Goal: Task Accomplishment & Management: Use online tool/utility

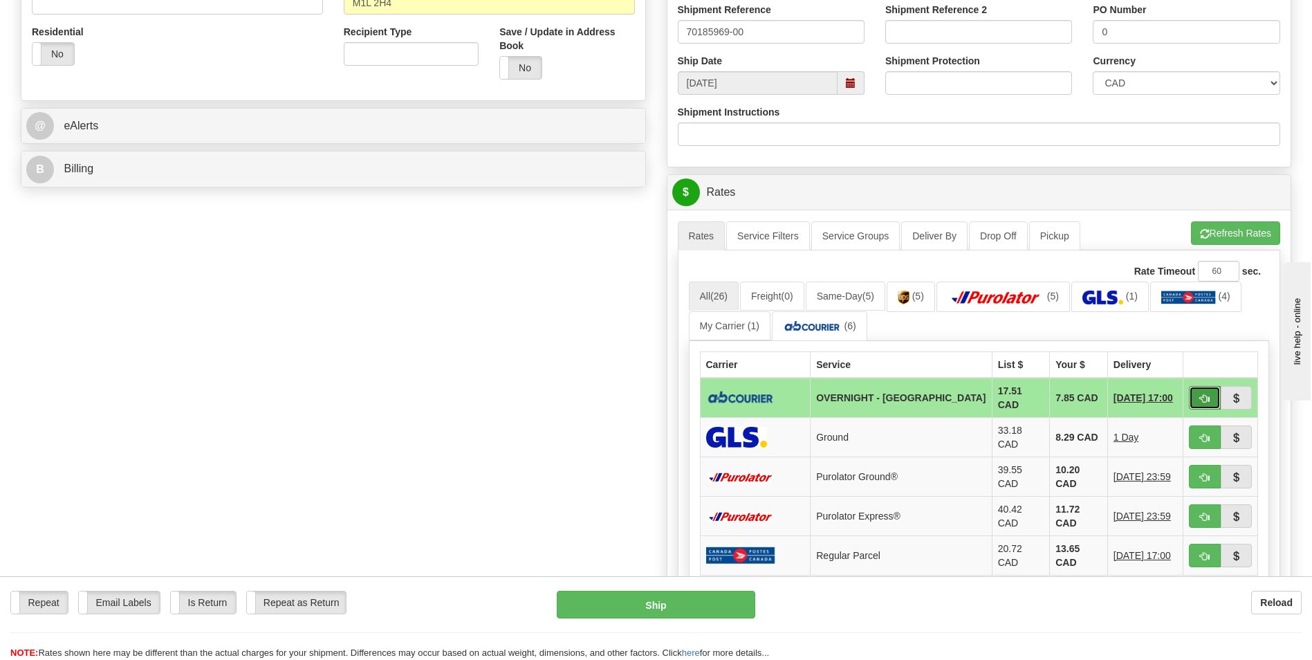
click at [1202, 398] on span "button" at bounding box center [1205, 398] width 10 height 9
type input "4"
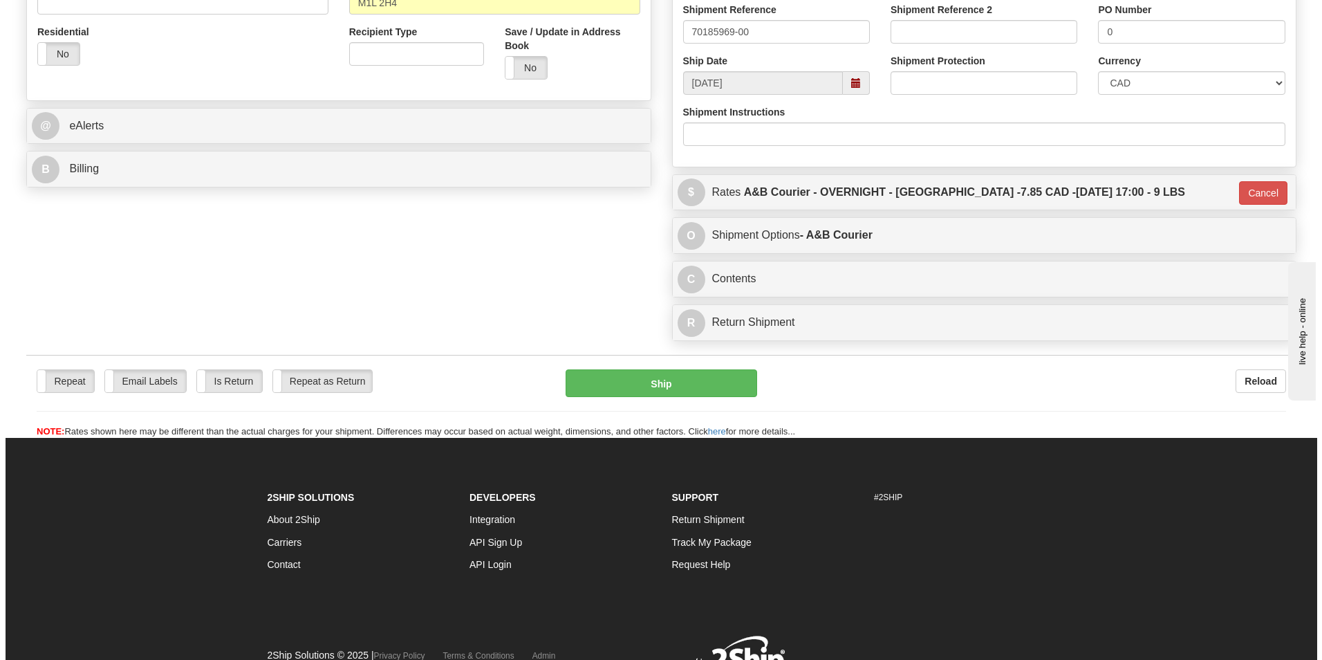
scroll to position [69, 0]
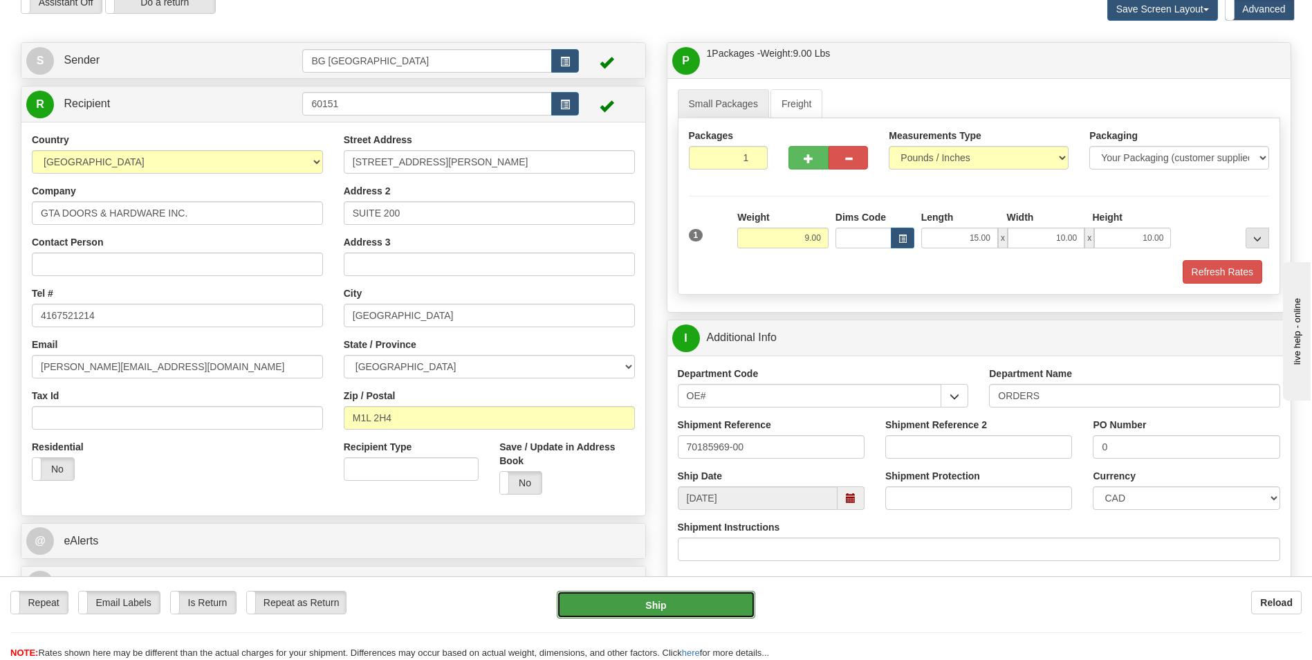
click at [707, 597] on button "Ship" at bounding box center [656, 604] width 198 height 28
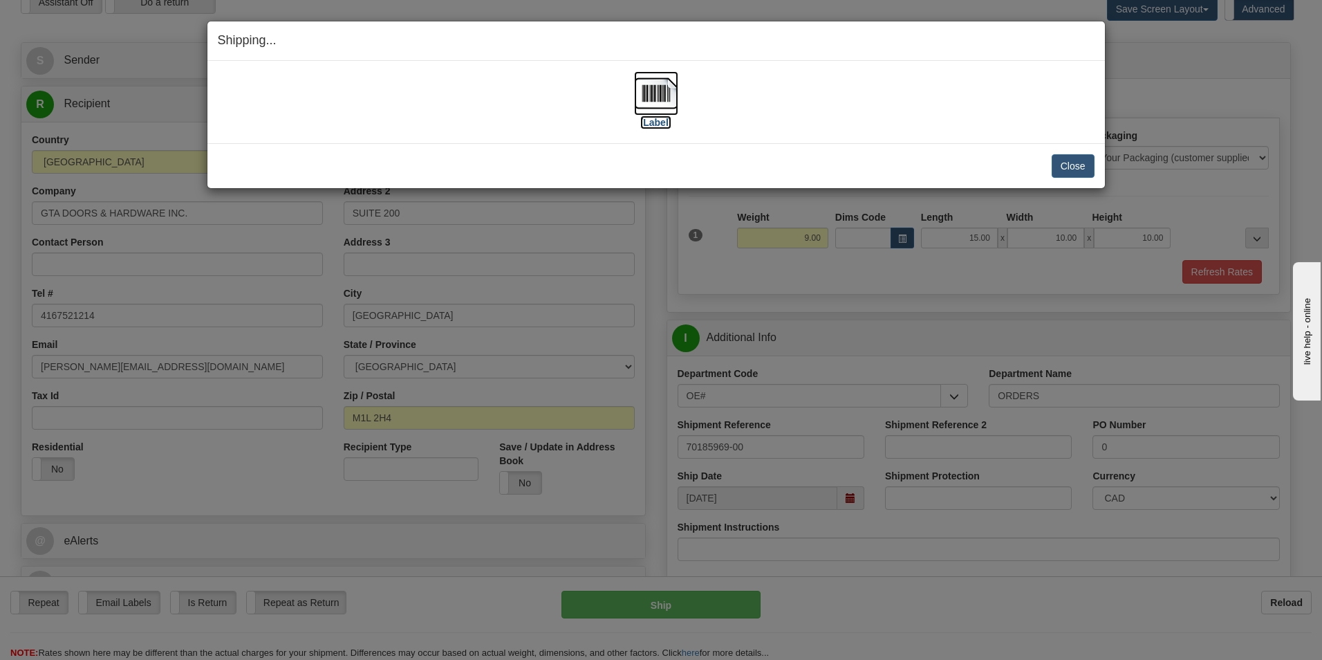
click at [669, 107] on img at bounding box center [656, 93] width 44 height 44
click at [1068, 169] on button "Close" at bounding box center [1073, 166] width 43 height 24
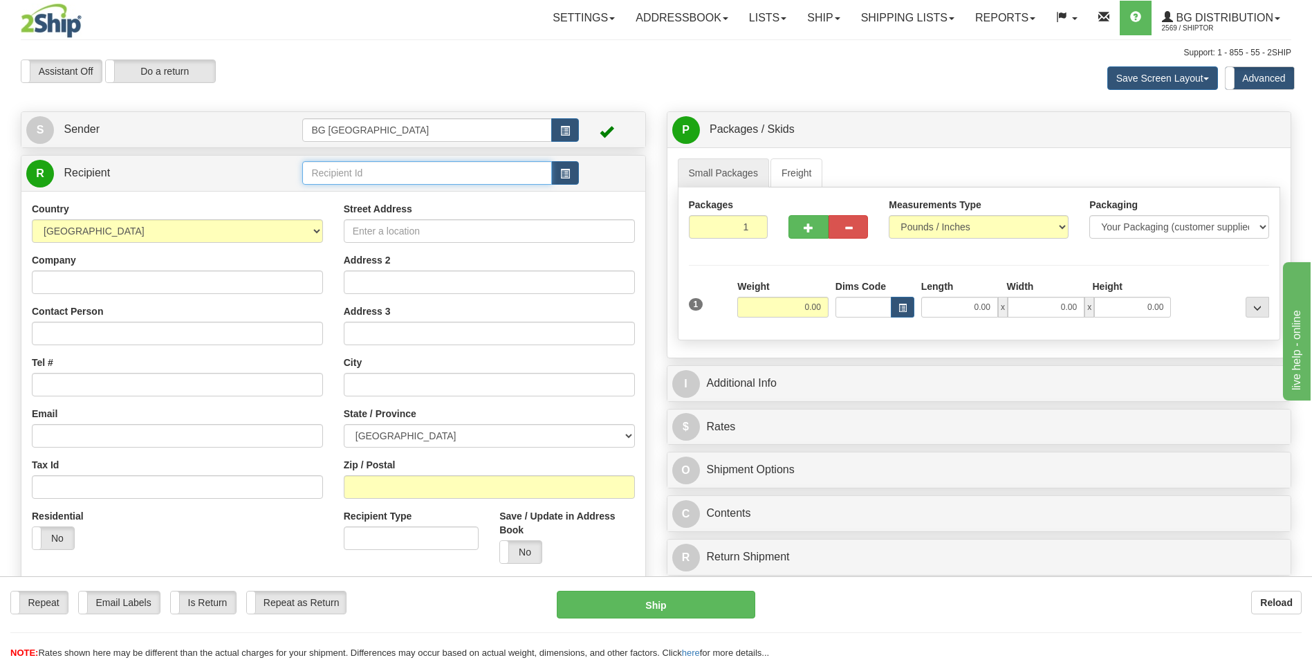
click at [401, 176] on input "text" at bounding box center [426, 173] width 249 height 24
click at [397, 200] on div "60164" at bounding box center [424, 194] width 236 height 15
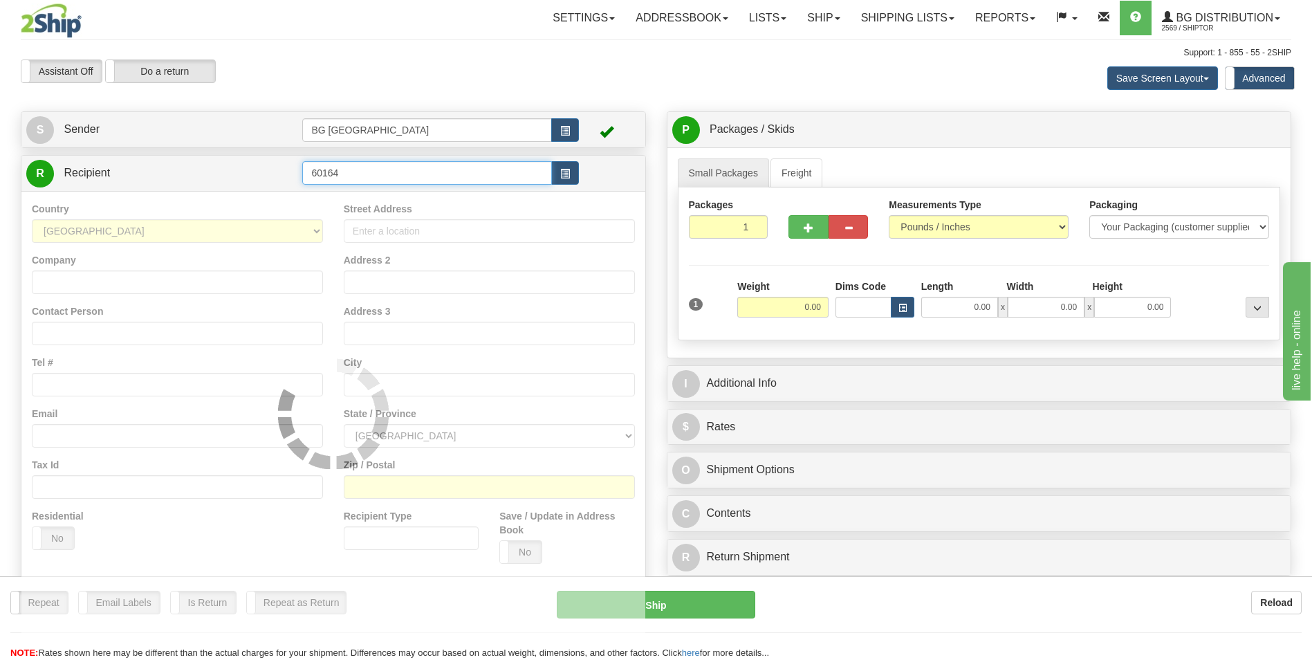
type input "60164"
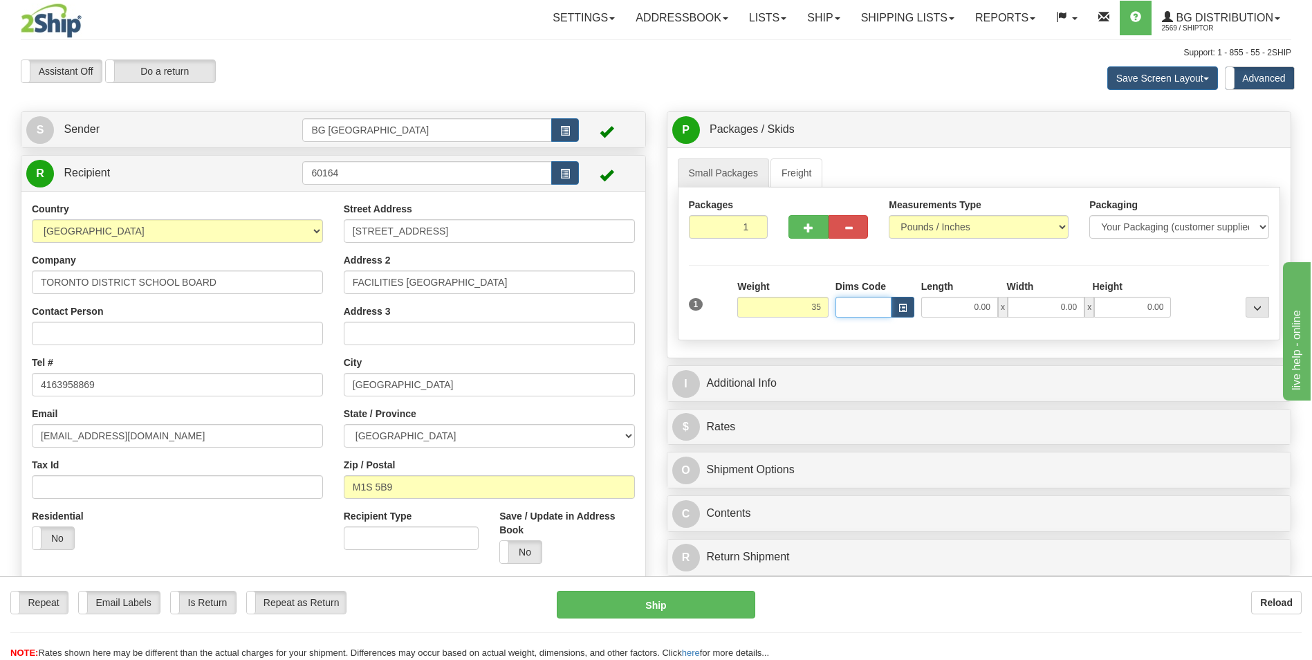
type input "35.00"
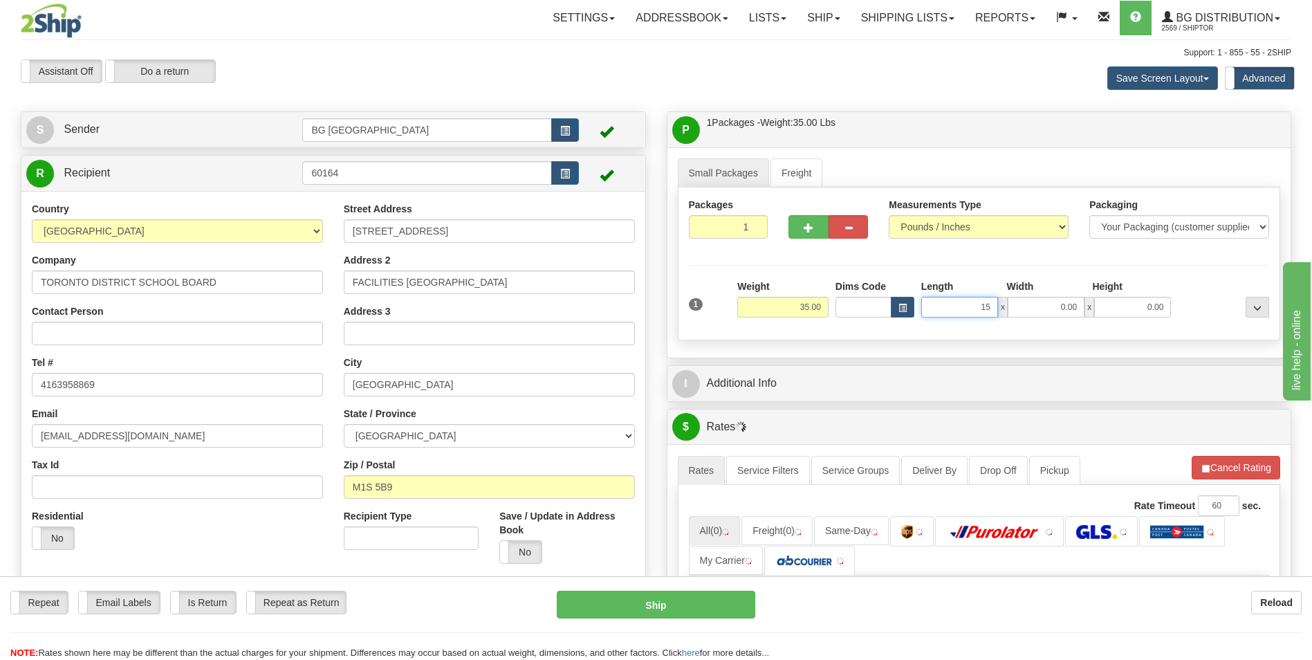
type input "15.00"
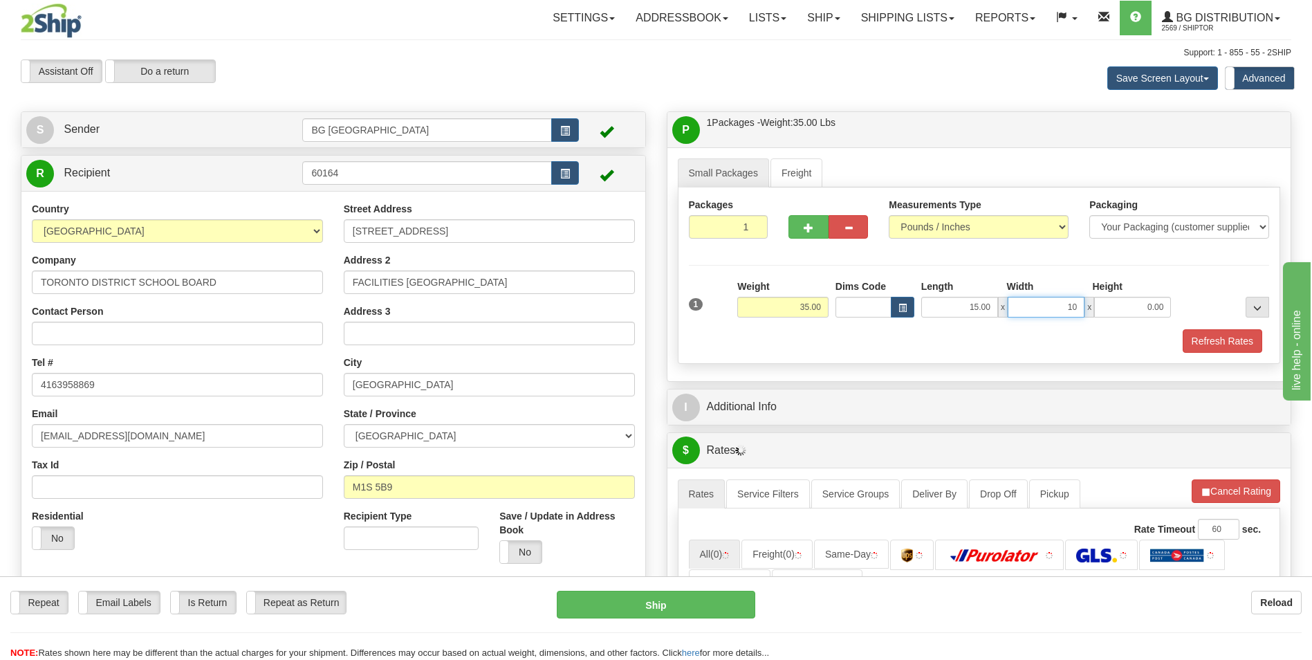
type input "10.00"
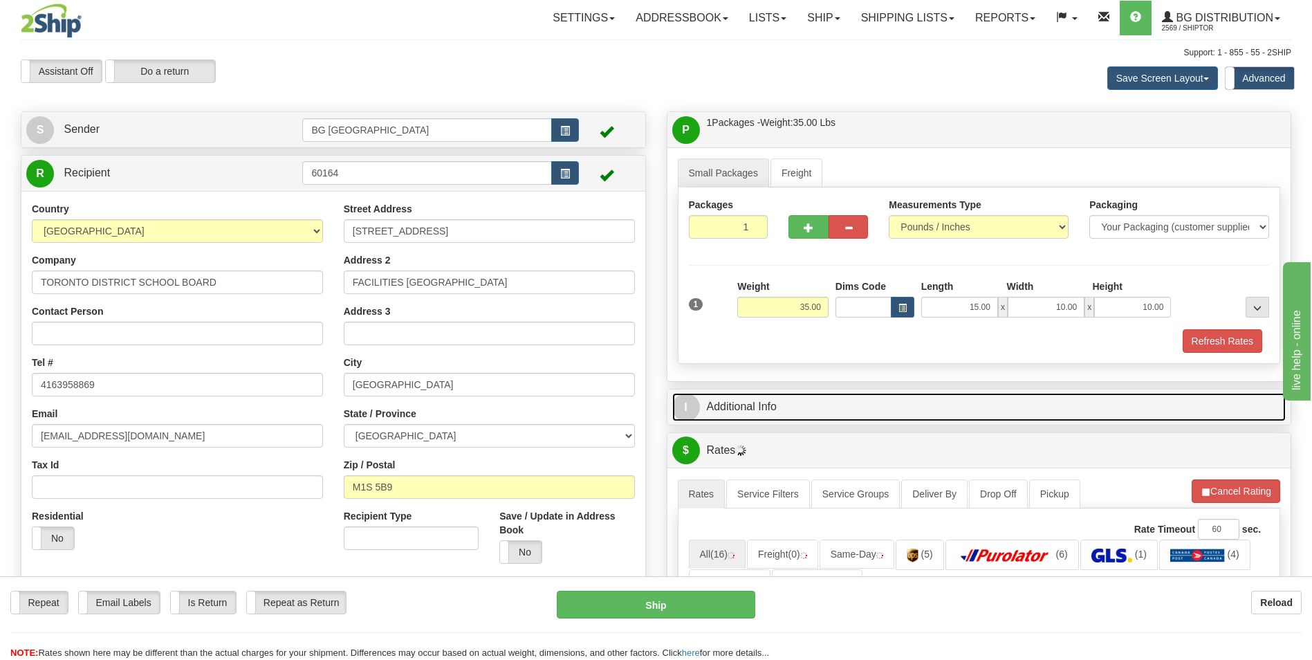
click at [814, 409] on link "I Additional Info" at bounding box center [979, 407] width 614 height 28
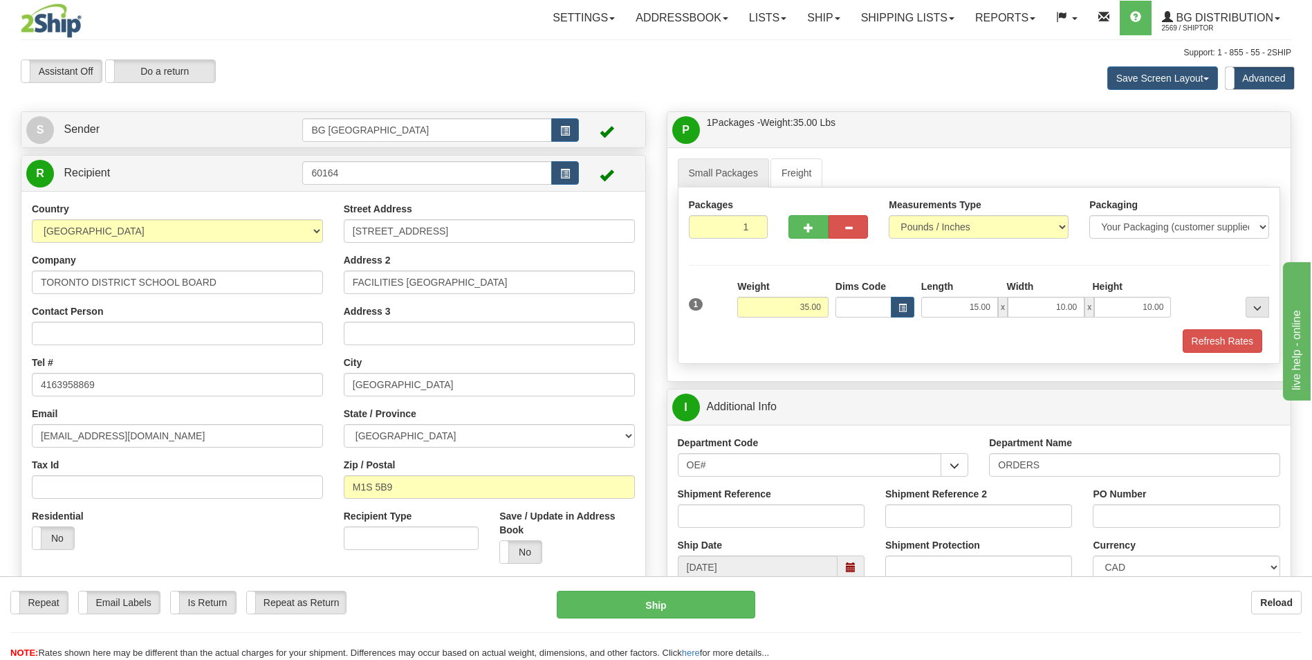
click at [1073, 467] on input "ORDERS" at bounding box center [1134, 465] width 291 height 24
type input "70185790-00"
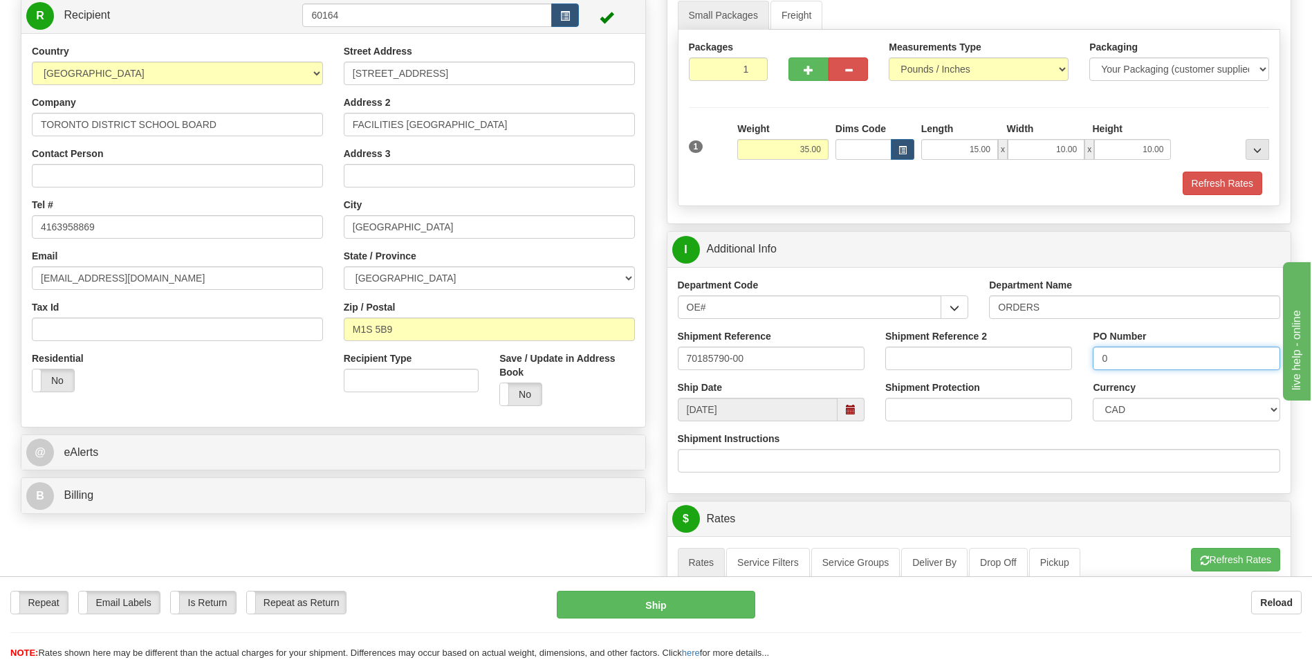
scroll to position [346, 0]
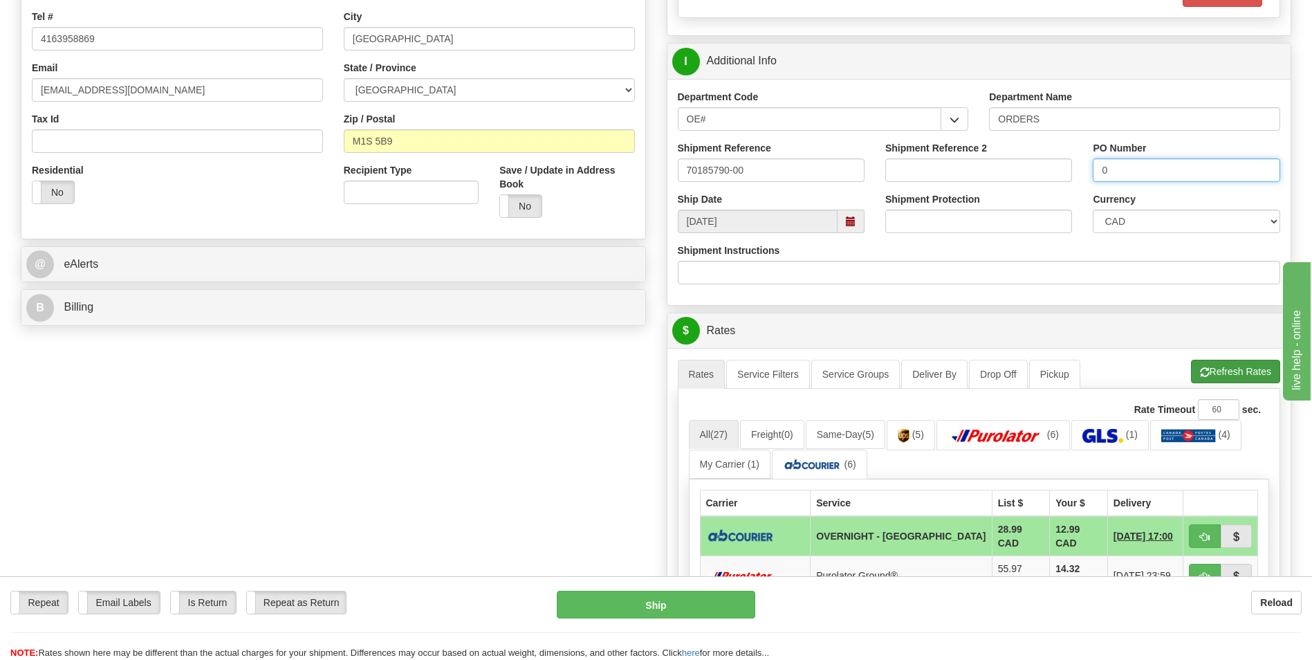
type input "0"
click at [1240, 380] on button "Refresh Rates" at bounding box center [1235, 372] width 89 height 24
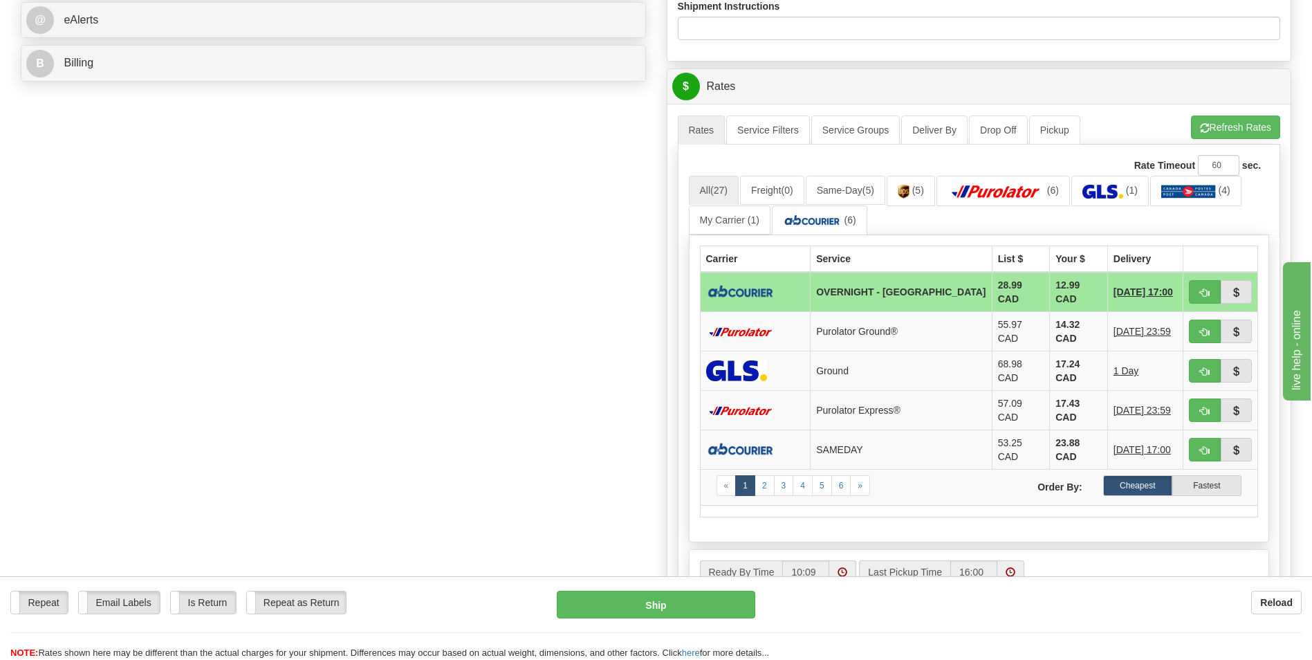
scroll to position [622, 0]
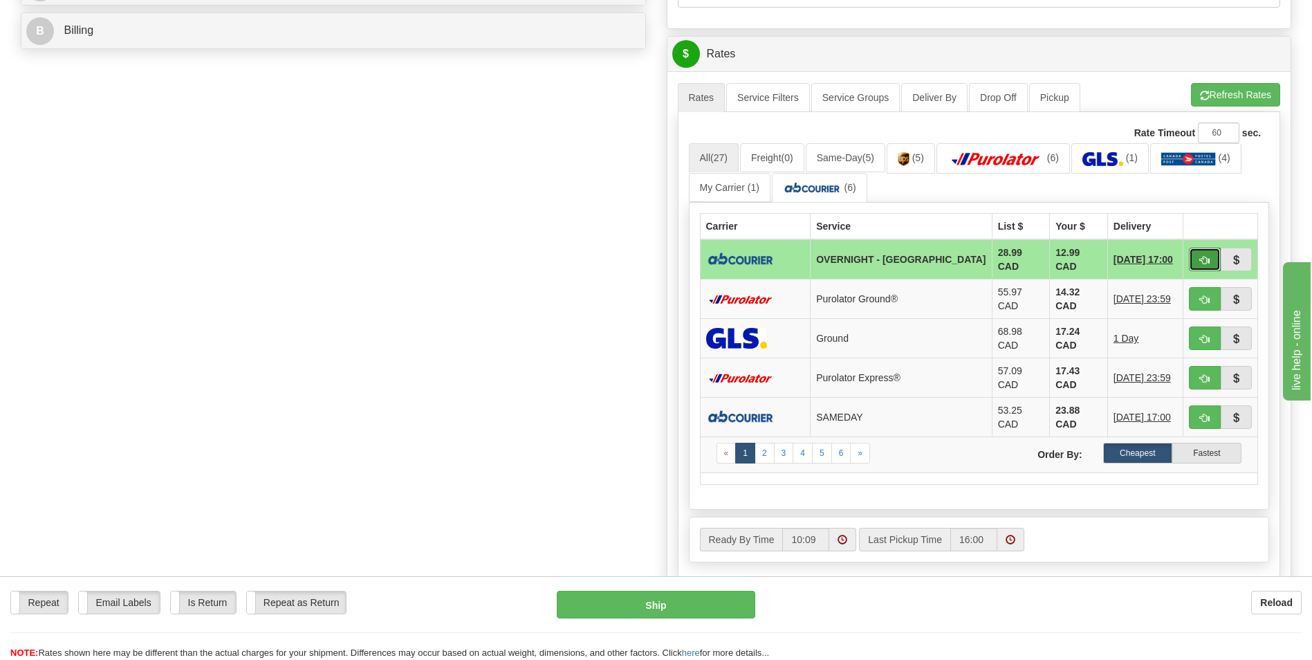
click at [1191, 255] on button "button" at bounding box center [1205, 260] width 32 height 24
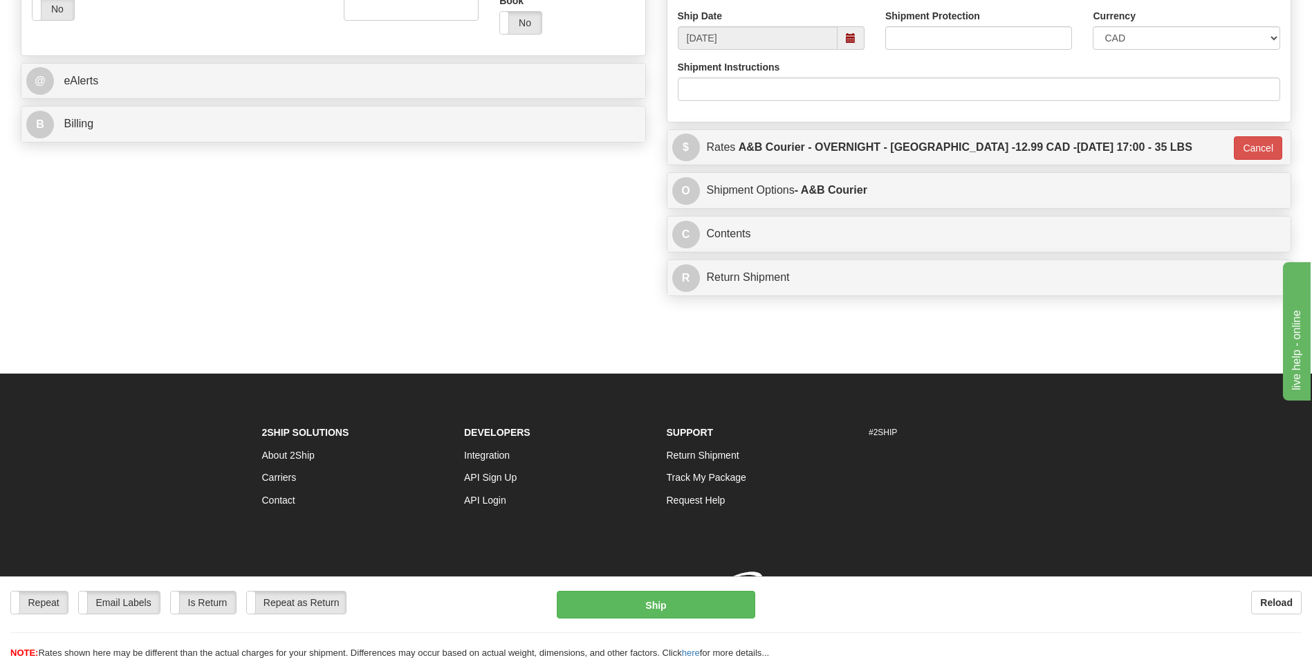
type input "4"
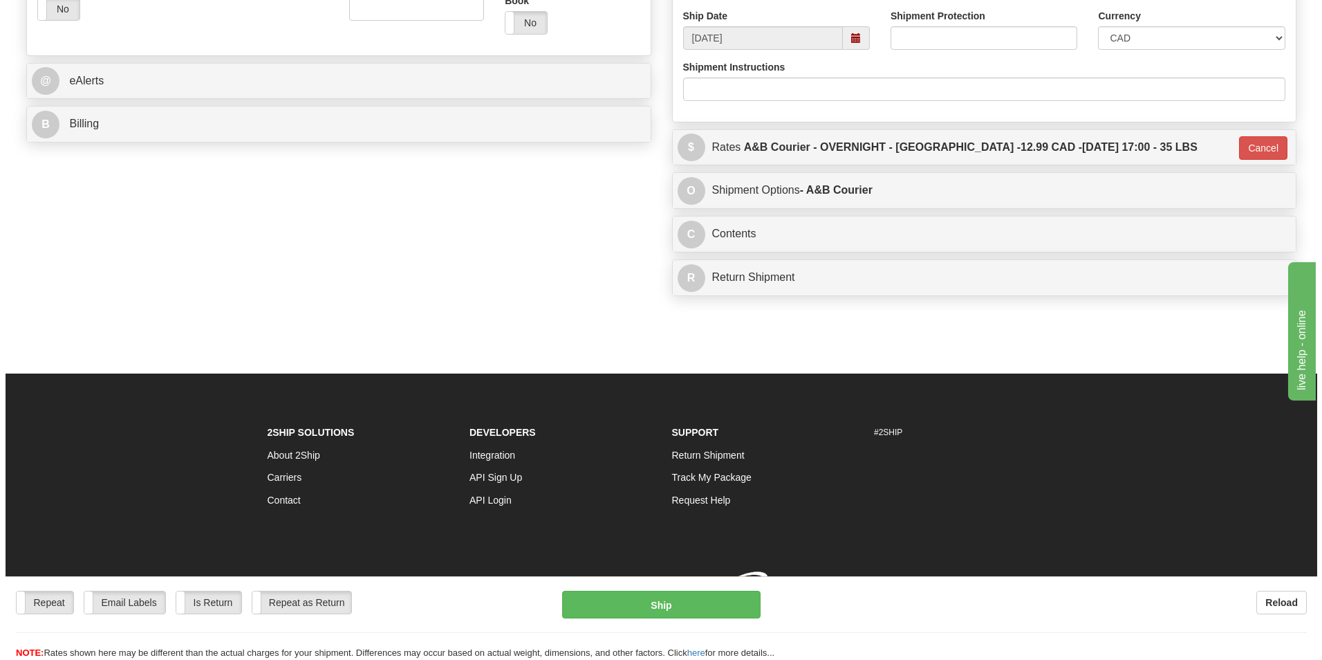
scroll to position [549, 0]
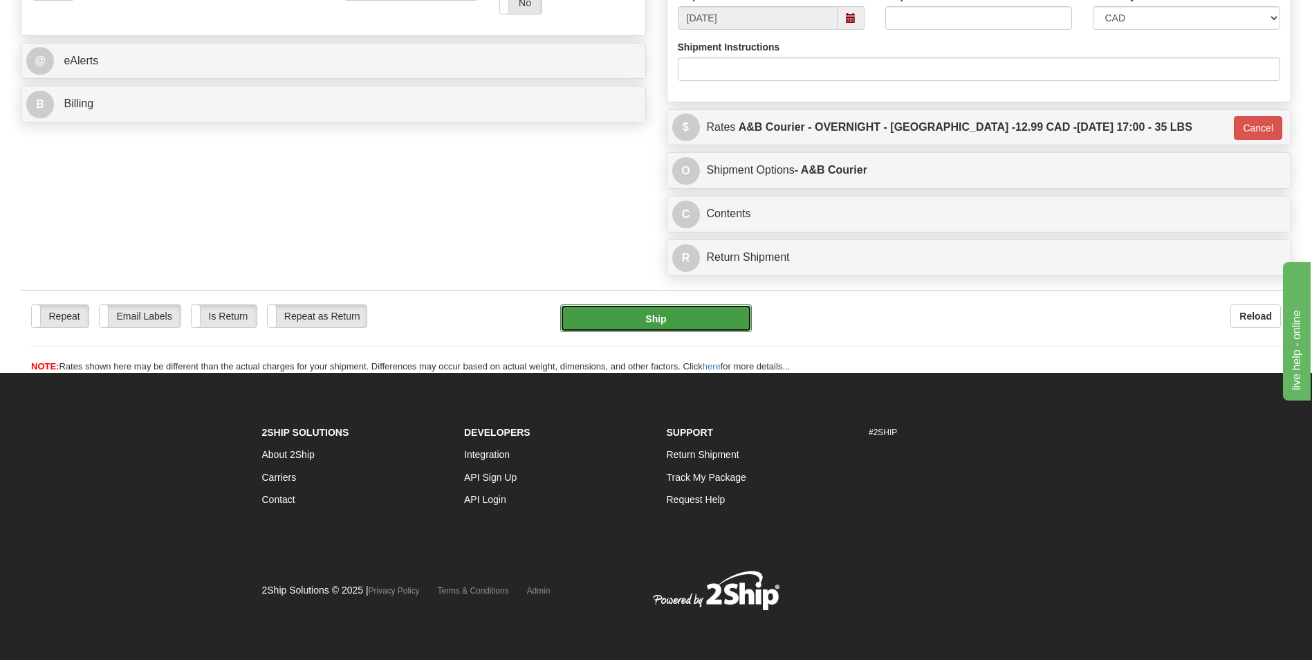
click at [640, 331] on button "Ship" at bounding box center [655, 318] width 191 height 28
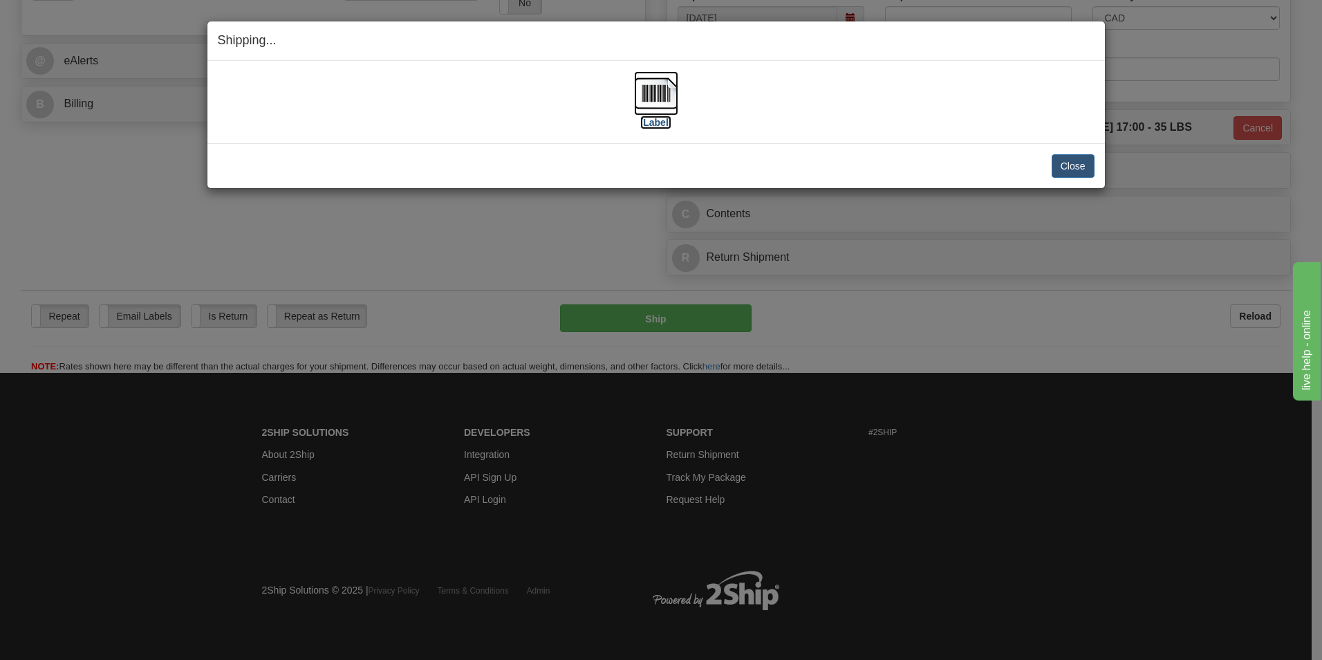
click at [640, 97] on img at bounding box center [656, 93] width 44 height 44
click at [1086, 166] on button "Close" at bounding box center [1073, 166] width 43 height 24
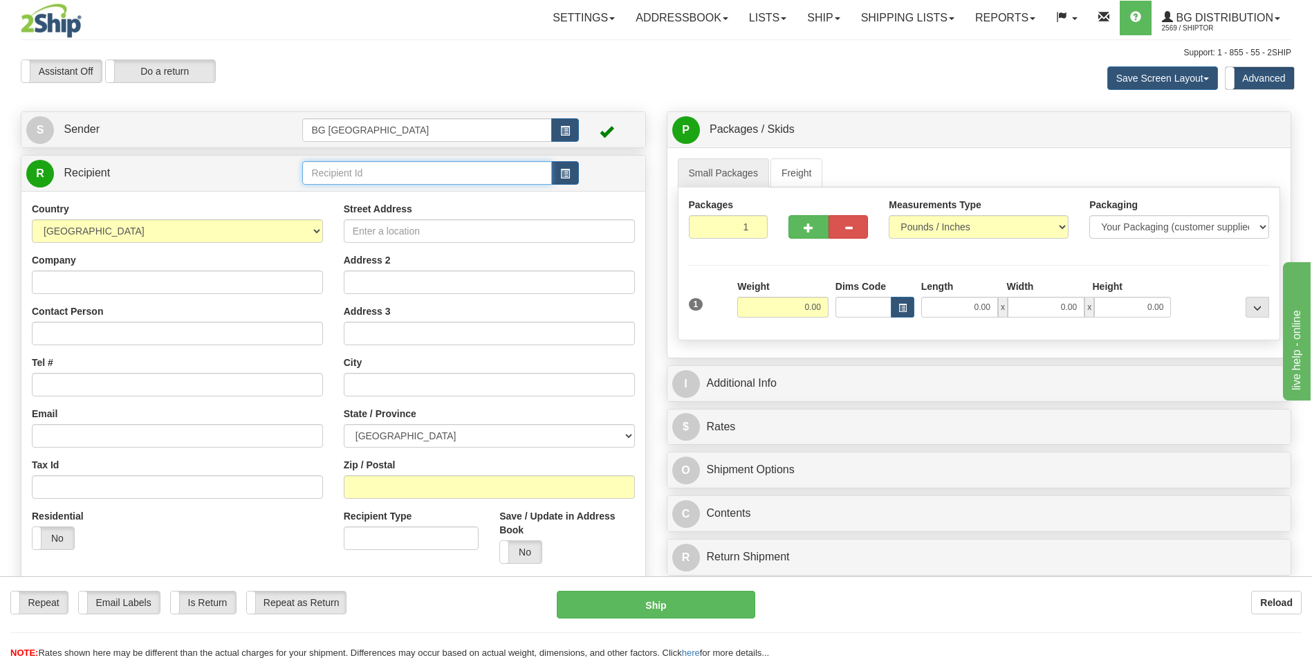
click at [320, 168] on input "text" at bounding box center [426, 173] width 249 height 24
click at [316, 194] on div "60003" at bounding box center [424, 194] width 236 height 15
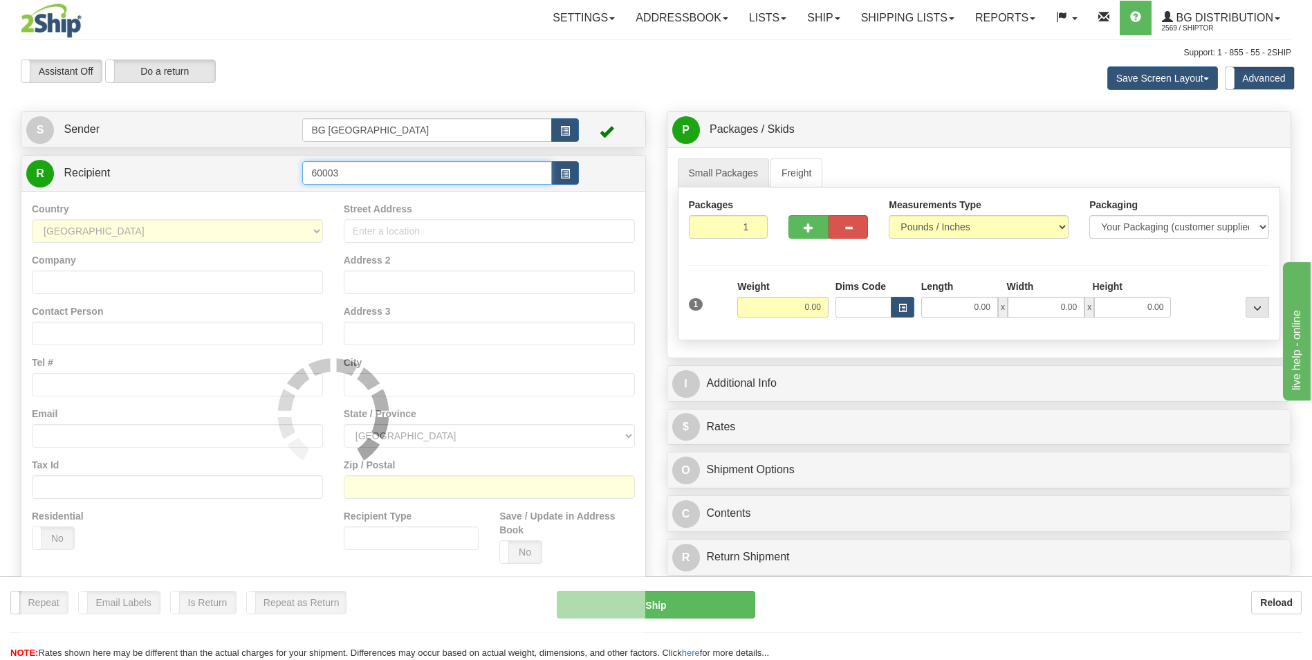
type input "60003"
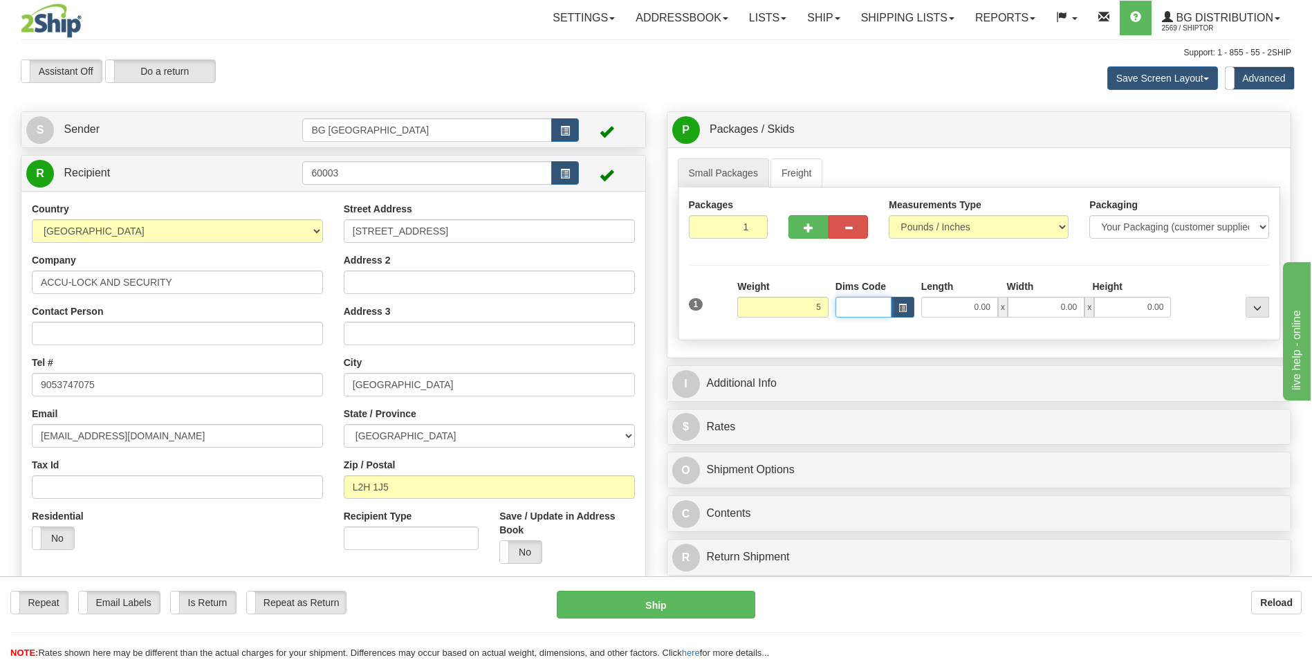
type input "5.00"
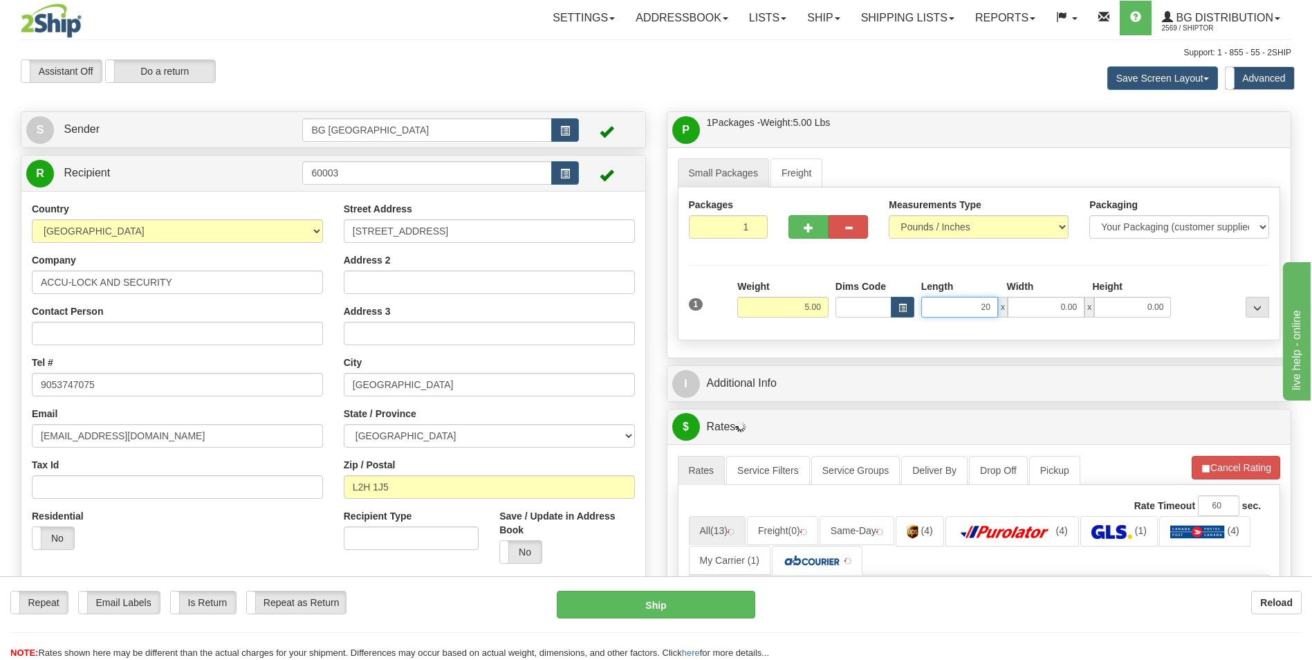
type input "20.00"
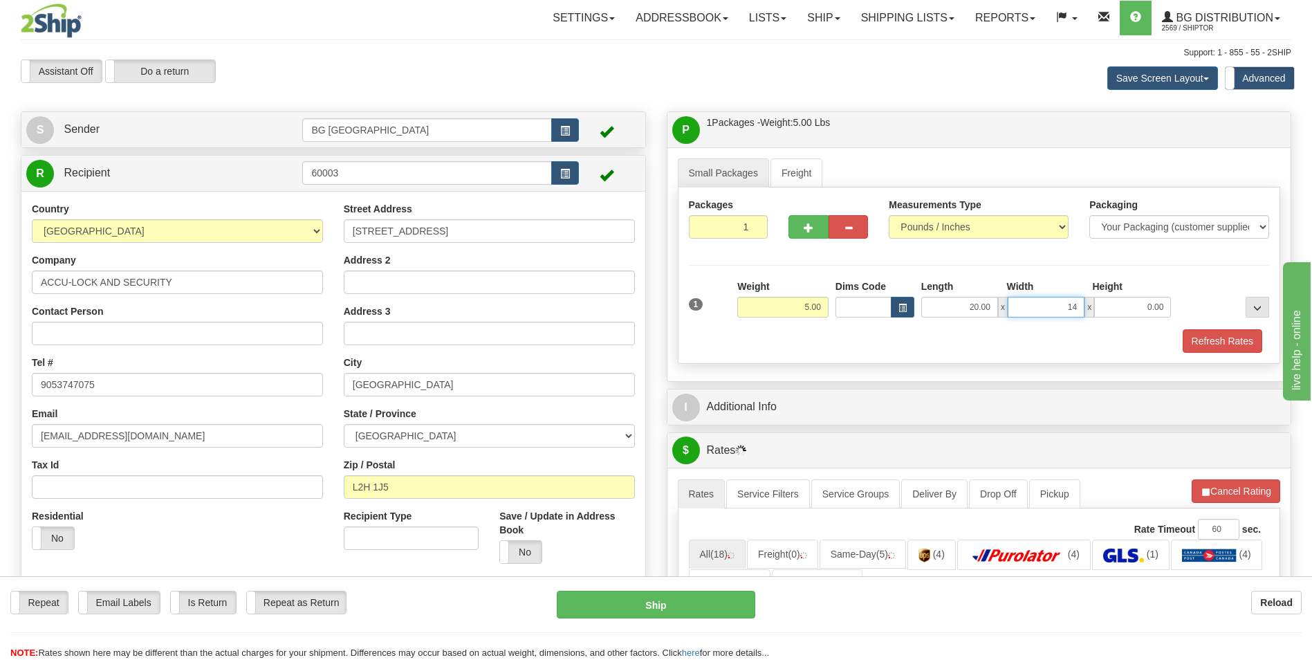
type input "14.00"
type input "2.00"
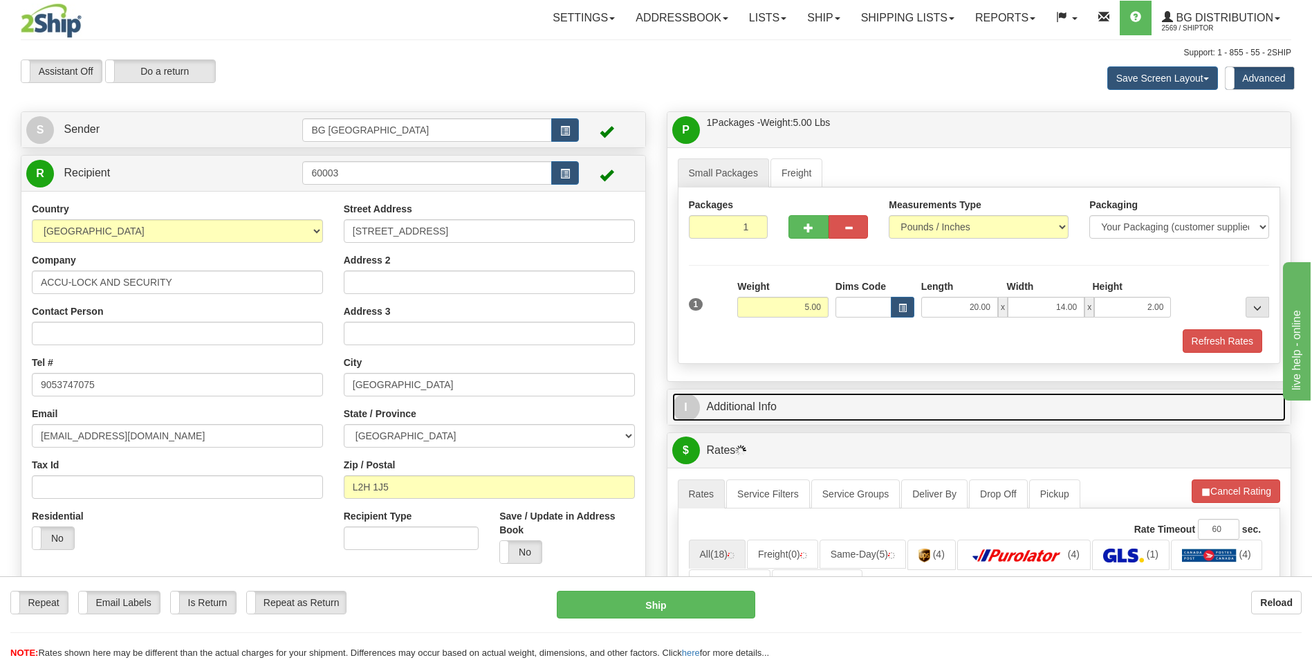
click at [779, 405] on link "I Additional Info" at bounding box center [979, 407] width 614 height 28
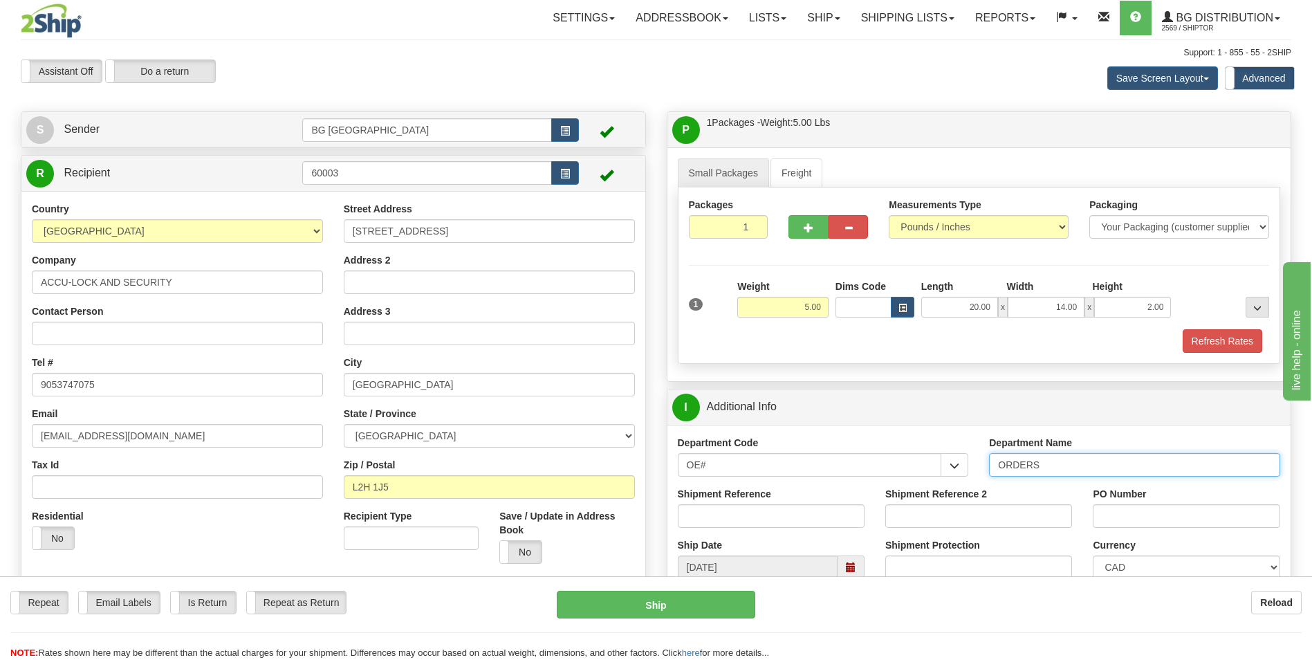
click at [1046, 463] on input "ORDERS" at bounding box center [1134, 465] width 291 height 24
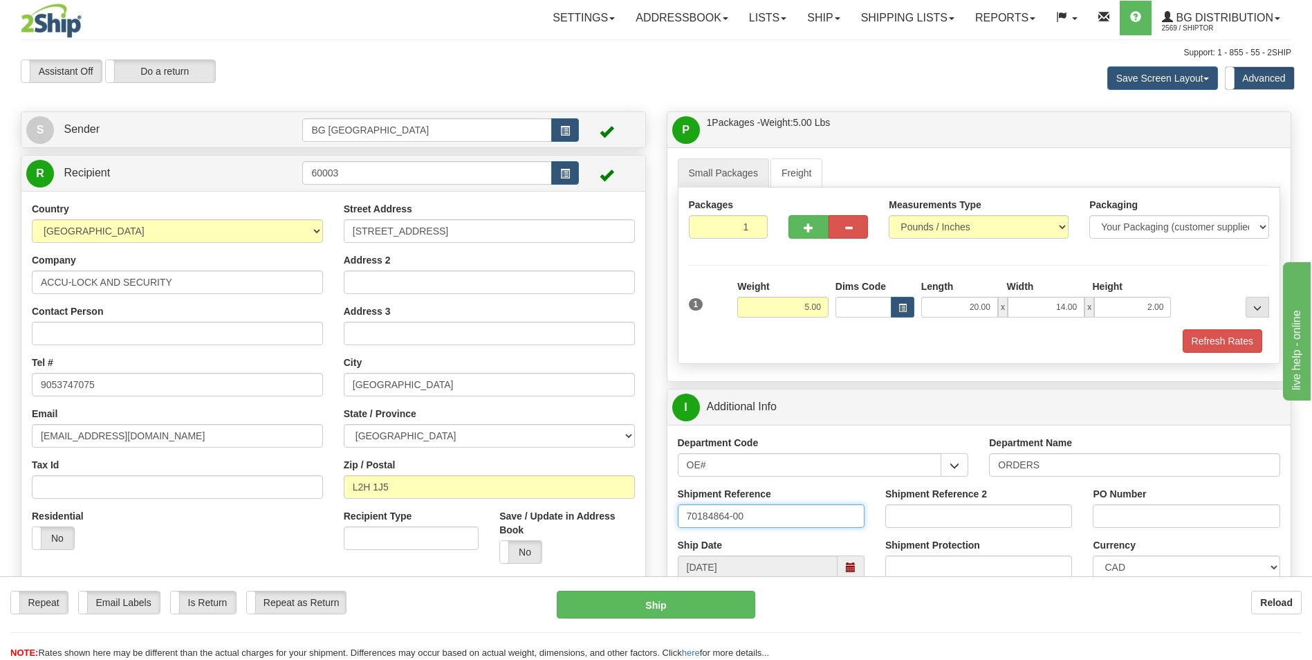
type input "70184864-00"
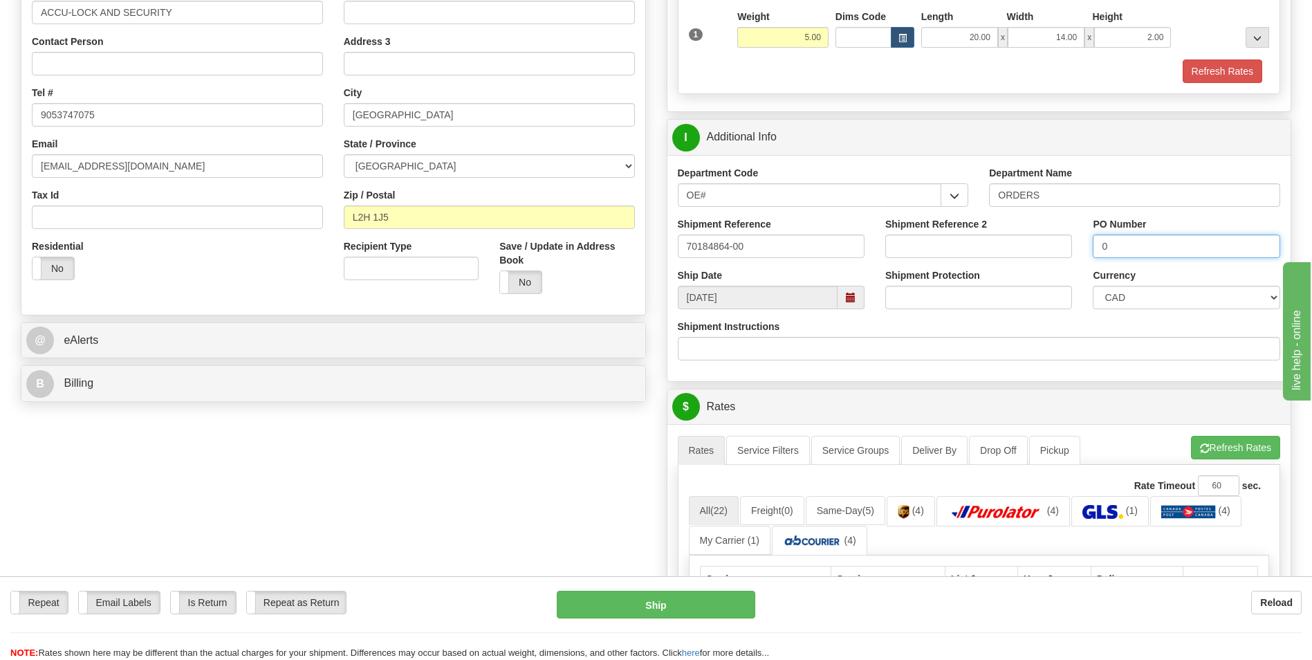
scroll to position [277, 0]
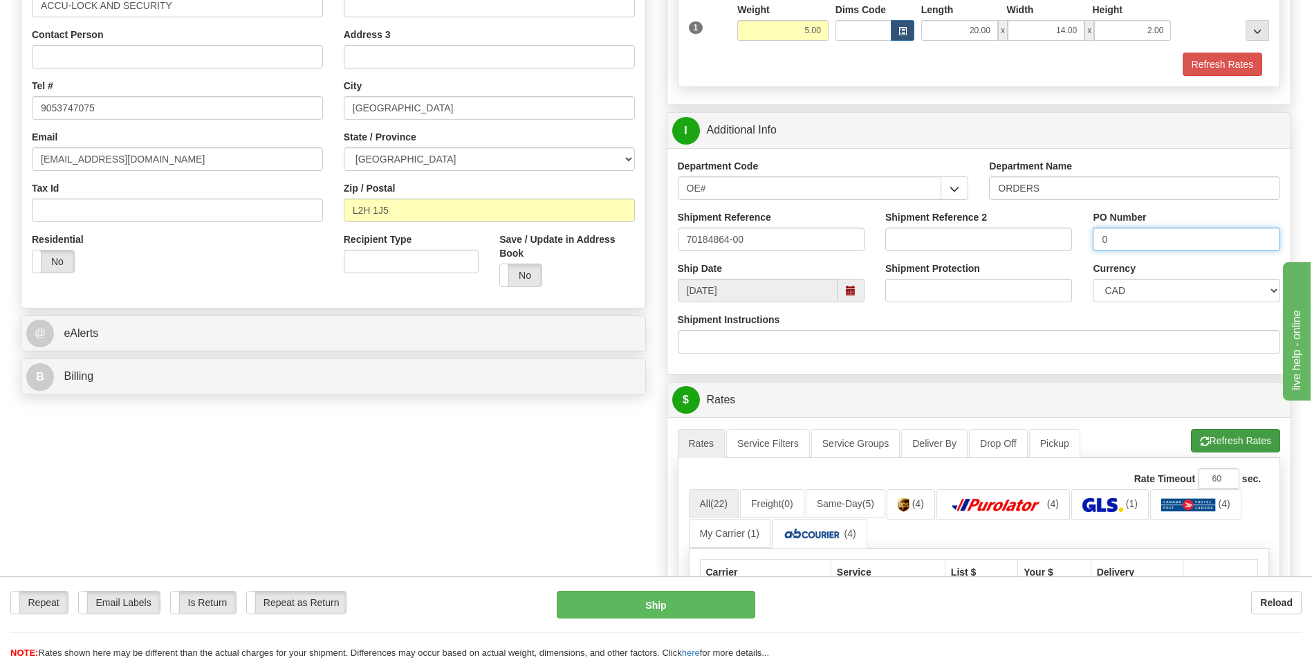
type input "0"
click at [1218, 438] on button "Refresh Rates" at bounding box center [1235, 441] width 89 height 24
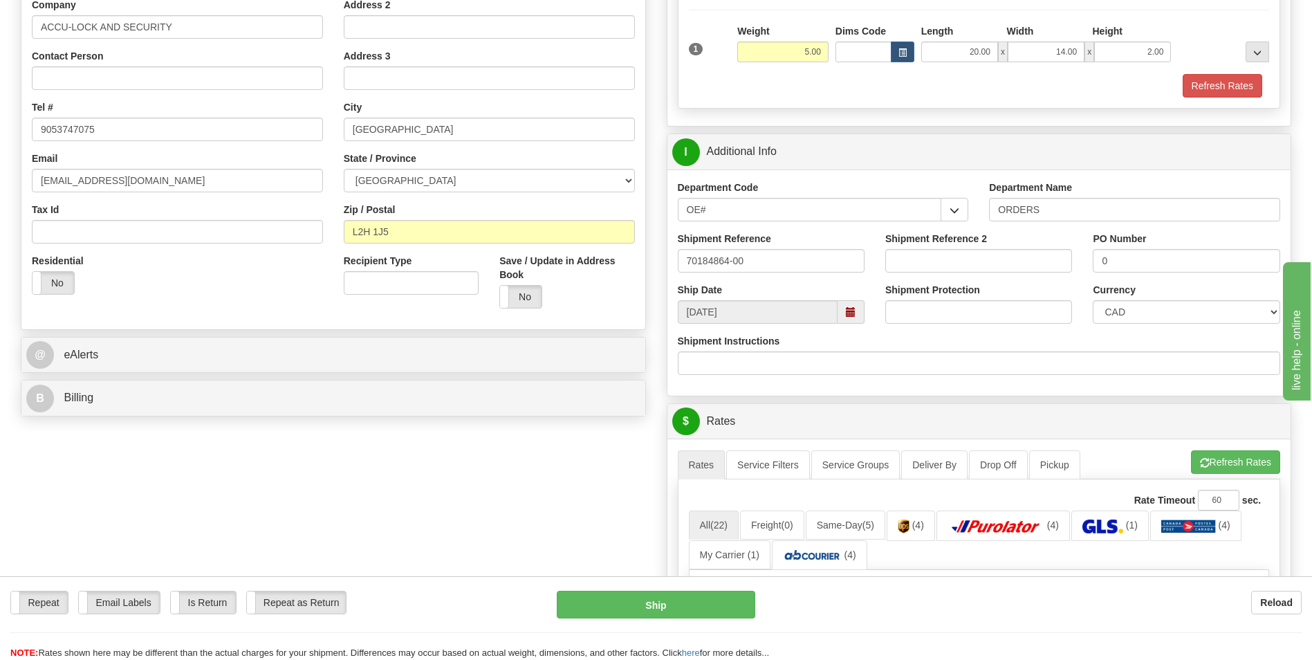
scroll to position [0, 0]
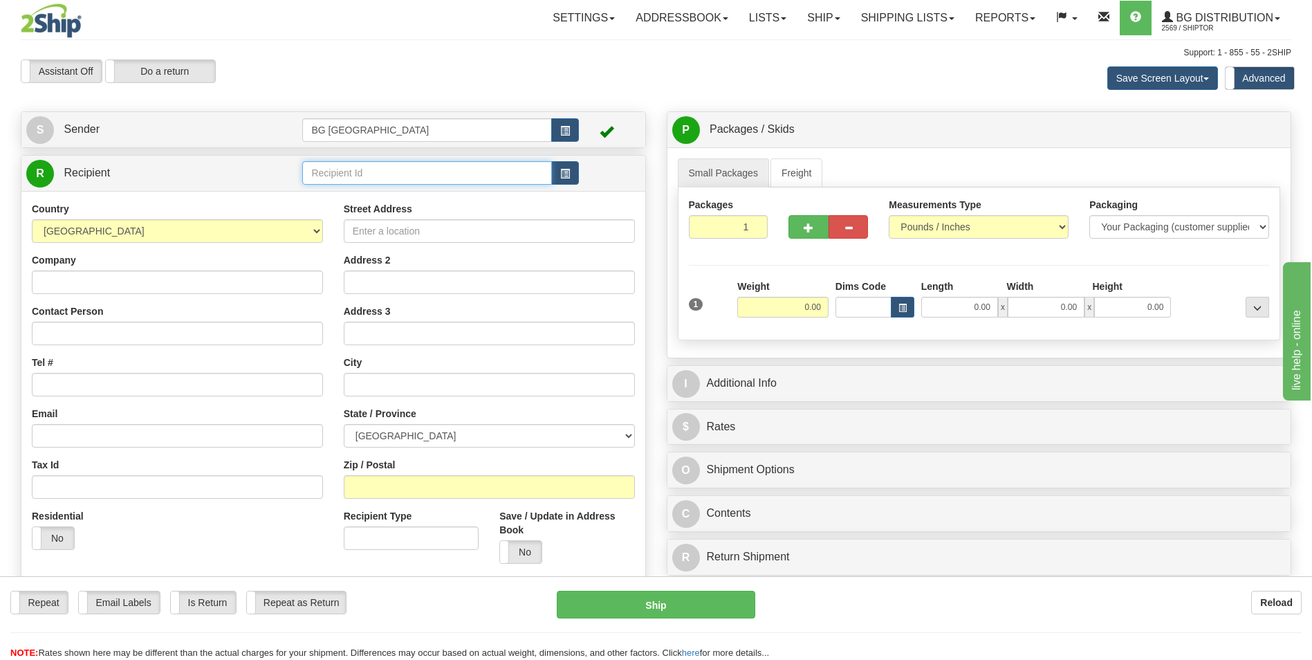
click at [344, 174] on input "text" at bounding box center [426, 173] width 249 height 24
click at [329, 201] on div "60300" at bounding box center [424, 194] width 236 height 15
type input "60300"
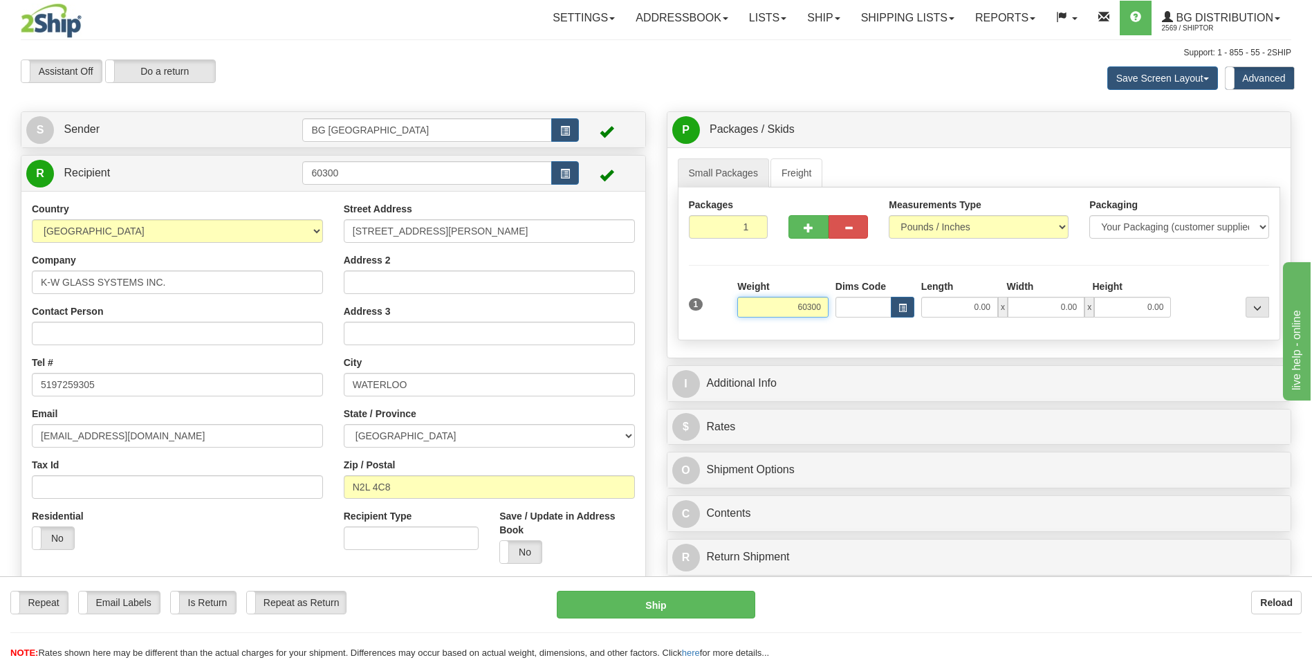
click at [803, 301] on input "60300" at bounding box center [782, 307] width 91 height 21
type input "10.00"
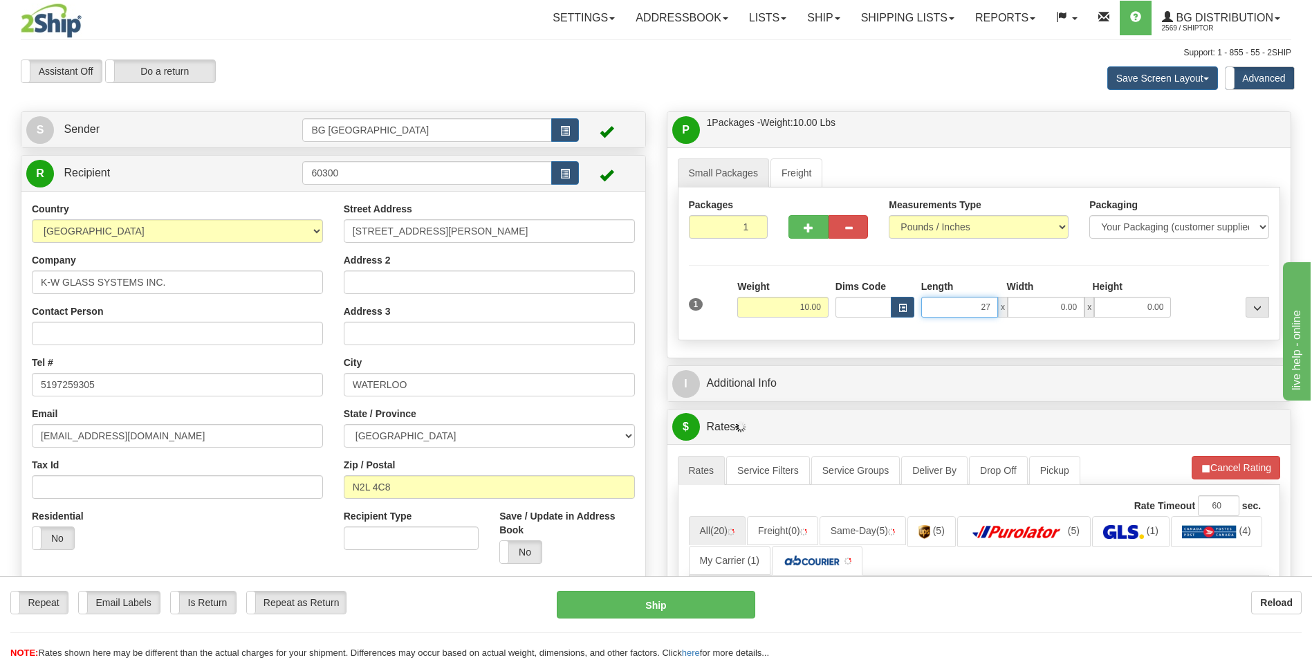
type input "27.00"
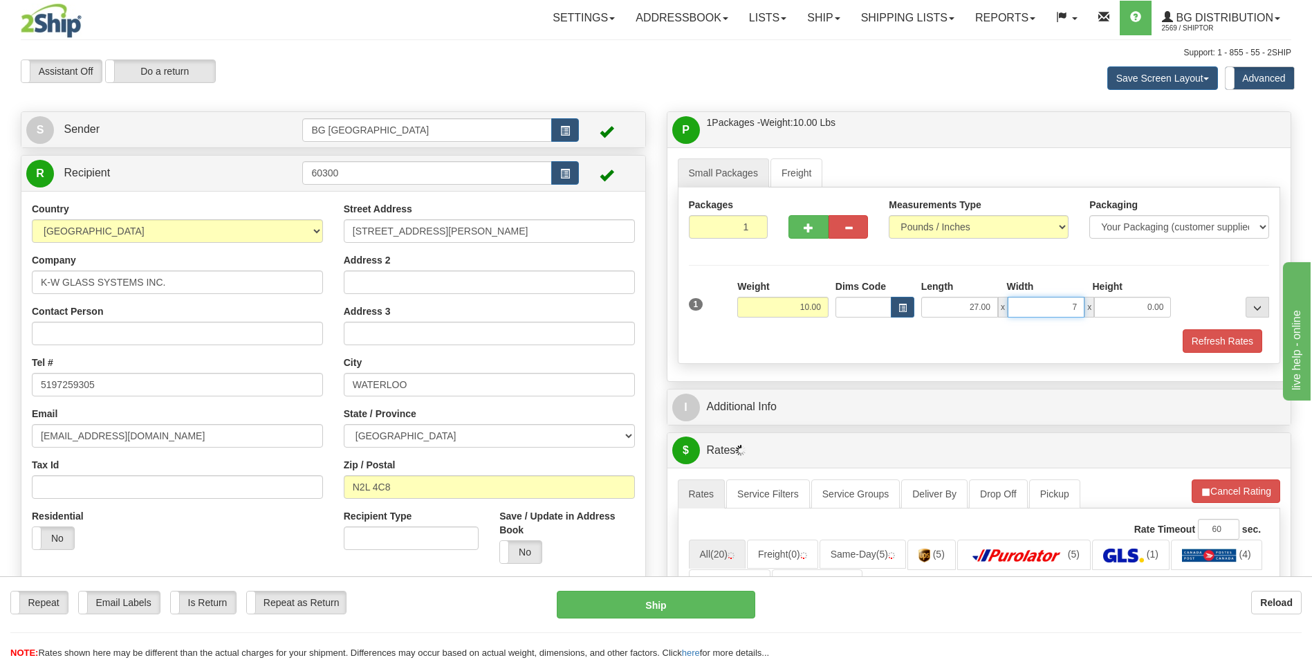
type input "7.00"
type input "4.00"
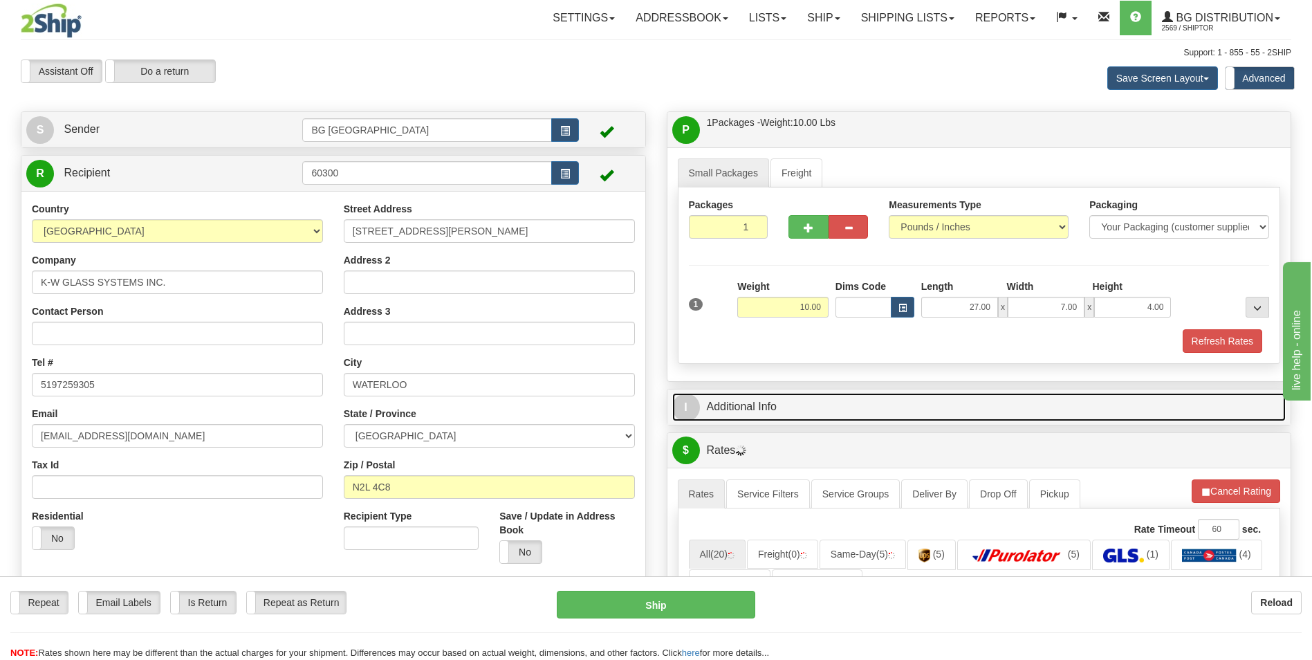
click at [785, 407] on link "I Additional Info" at bounding box center [979, 407] width 614 height 28
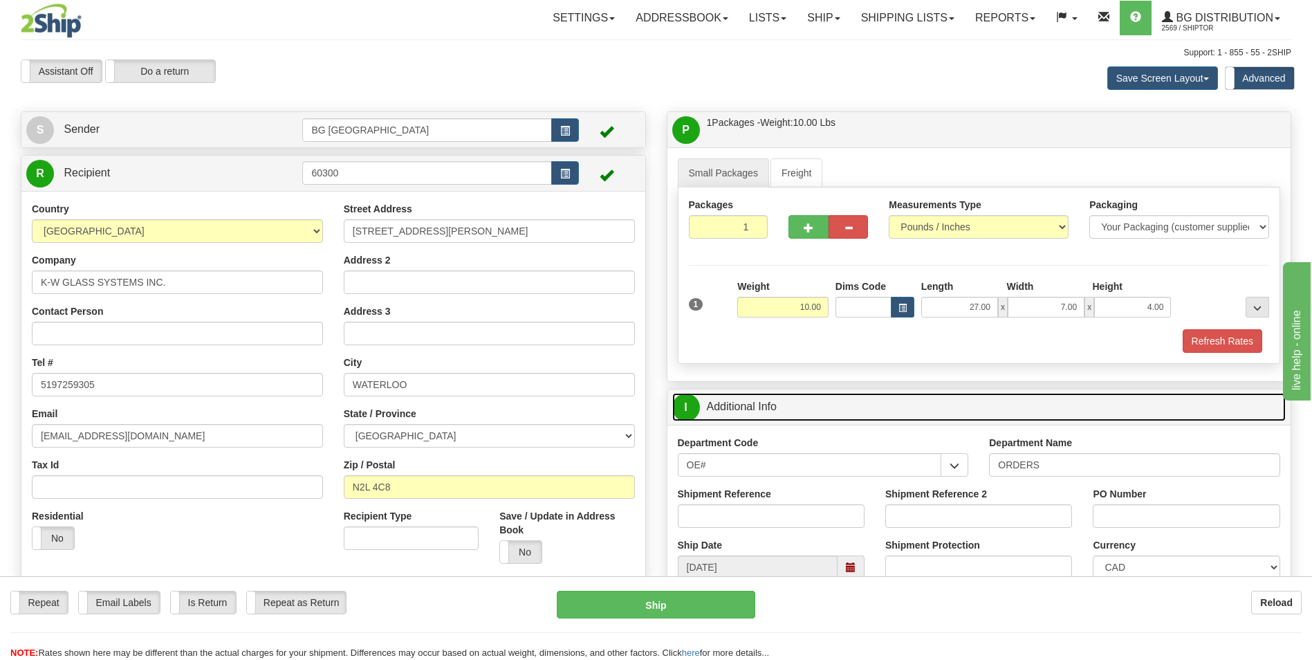
scroll to position [207, 0]
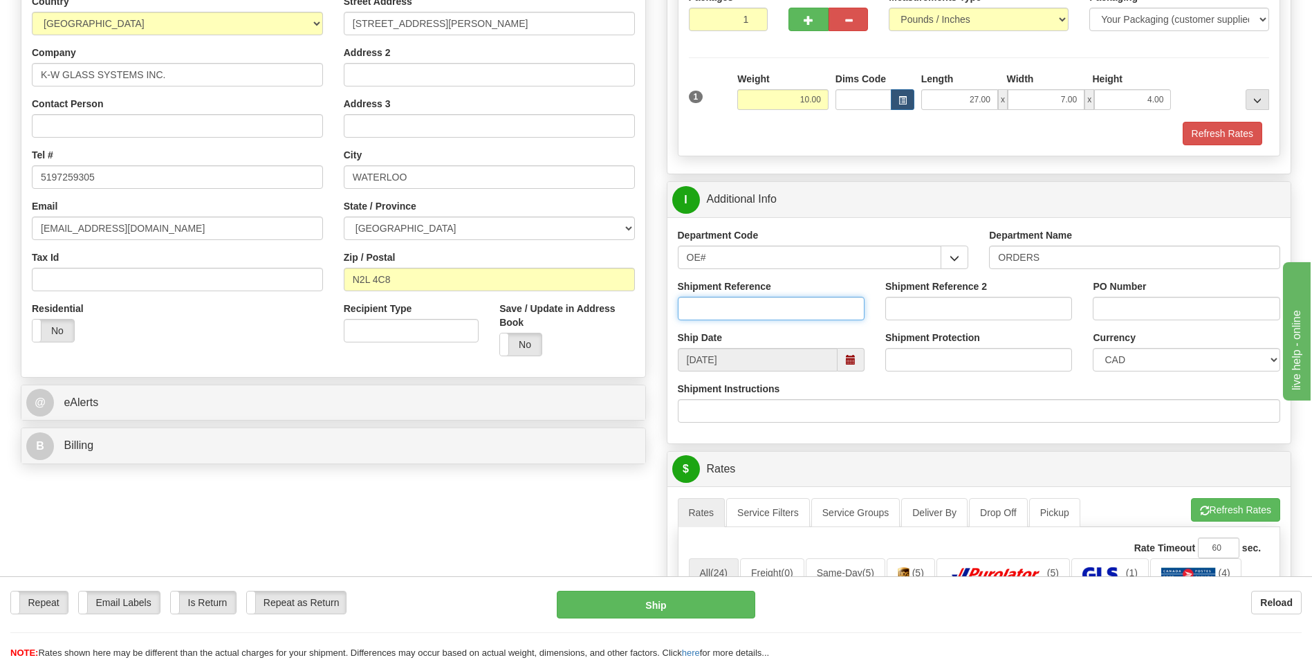
click at [706, 302] on input "Shipment Reference" at bounding box center [771, 309] width 187 height 24
type input "70185964-00"
click at [1146, 311] on input "PO Number" at bounding box center [1185, 309] width 187 height 24
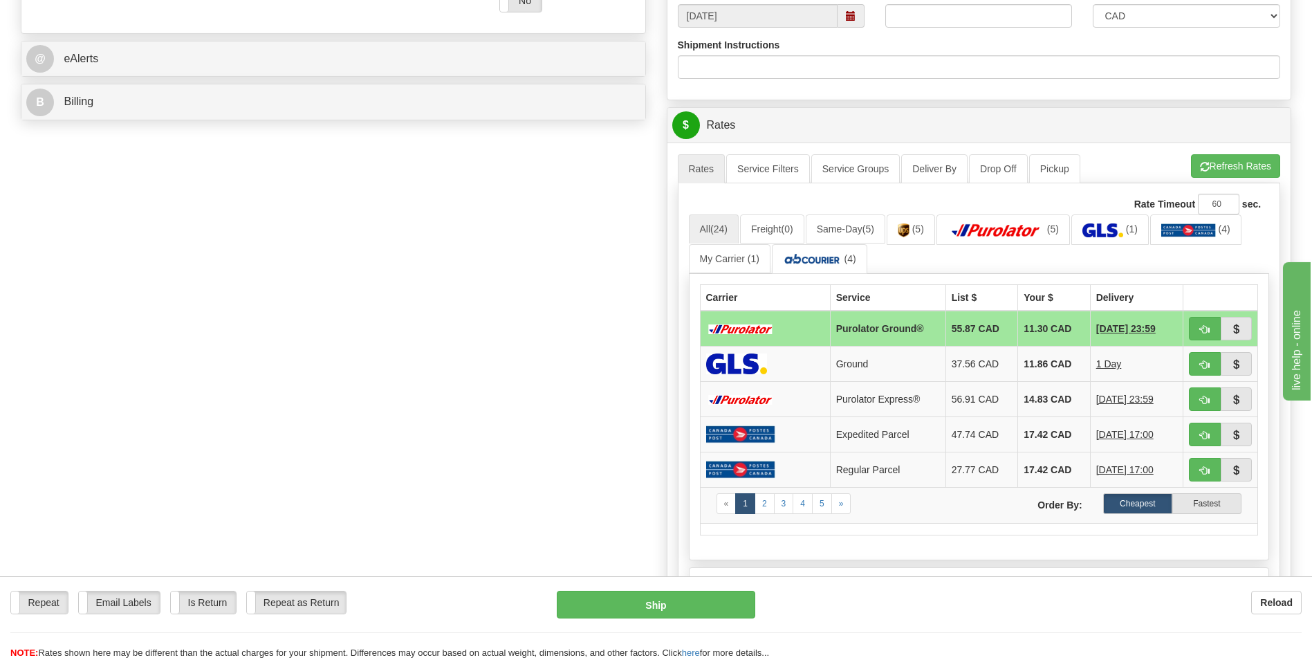
scroll to position [553, 0]
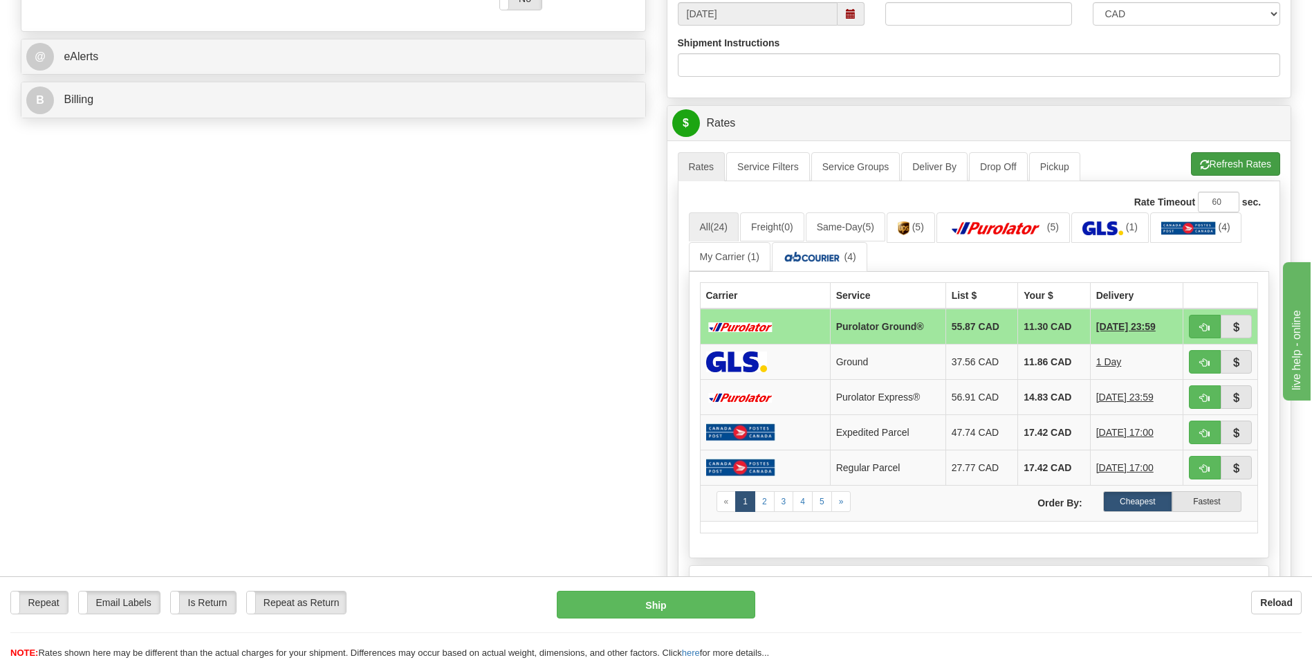
type input "0"
click at [1220, 165] on button "Refresh Rates" at bounding box center [1235, 164] width 89 height 24
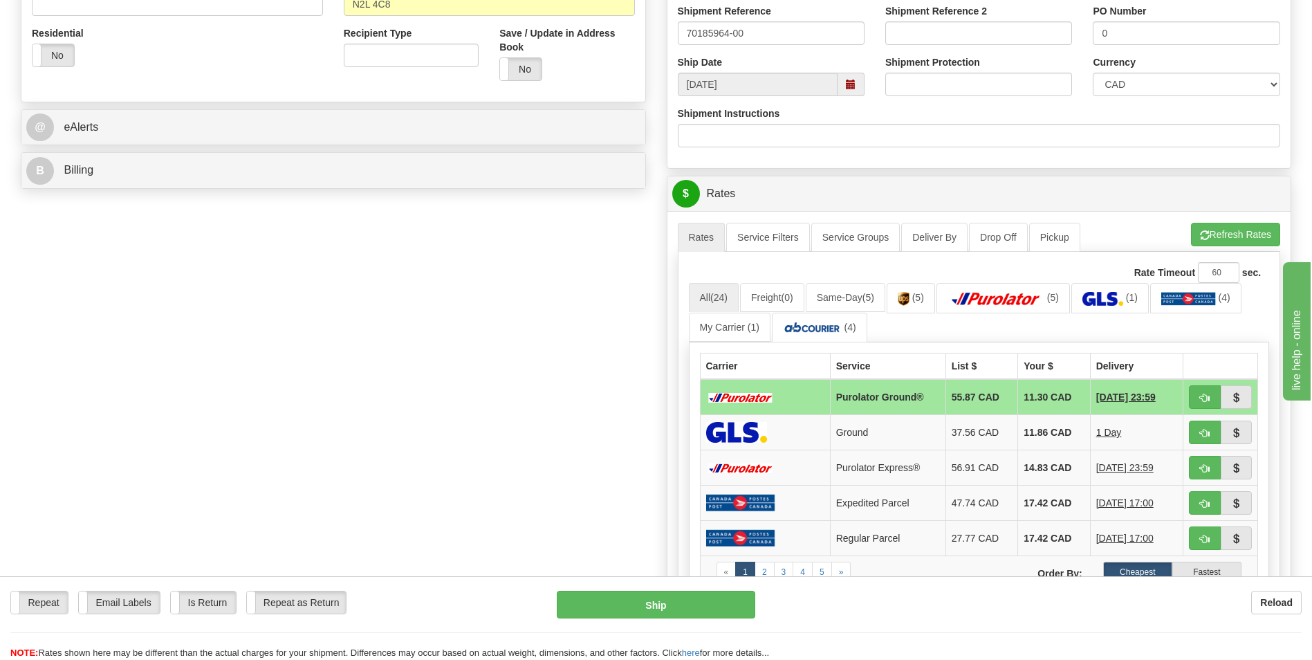
scroll to position [484, 0]
click at [1197, 403] on button "button" at bounding box center [1205, 396] width 32 height 24
type input "260"
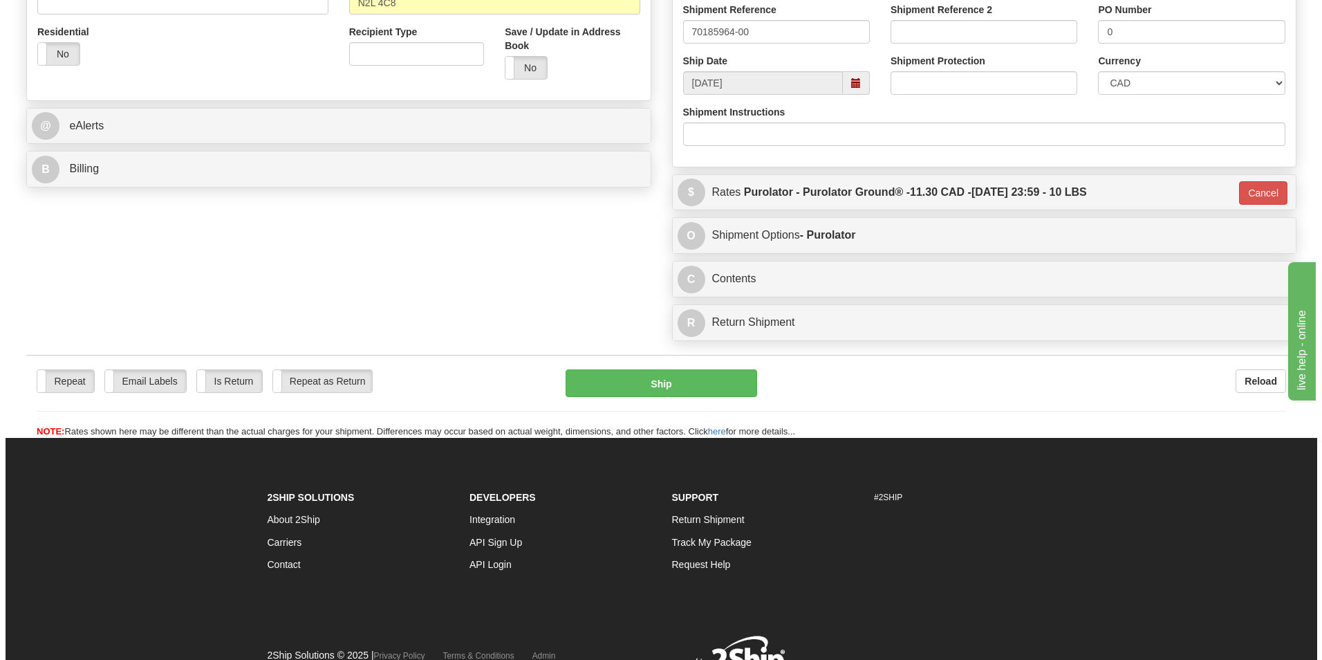
scroll to position [530, 0]
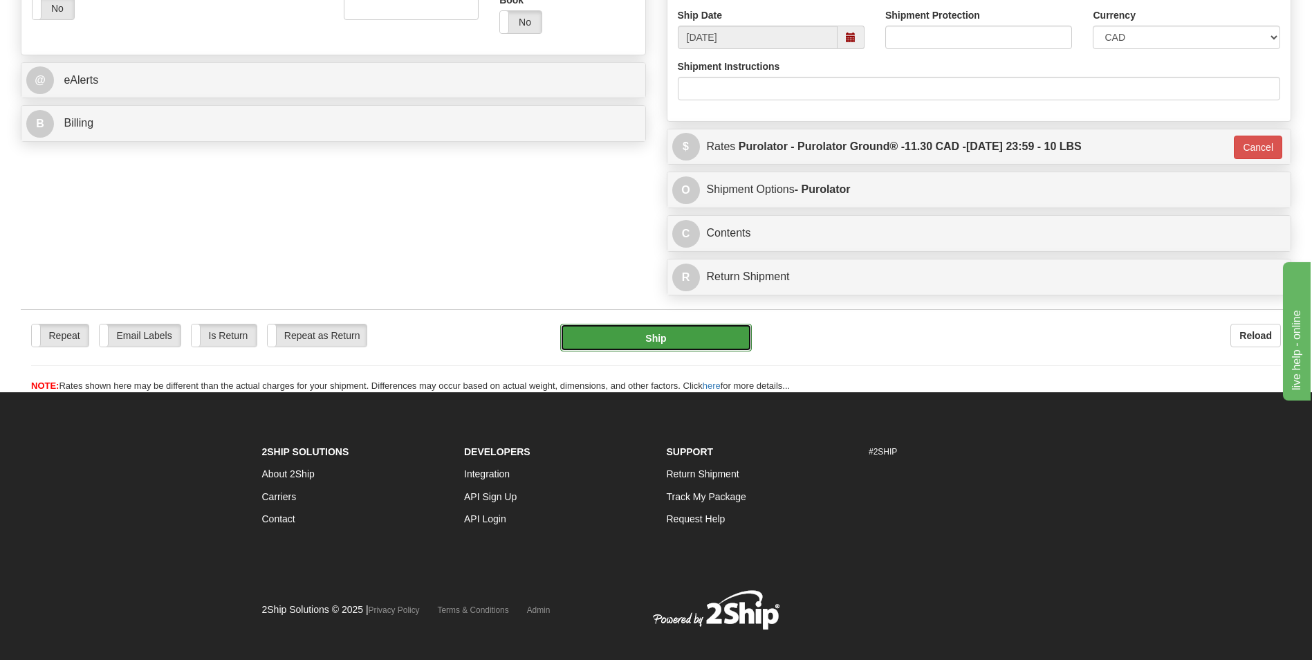
click at [602, 337] on button "Ship" at bounding box center [655, 338] width 191 height 28
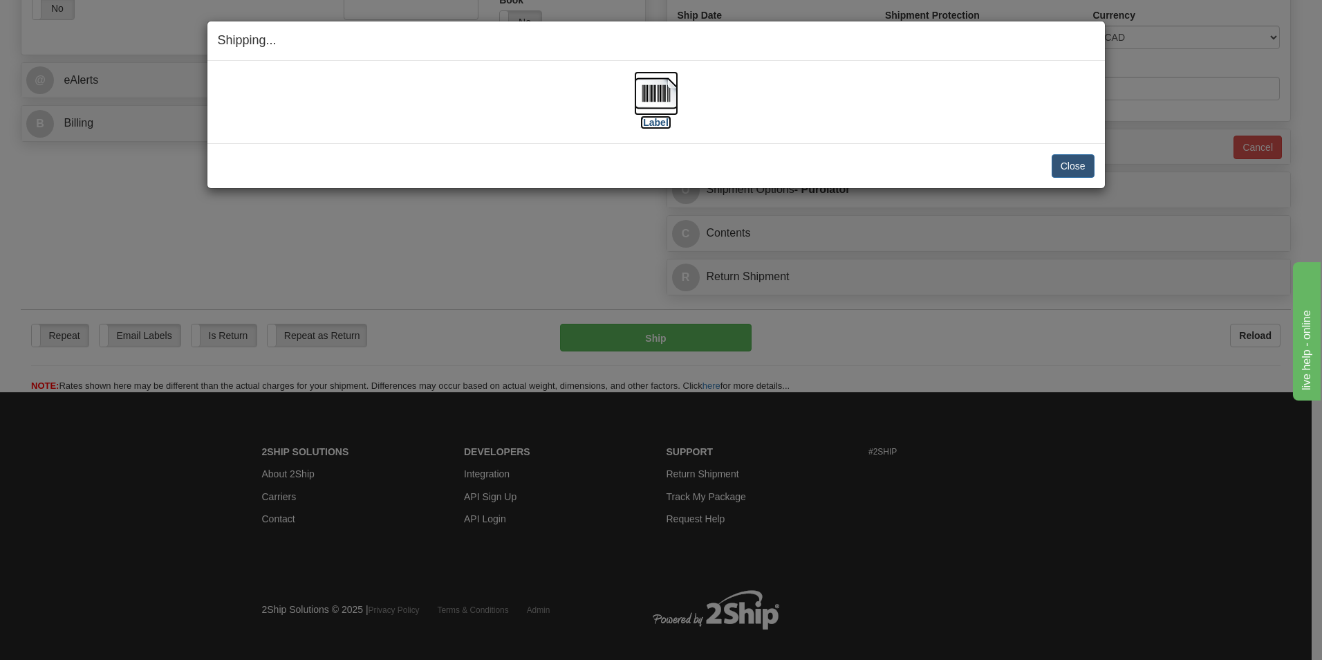
click at [655, 75] on img at bounding box center [656, 93] width 44 height 44
click at [1072, 157] on button "Close" at bounding box center [1073, 166] width 43 height 24
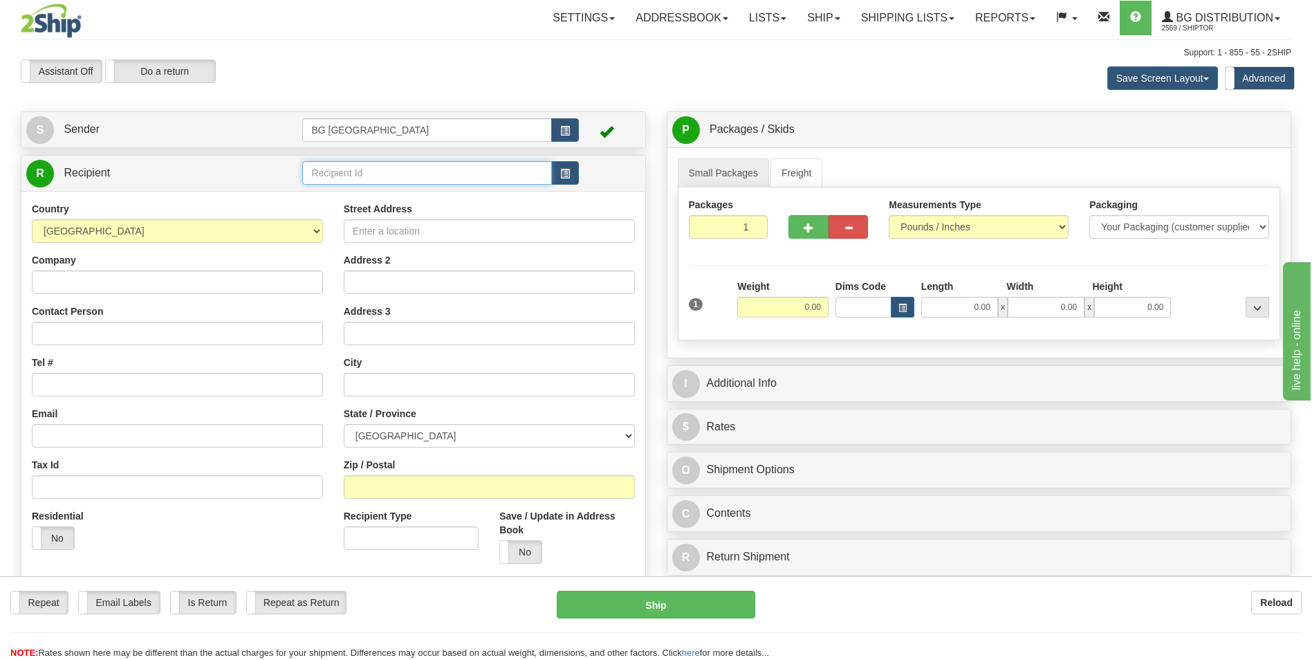
click at [340, 172] on input "text" at bounding box center [426, 173] width 249 height 24
click at [332, 187] on div "60090" at bounding box center [424, 194] width 236 height 15
type input "60090"
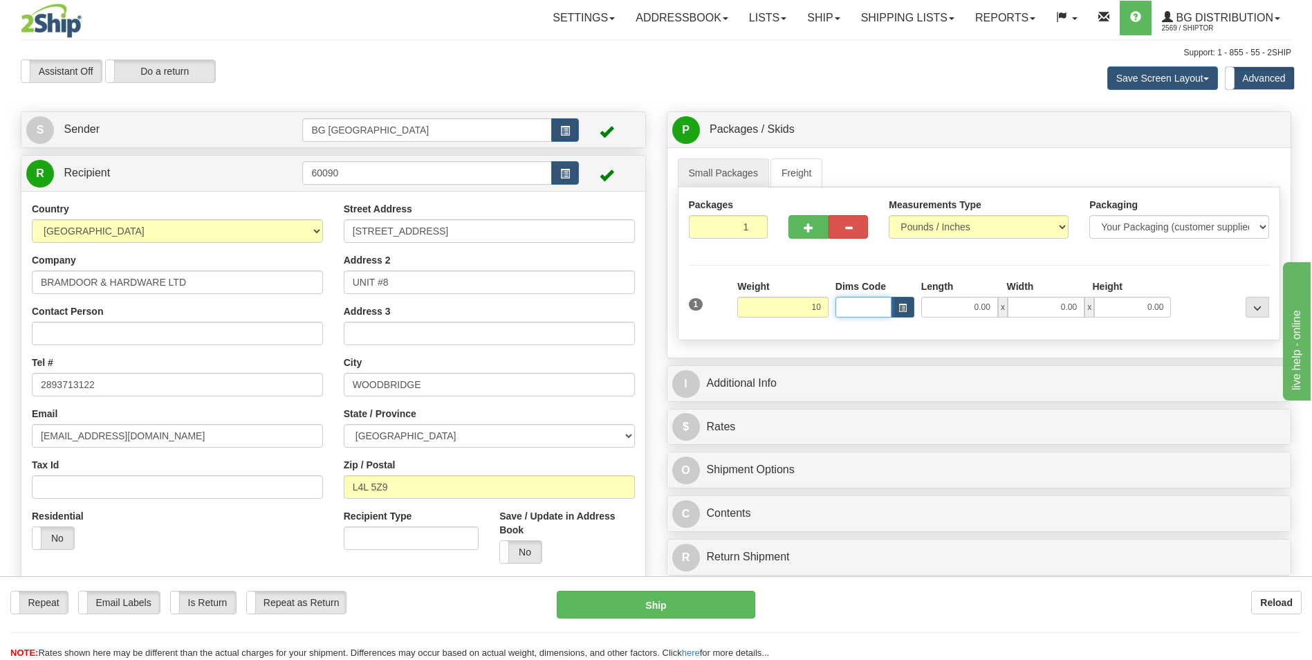
type input "10.00"
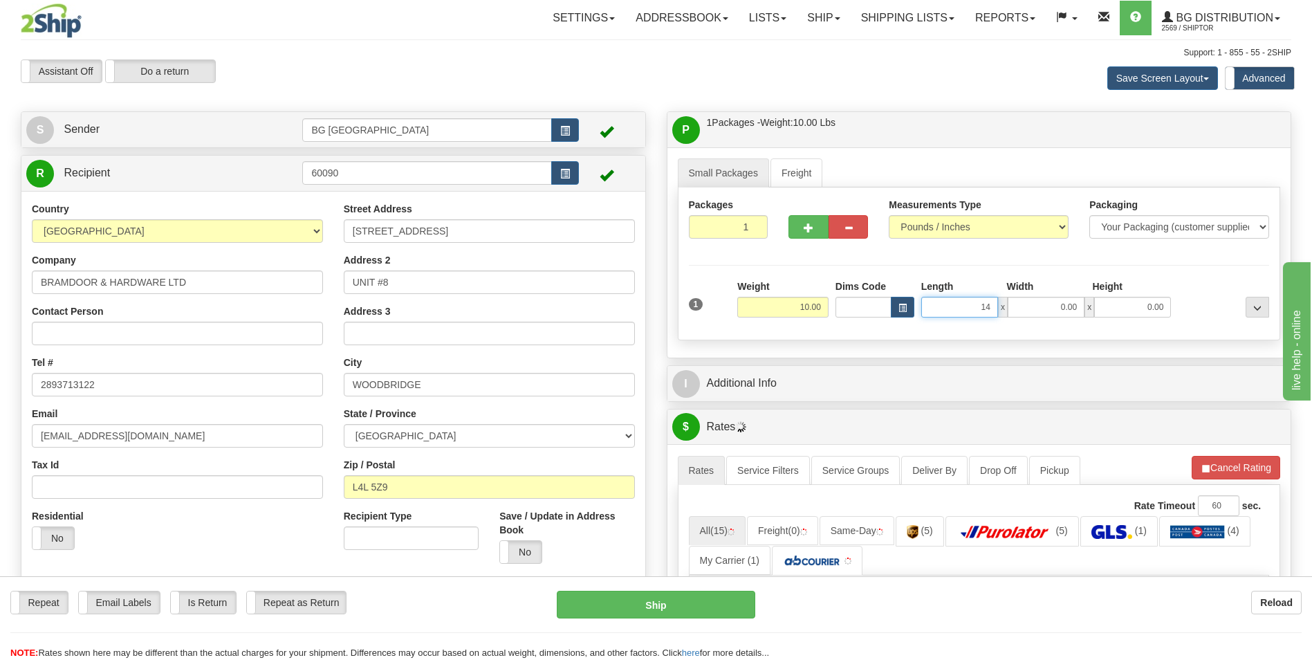
type input "14.00"
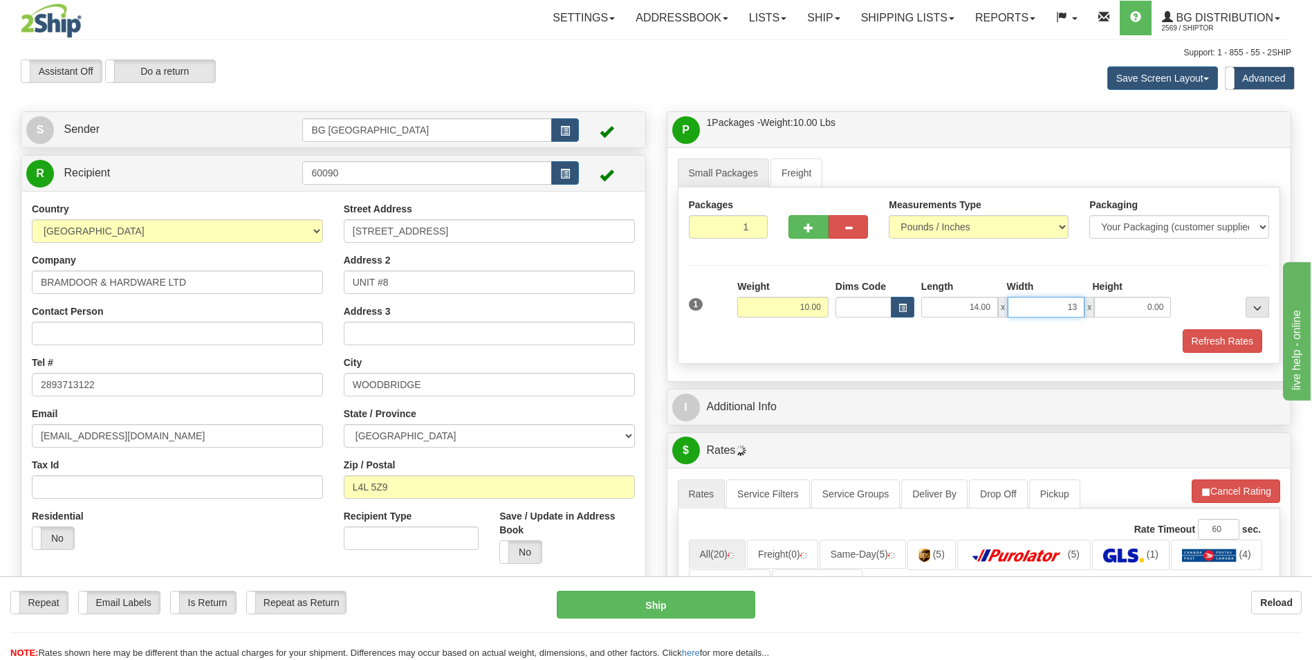
type input "13.00"
type input "8.00"
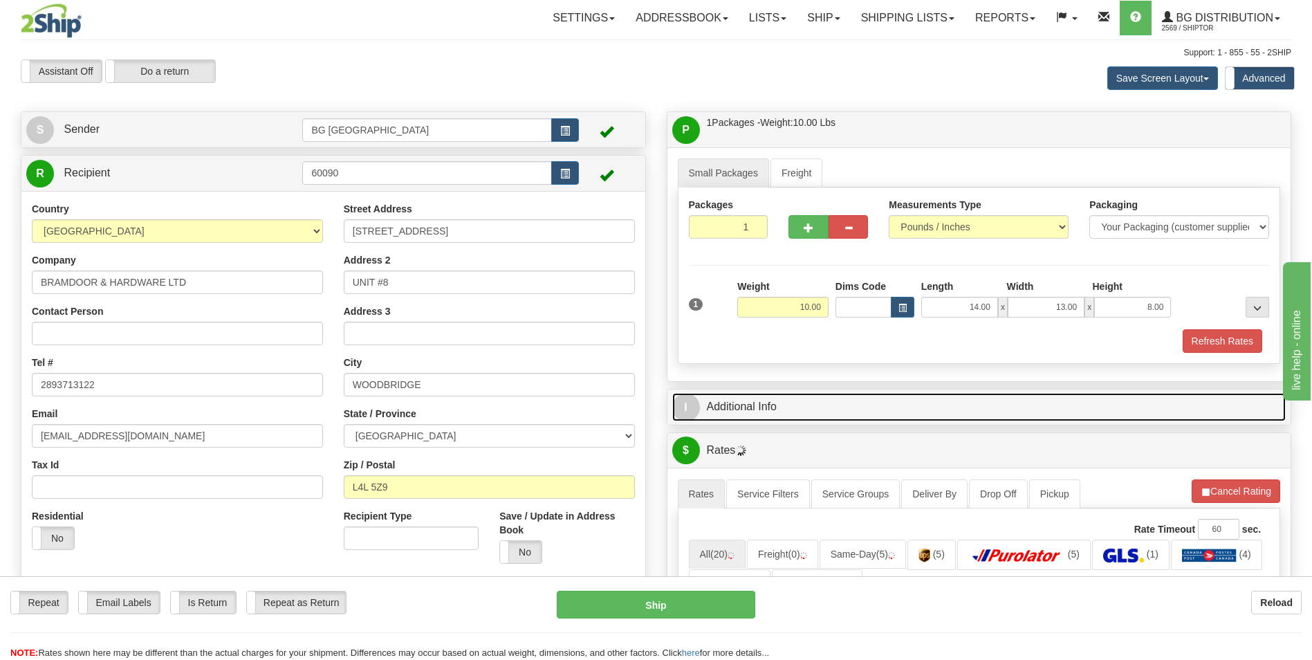
click at [781, 411] on link "I Additional Info" at bounding box center [979, 407] width 614 height 28
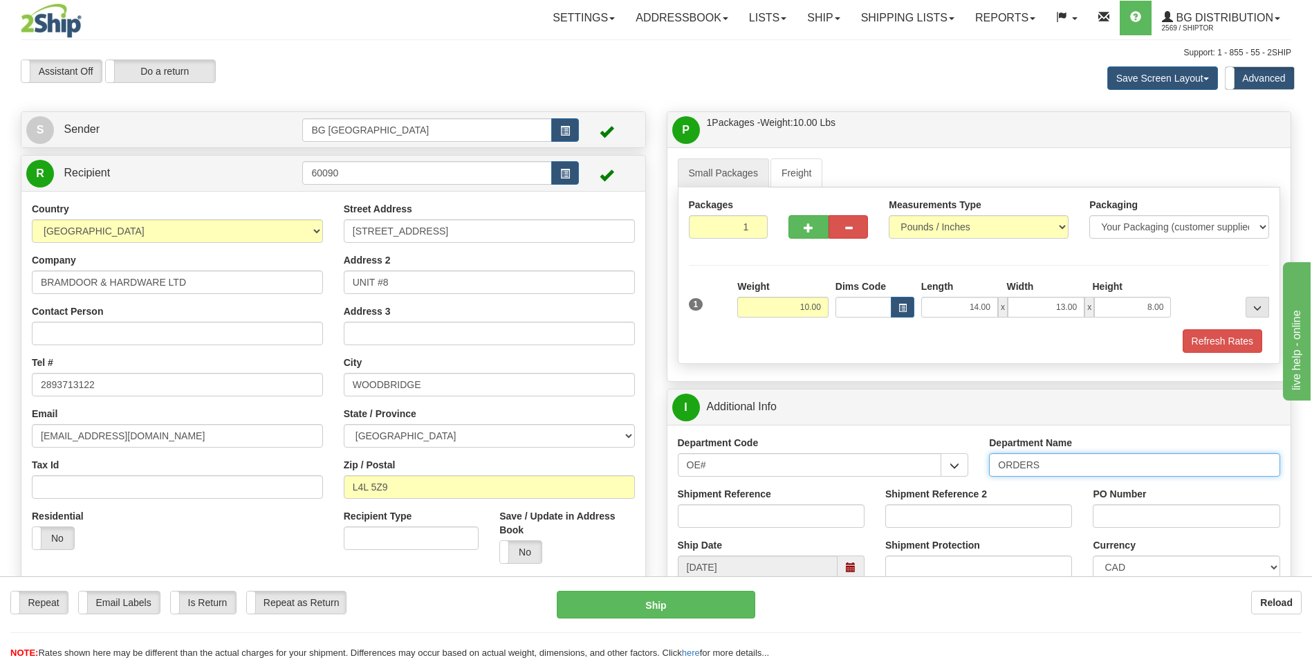
click at [1061, 463] on input "ORDERS" at bounding box center [1134, 465] width 291 height 24
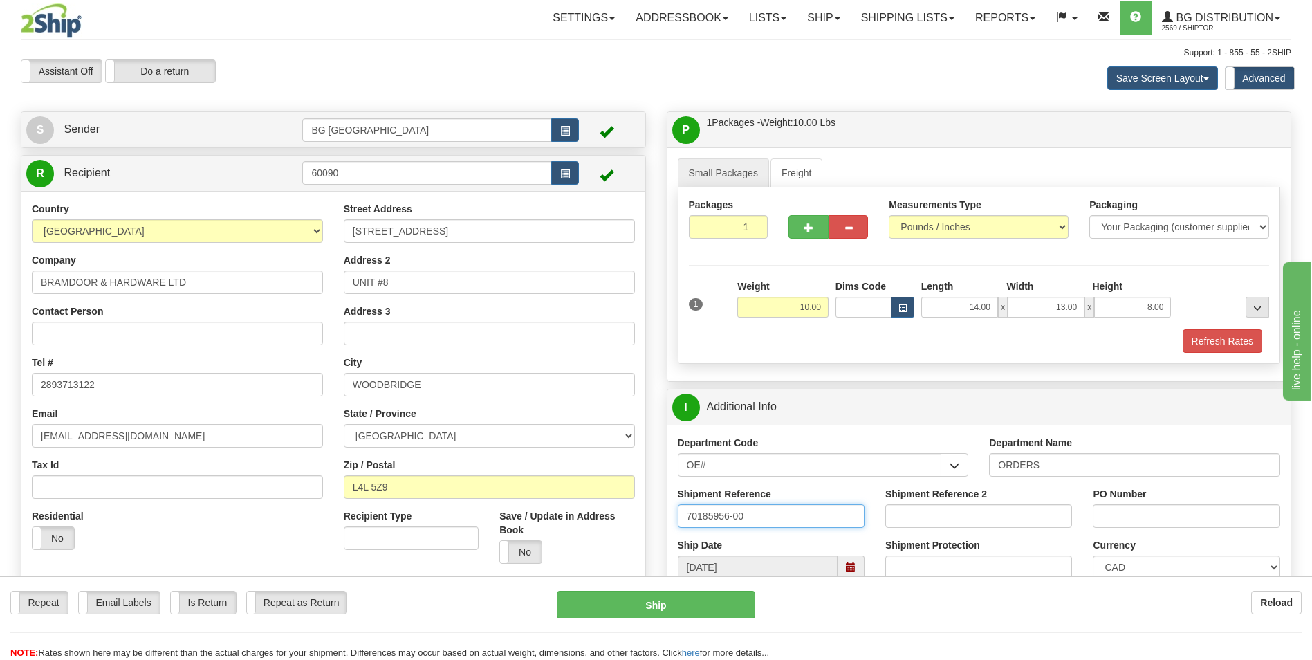
type input "70185956-00"
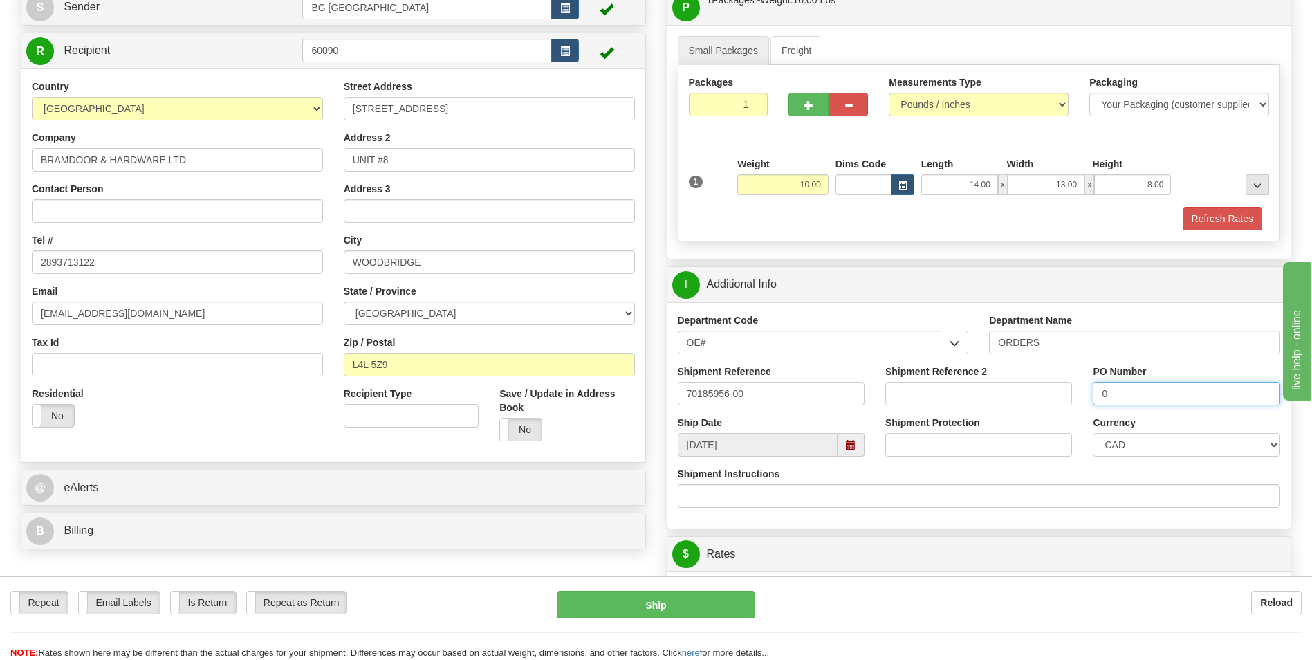
scroll to position [346, 0]
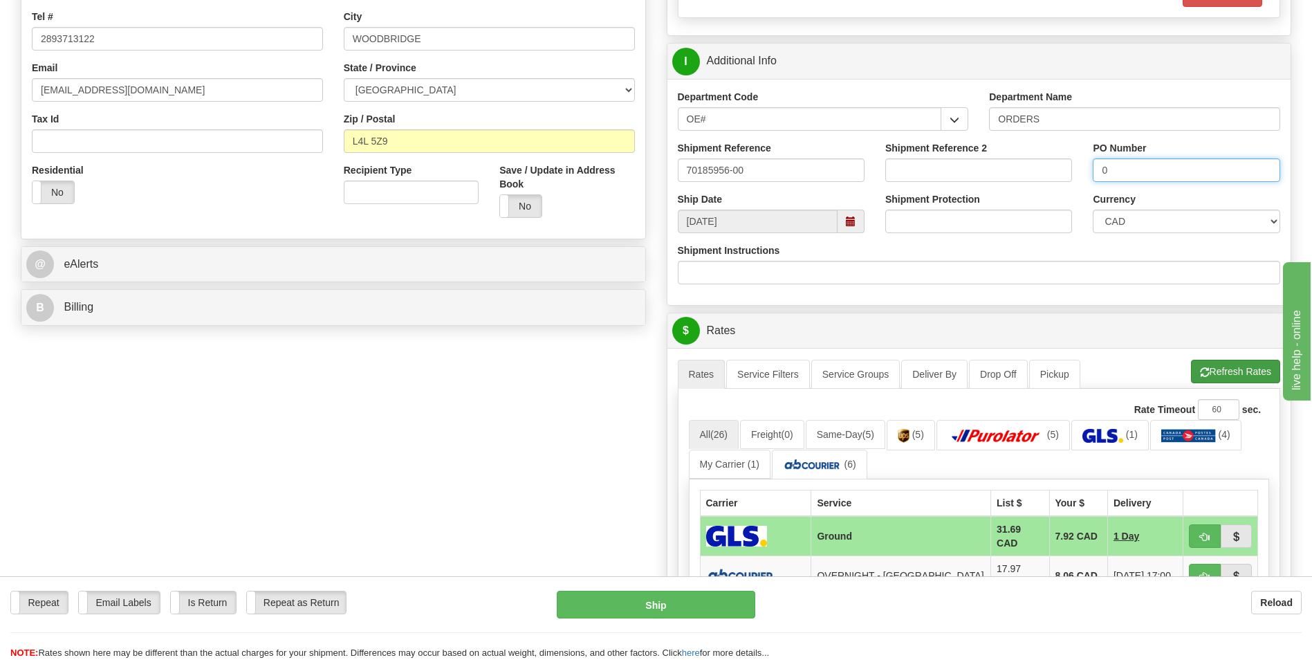
type input "0"
click at [1227, 364] on button "Refresh Rates" at bounding box center [1235, 372] width 89 height 24
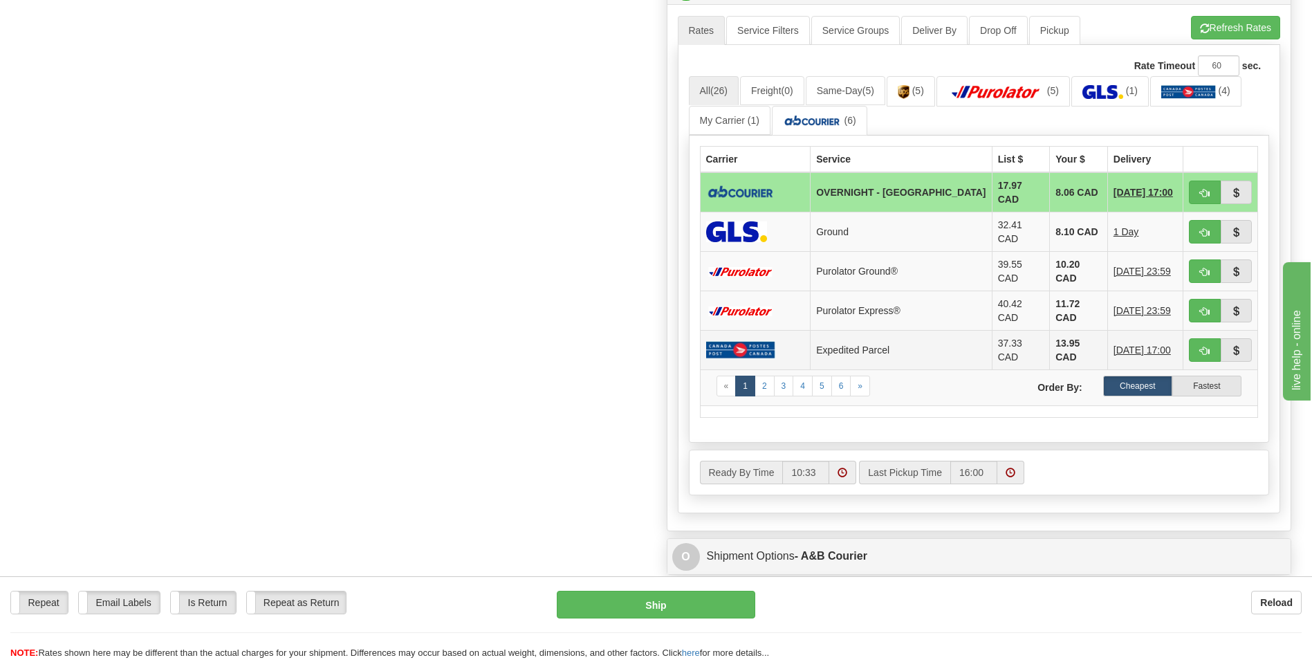
scroll to position [691, 0]
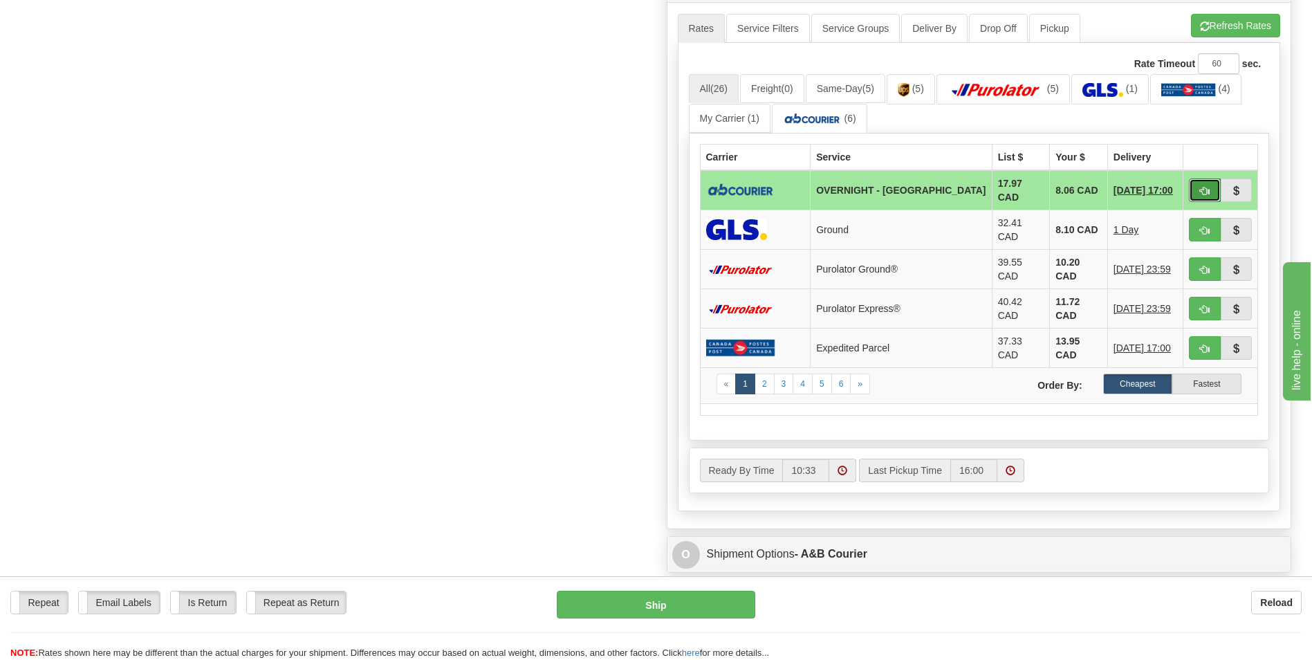
click at [1203, 182] on button "button" at bounding box center [1205, 190] width 32 height 24
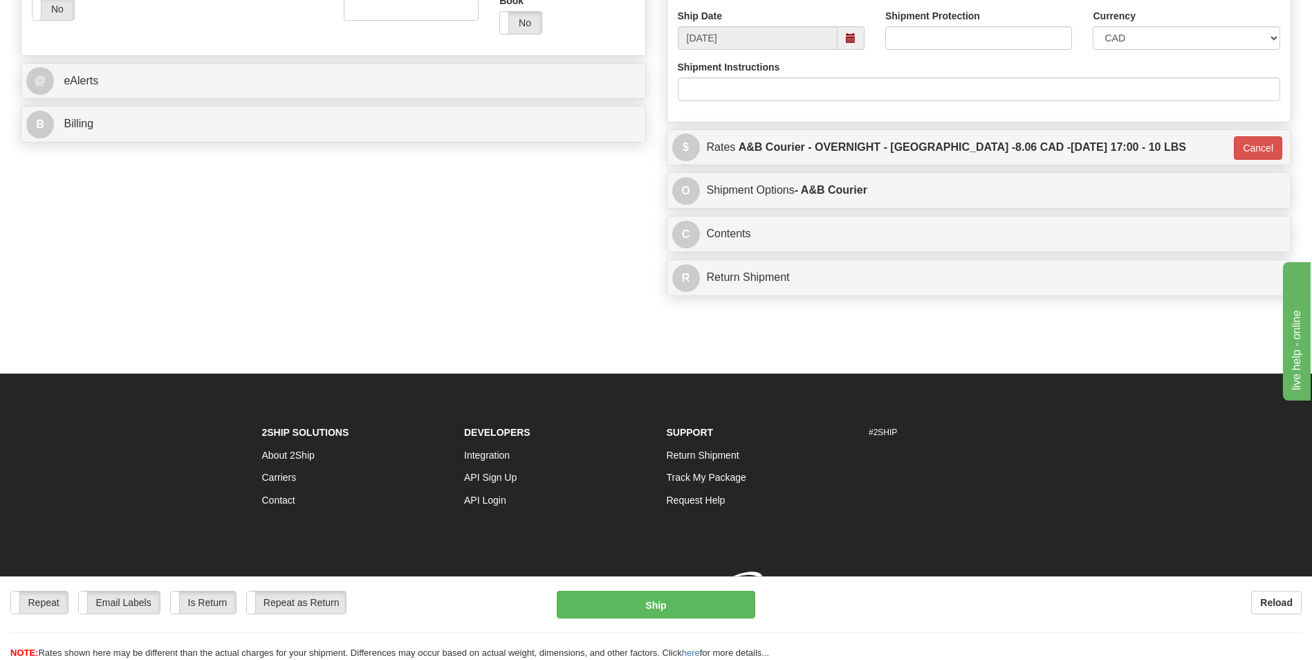
type input "4"
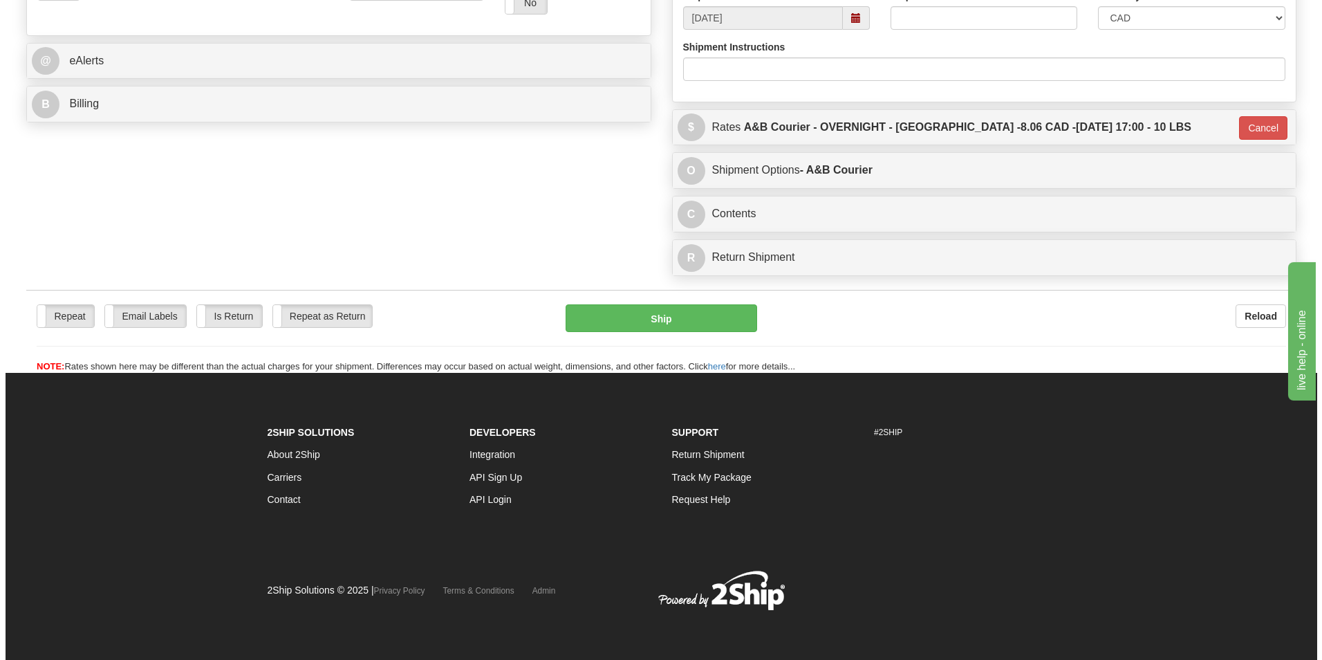
scroll to position [549, 0]
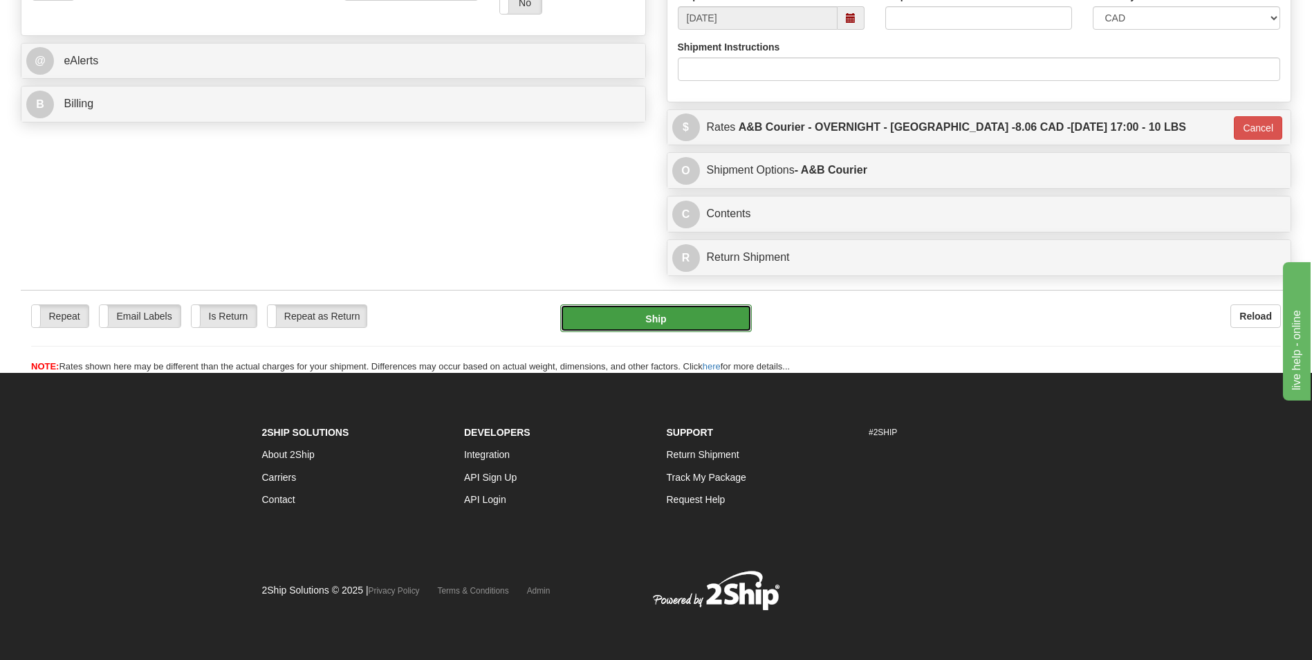
click at [636, 308] on button "Ship" at bounding box center [655, 318] width 191 height 28
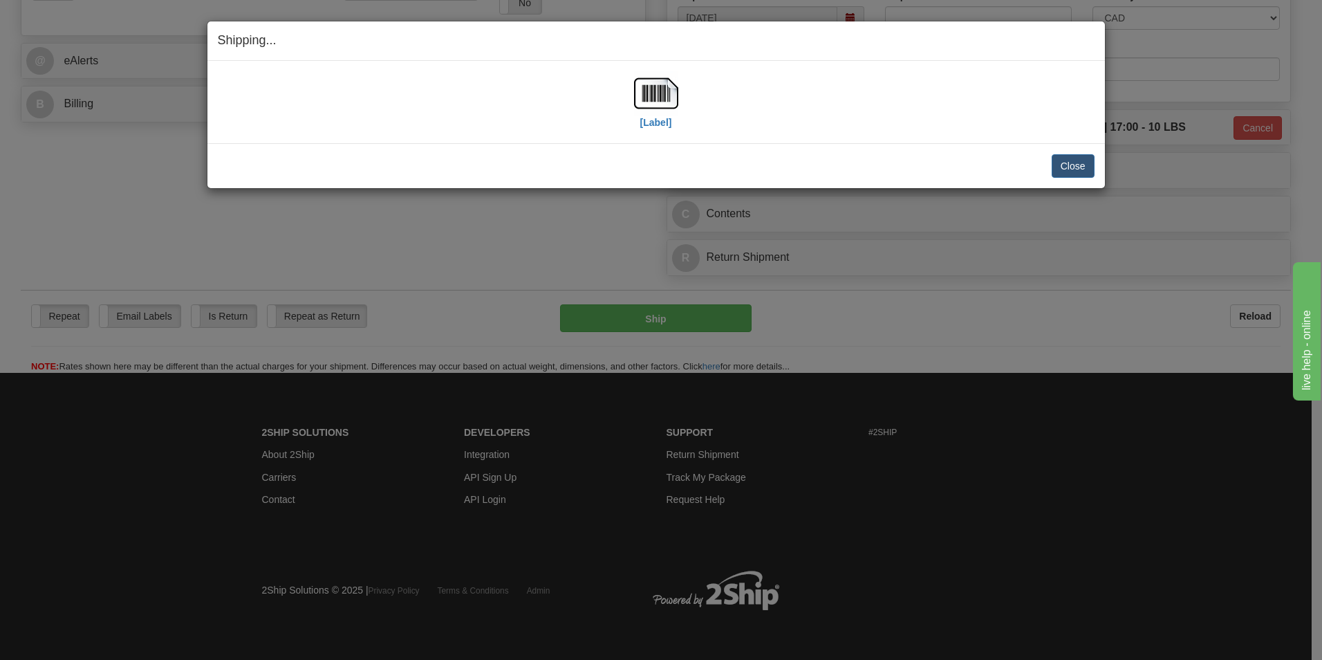
click at [850, 46] on h4 "Shipping... Your SHIPMENT will EXPIRE in" at bounding box center [656, 41] width 877 height 18
click at [655, 104] on img at bounding box center [656, 93] width 44 height 44
click at [1066, 161] on button "Close" at bounding box center [1073, 166] width 43 height 24
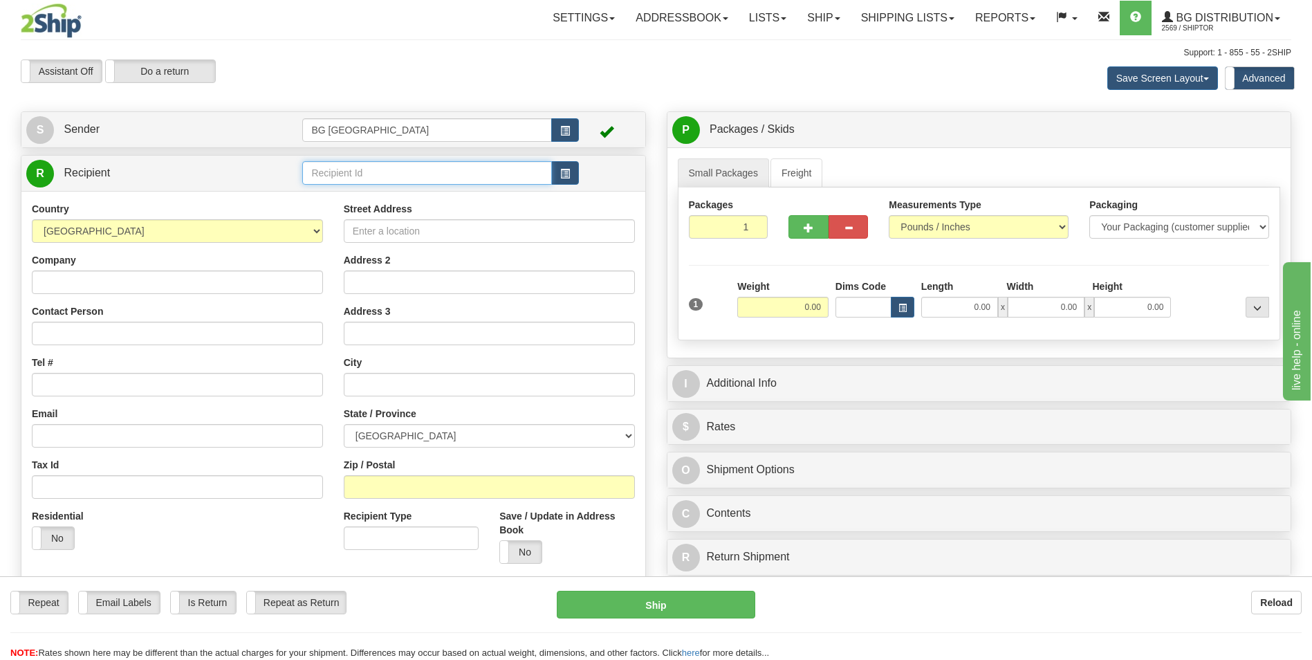
click at [383, 173] on input "text" at bounding box center [426, 173] width 249 height 24
click at [360, 195] on div "60628" at bounding box center [424, 194] width 236 height 15
type input "60628"
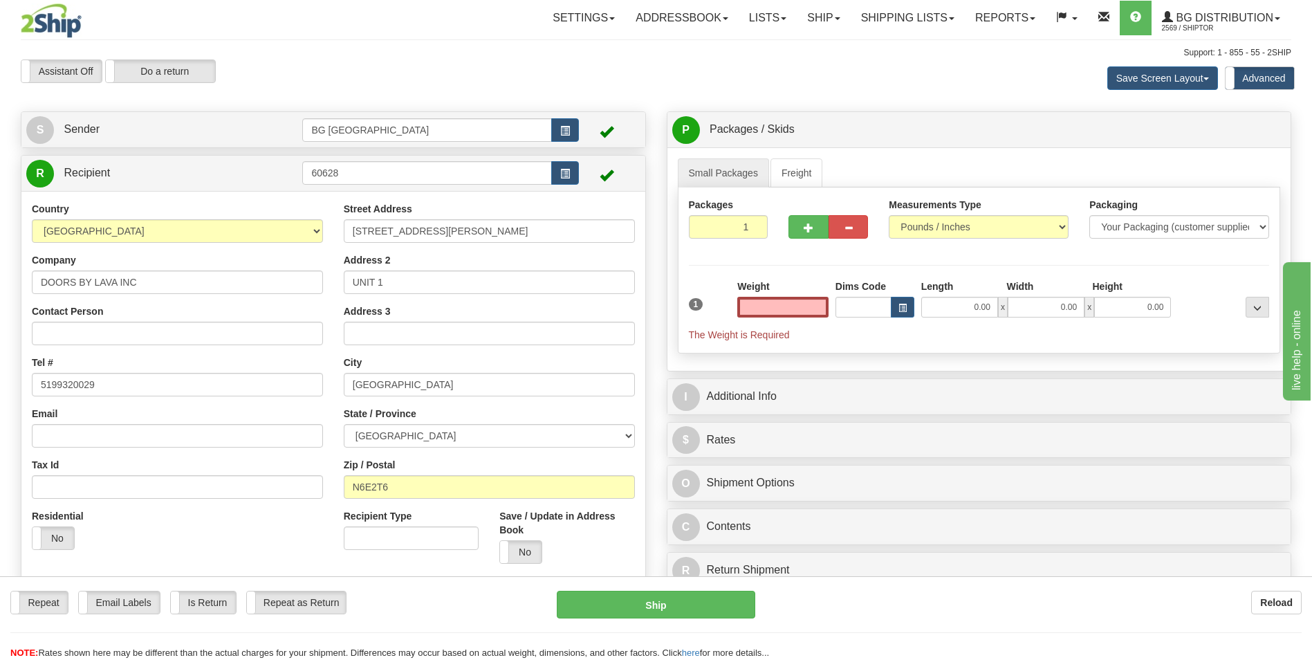
type input "0.00"
click at [760, 299] on input "0.00" at bounding box center [782, 307] width 91 height 21
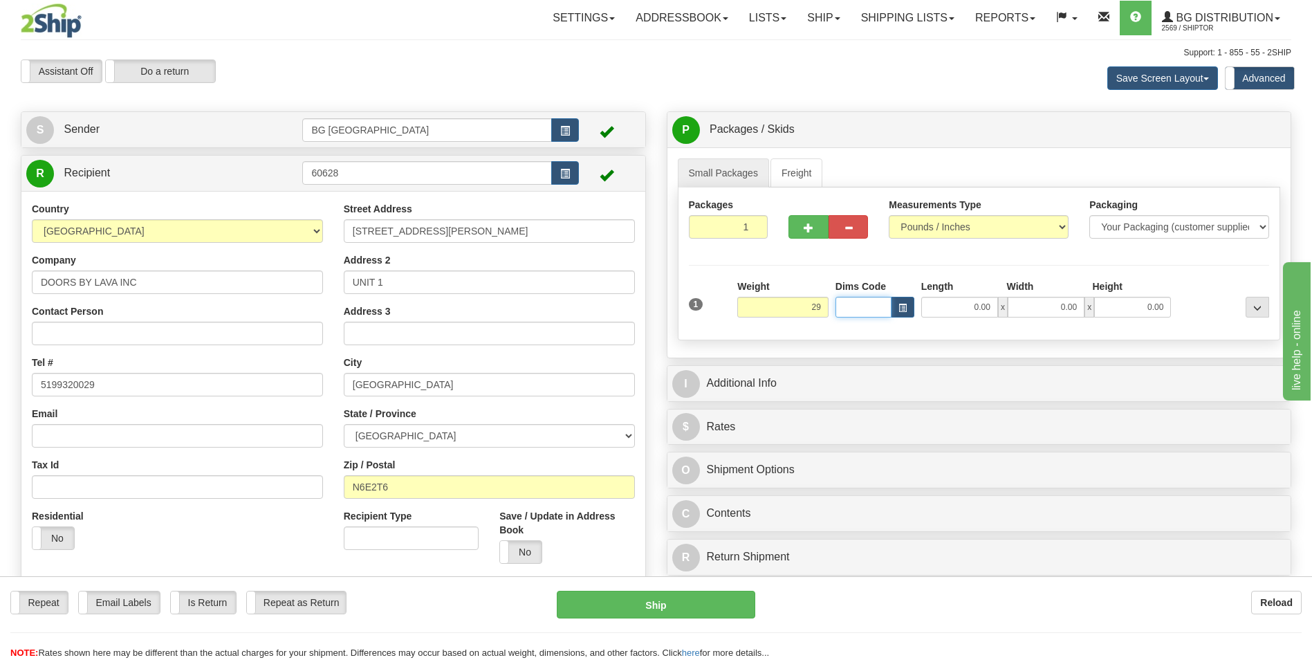
type input "29.00"
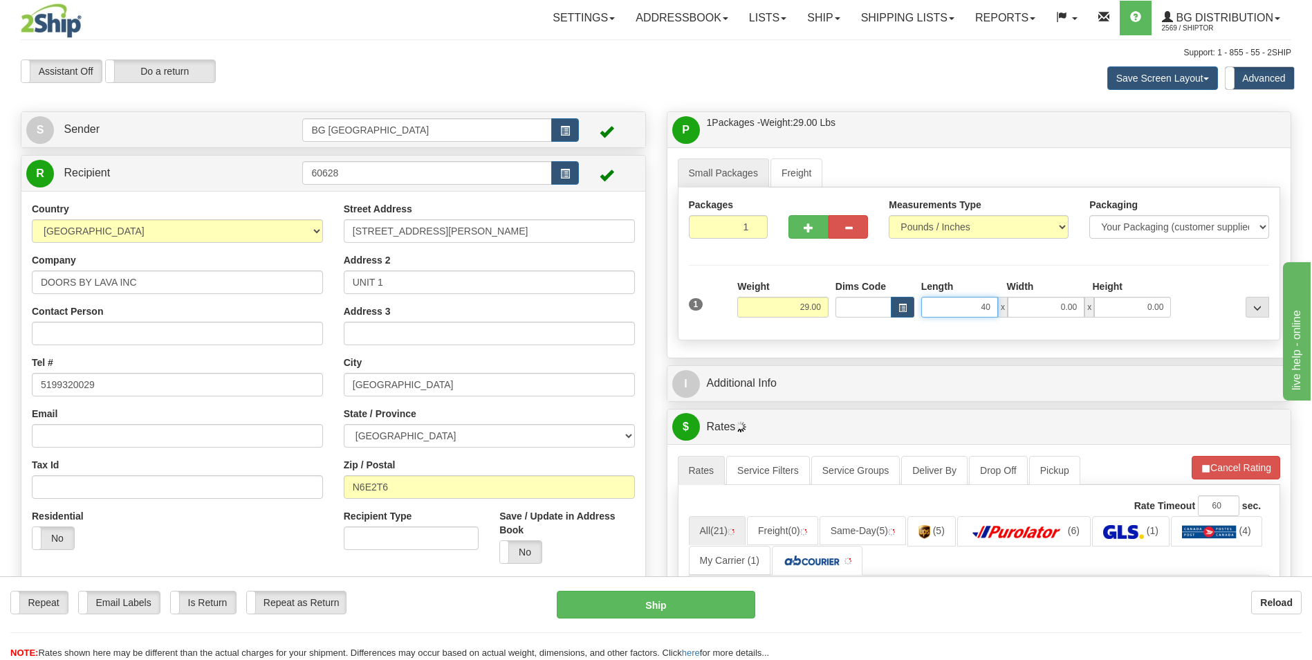
type input "40.00"
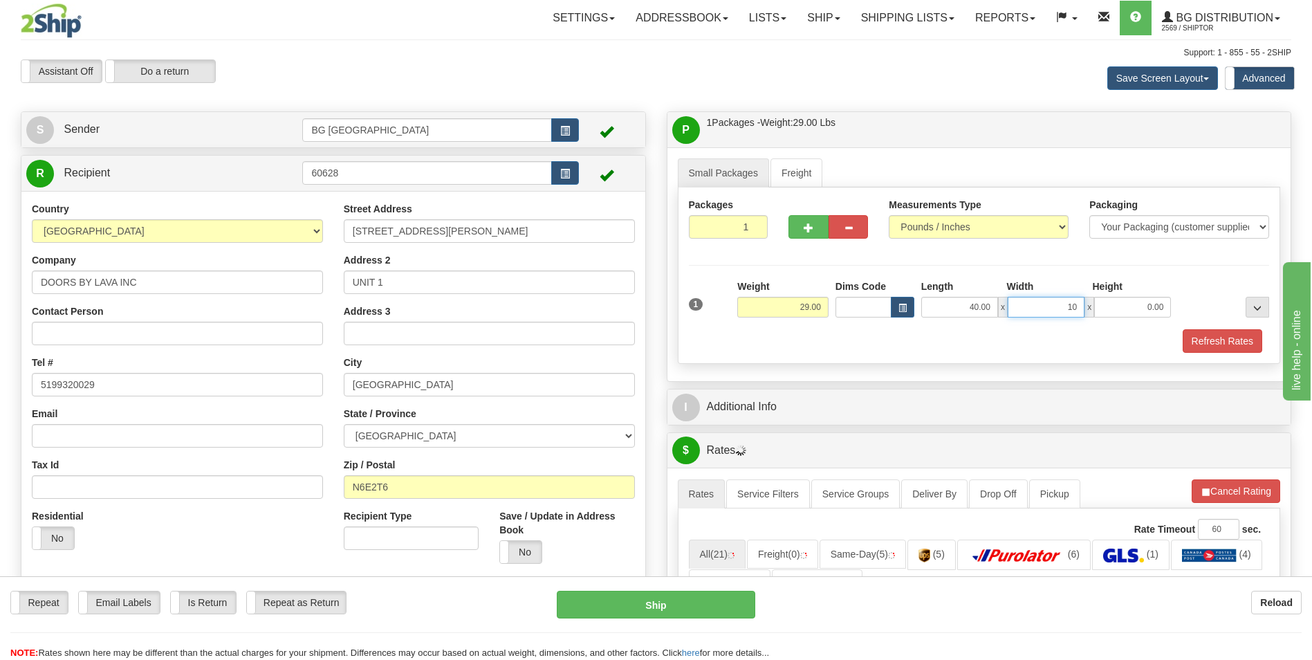
type input "10.00"
type input "5.00"
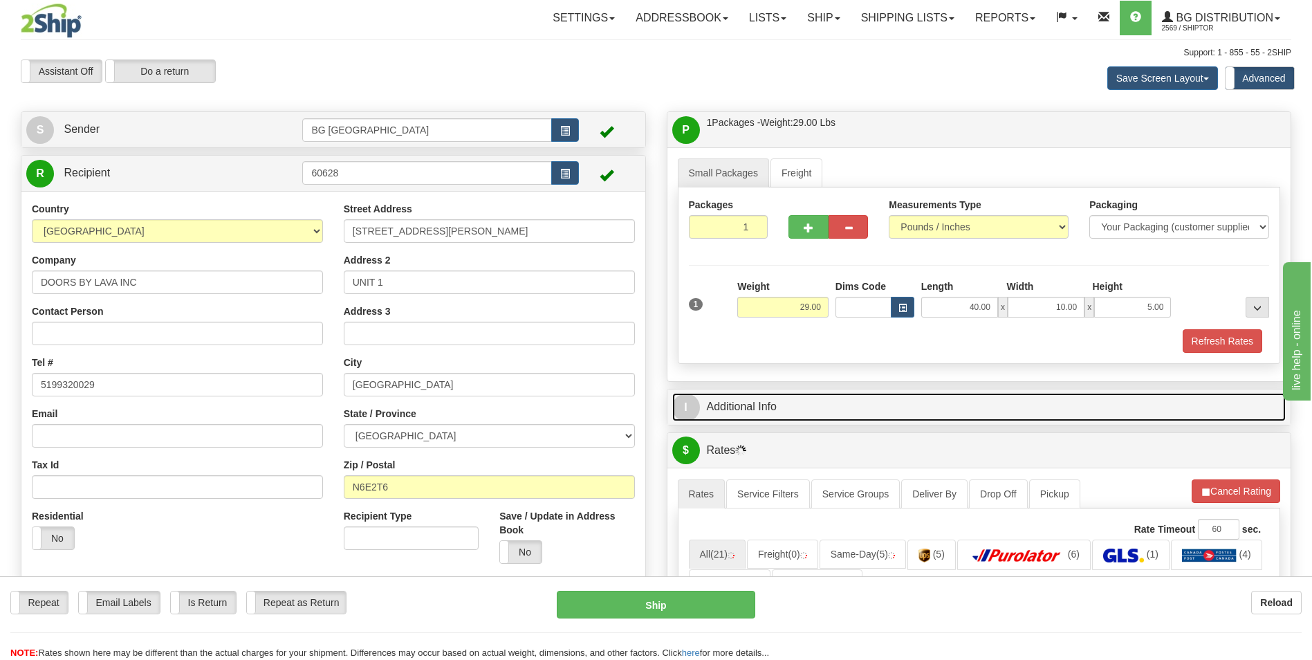
click at [759, 410] on link "I Additional Info" at bounding box center [979, 407] width 614 height 28
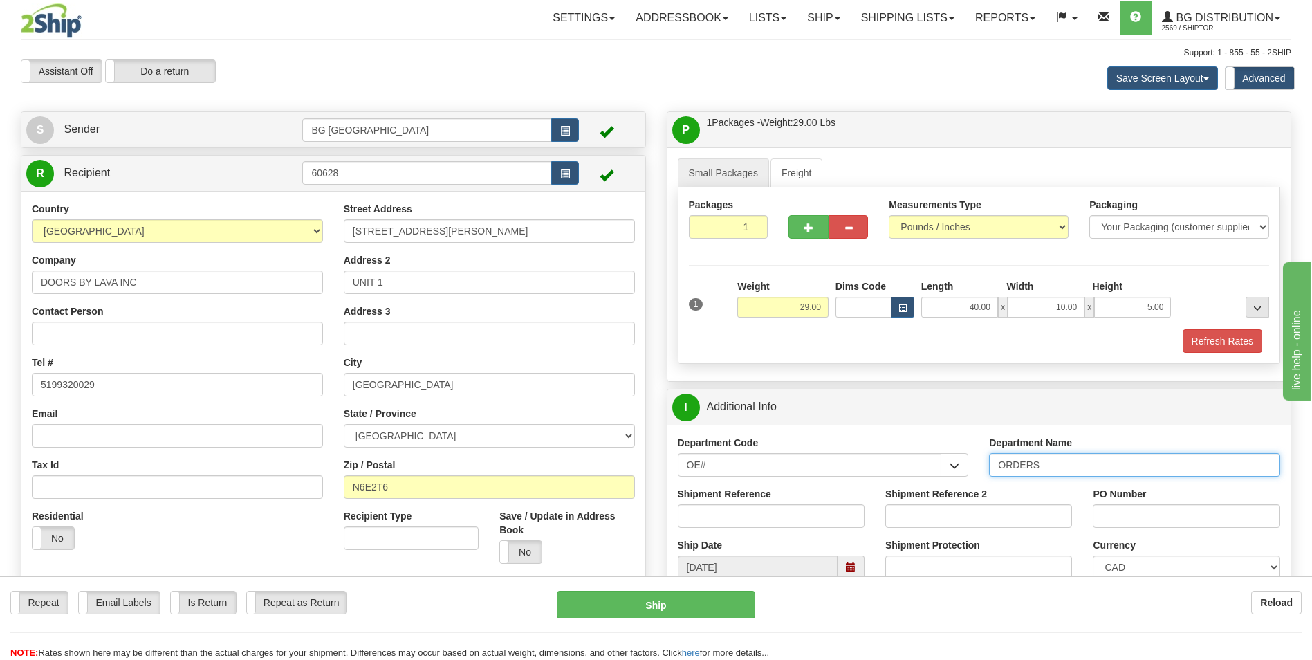
click at [1060, 467] on input "ORDERS" at bounding box center [1134, 465] width 291 height 24
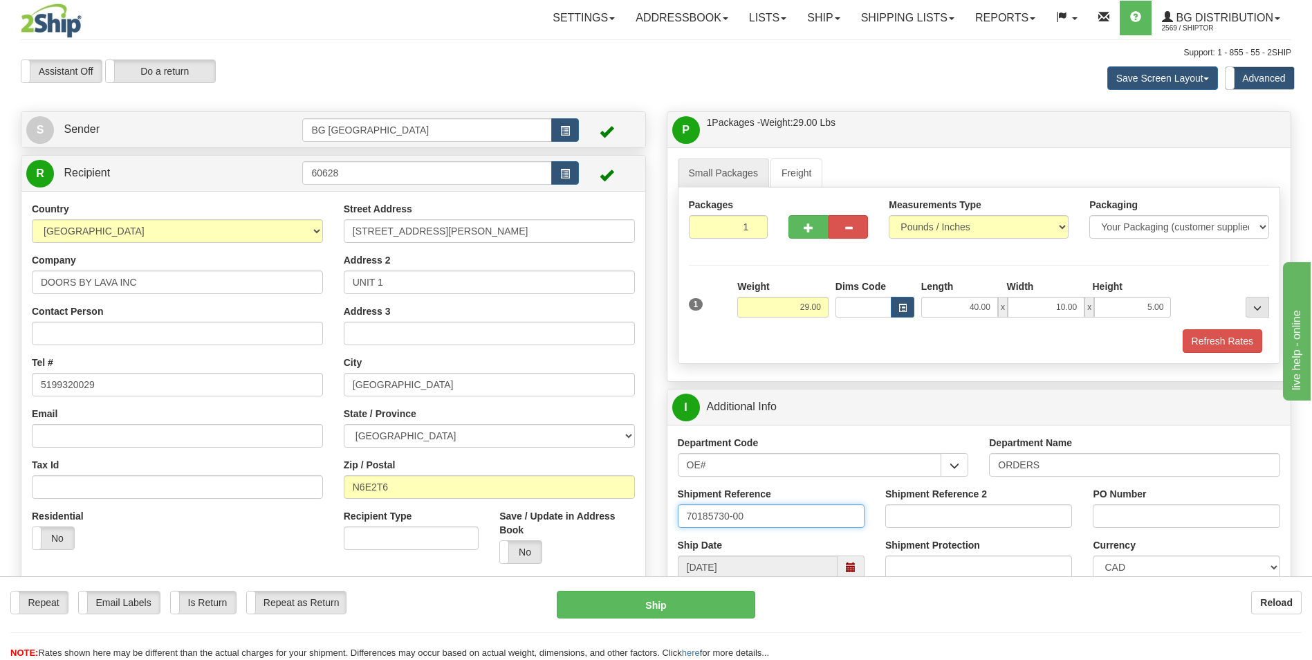
type input "70185730-00"
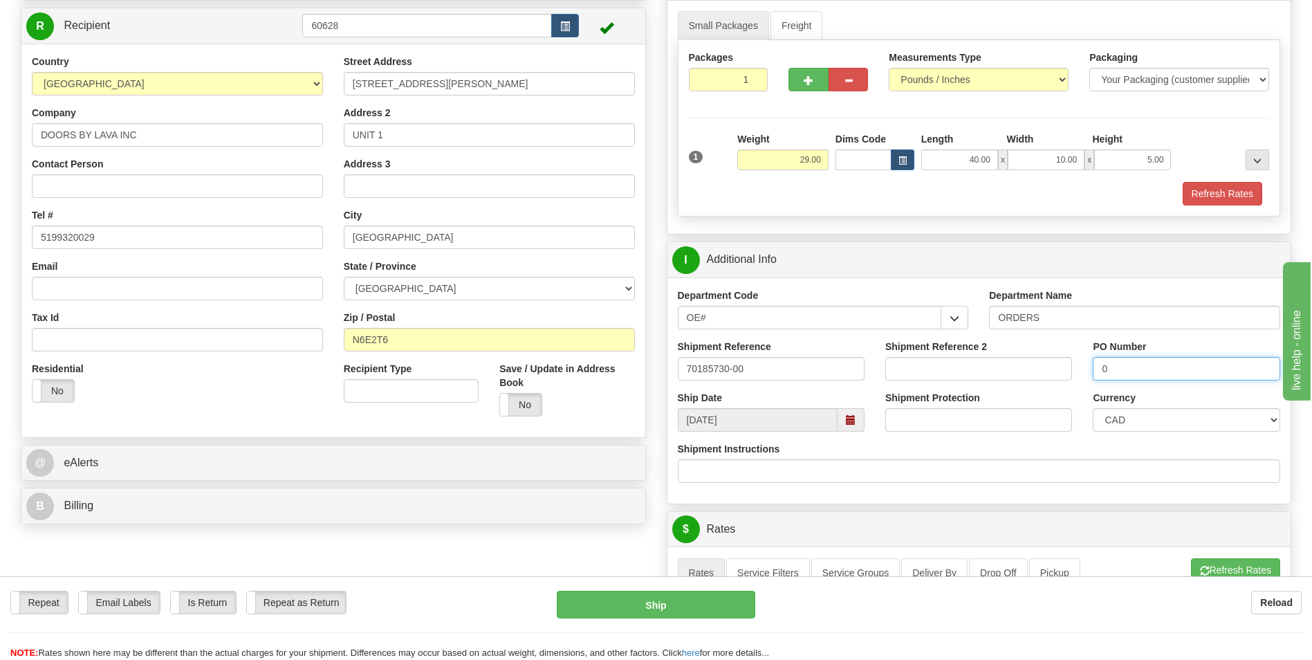
scroll to position [346, 0]
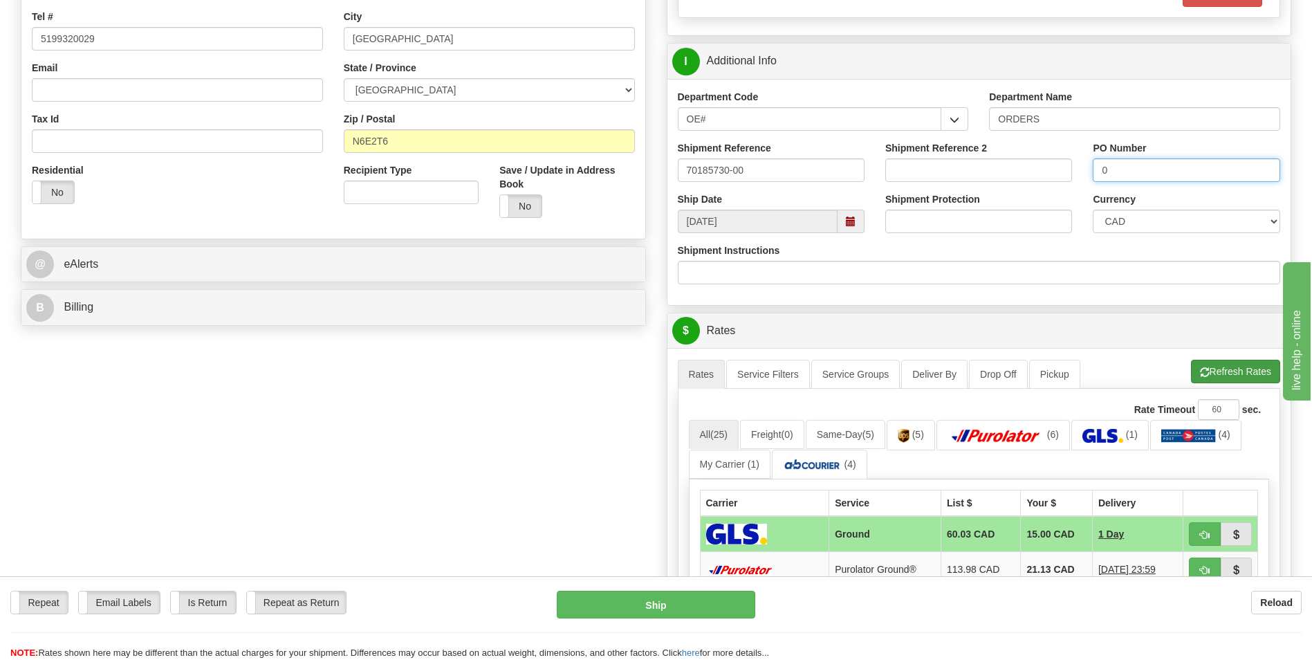
type input "0"
click at [1213, 362] on button "Refresh Rates" at bounding box center [1235, 372] width 89 height 24
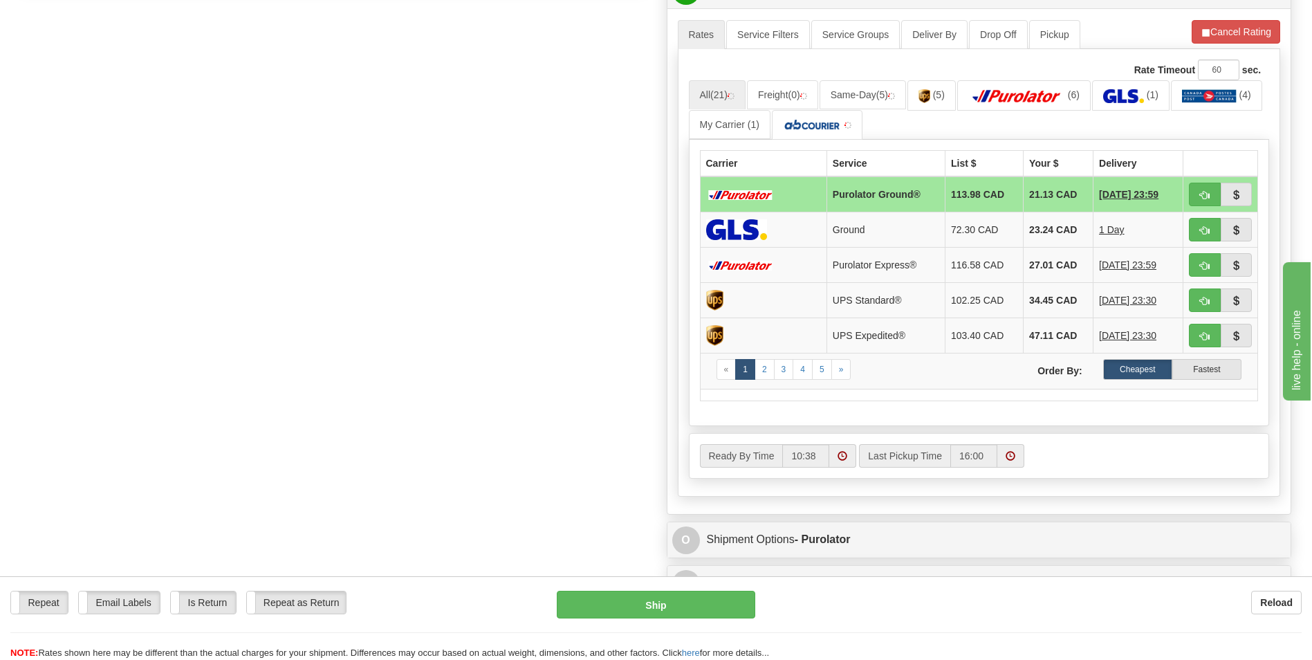
scroll to position [691, 0]
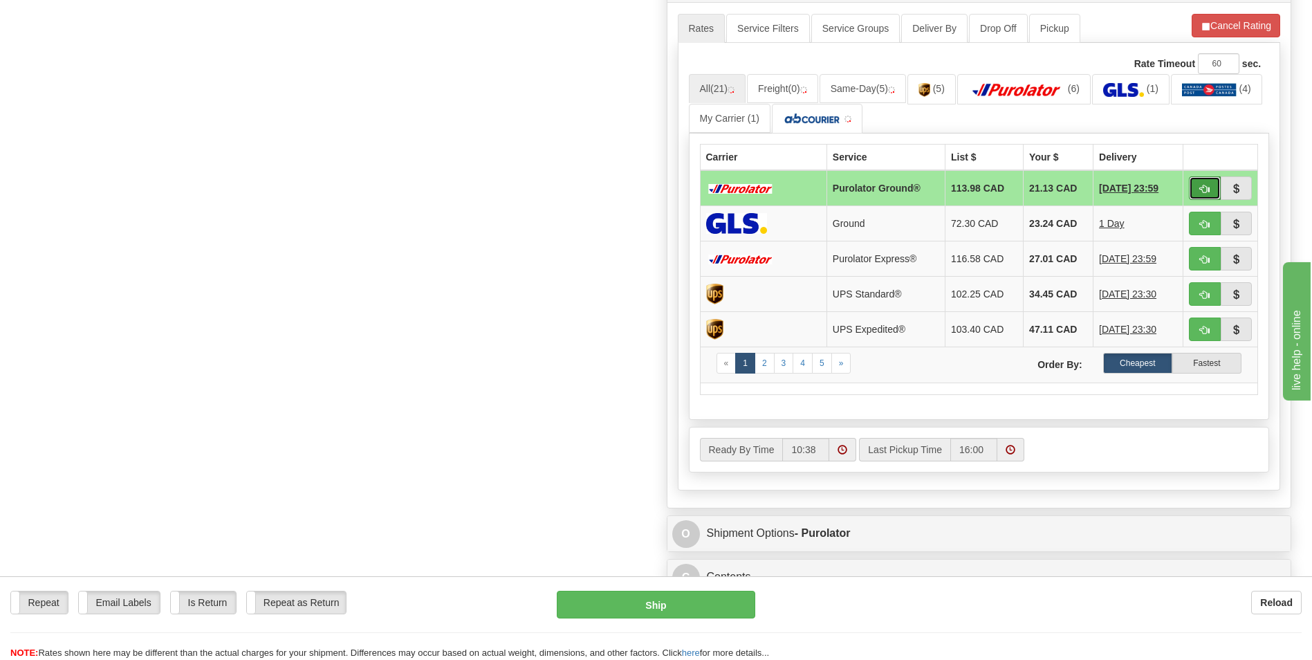
click at [1216, 185] on button "button" at bounding box center [1205, 188] width 32 height 24
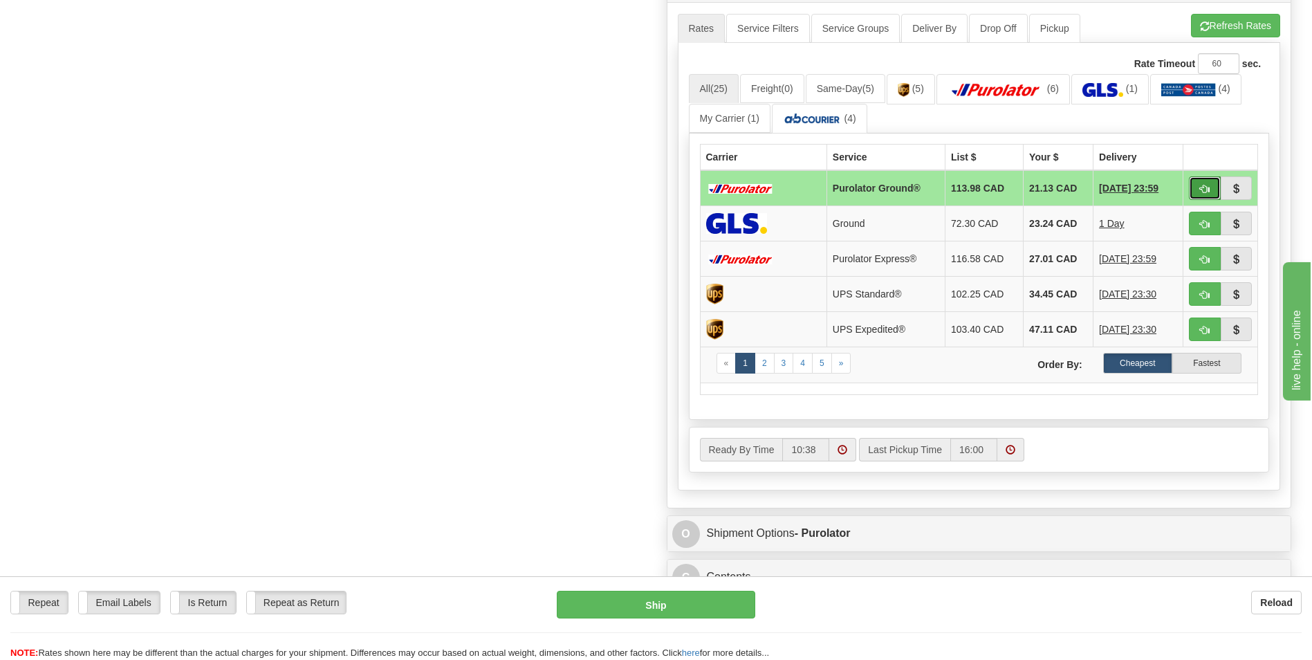
click at [1198, 186] on button "button" at bounding box center [1205, 188] width 32 height 24
type input "260"
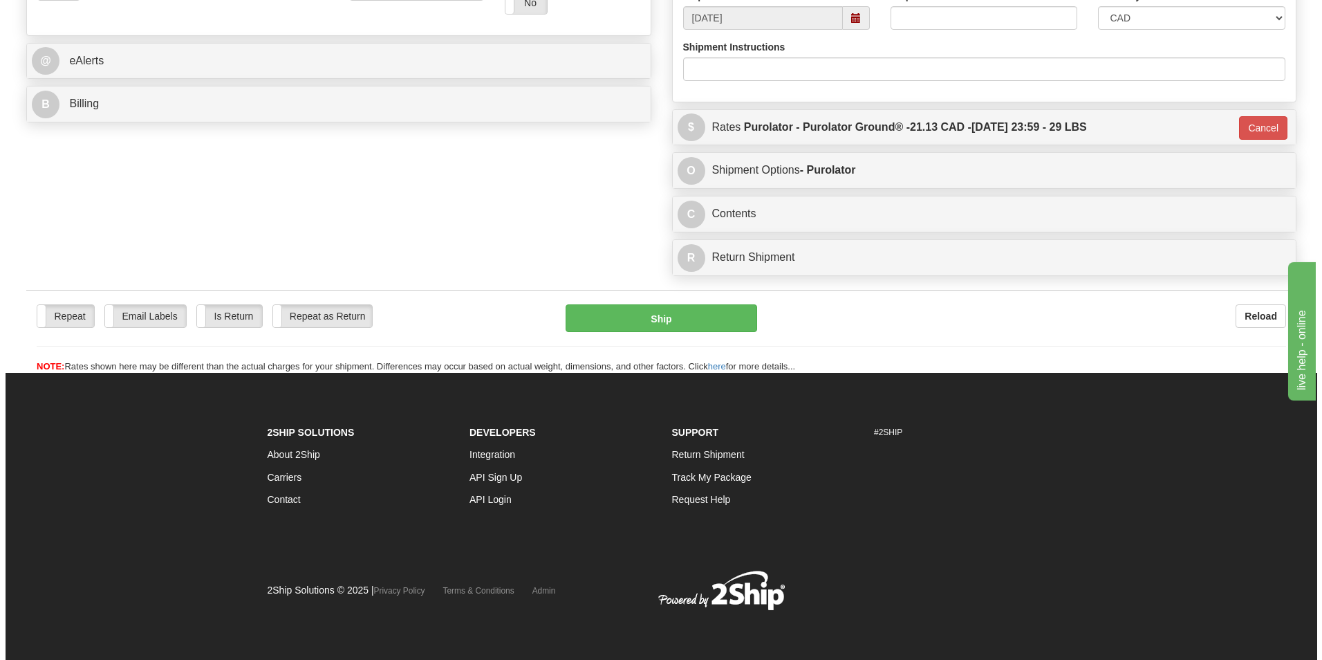
scroll to position [549, 0]
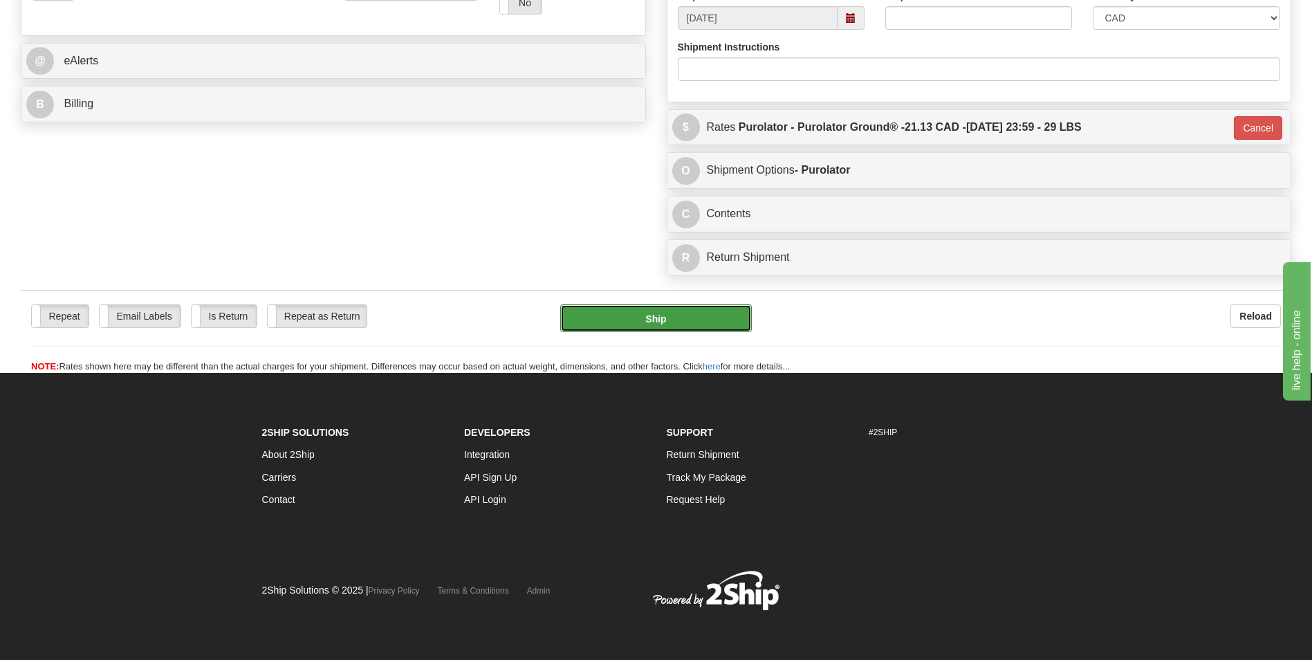
click at [688, 314] on button "Ship" at bounding box center [655, 318] width 191 height 28
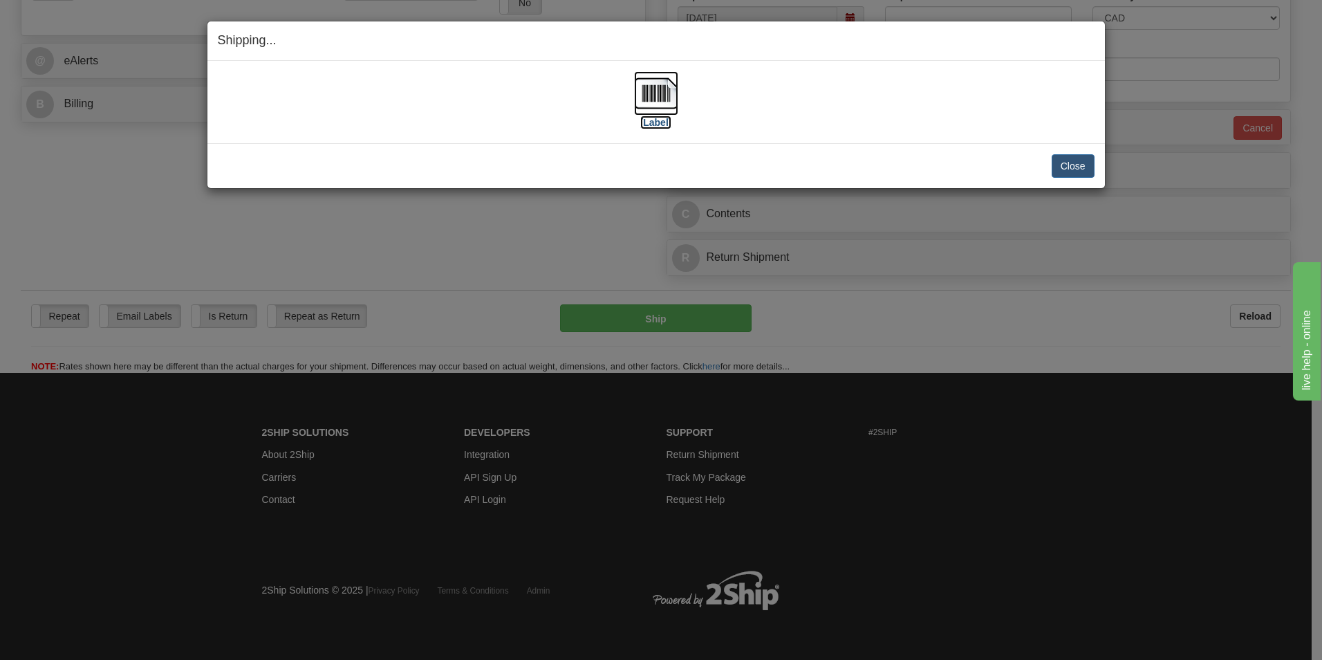
click at [646, 100] on img at bounding box center [656, 93] width 44 height 44
click at [1076, 171] on button "Close" at bounding box center [1073, 166] width 43 height 24
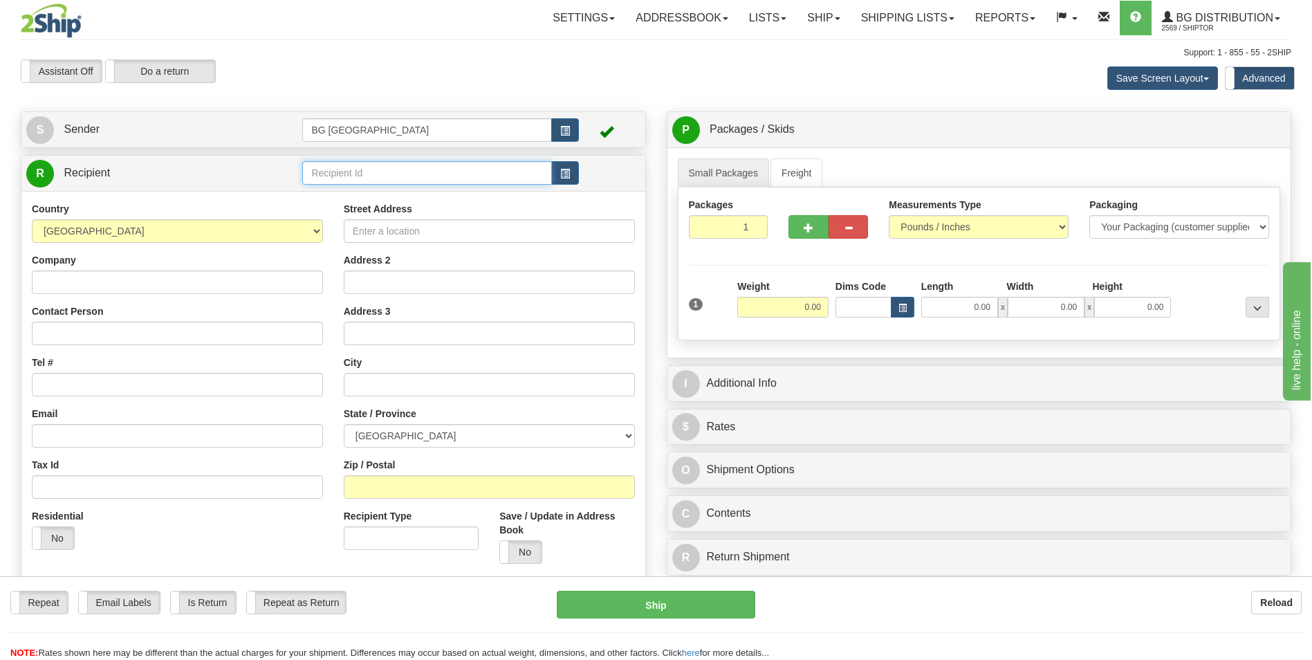
click at [338, 162] on input "text" at bounding box center [426, 173] width 249 height 24
click at [328, 194] on div "60485" at bounding box center [424, 194] width 236 height 15
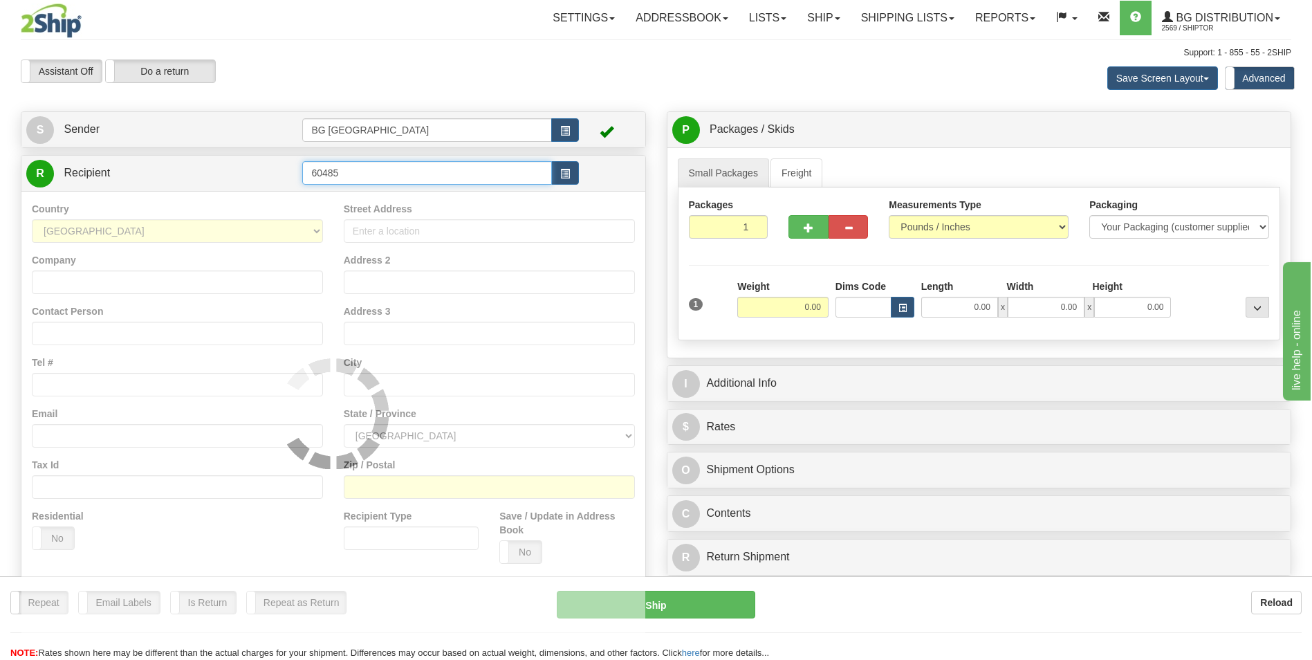
type input "60485"
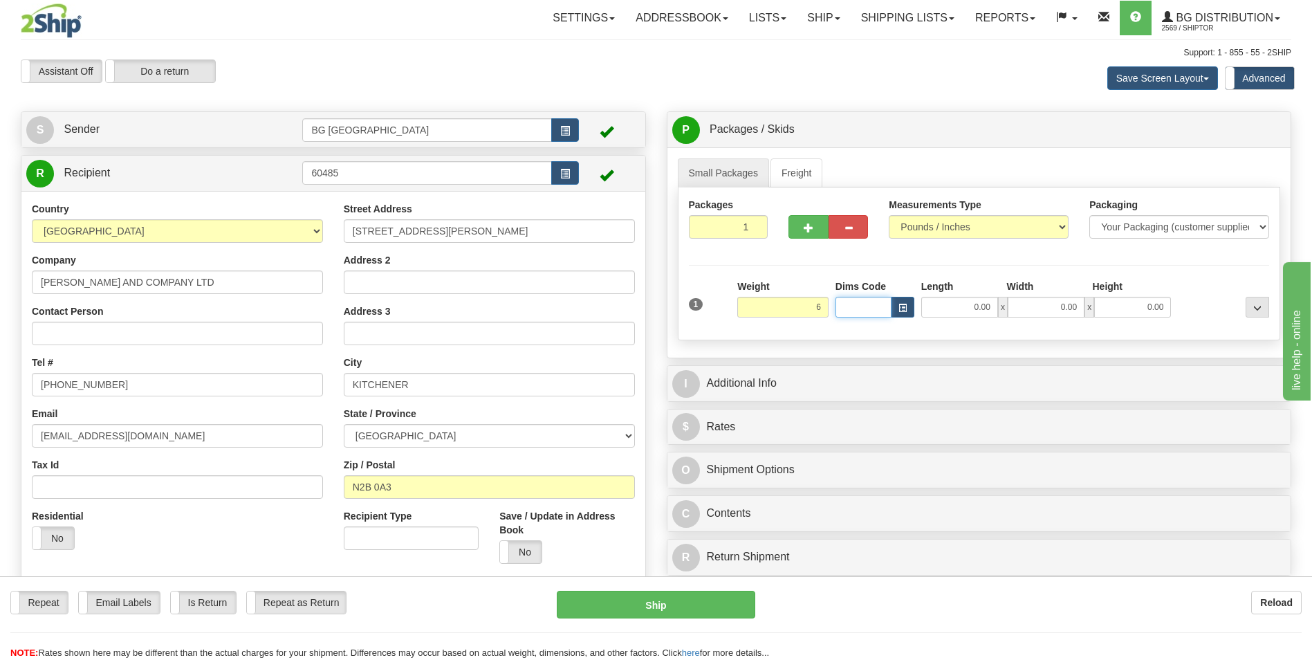
type input "6.00"
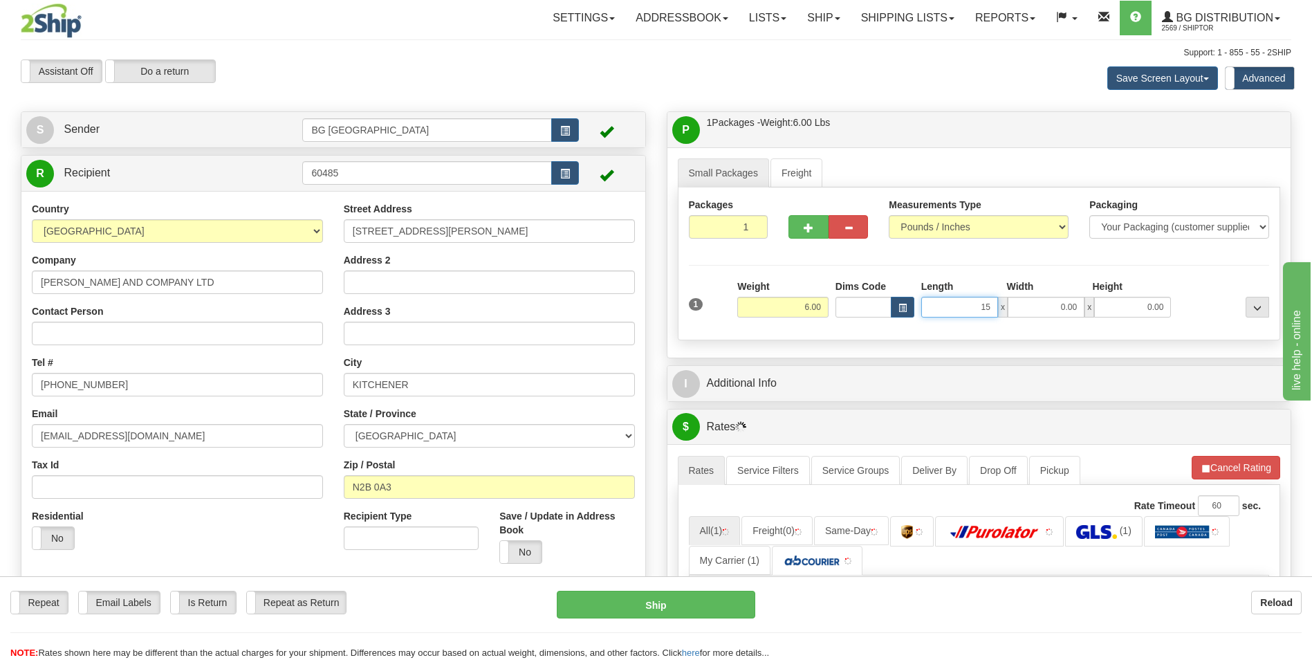
type input "15.00"
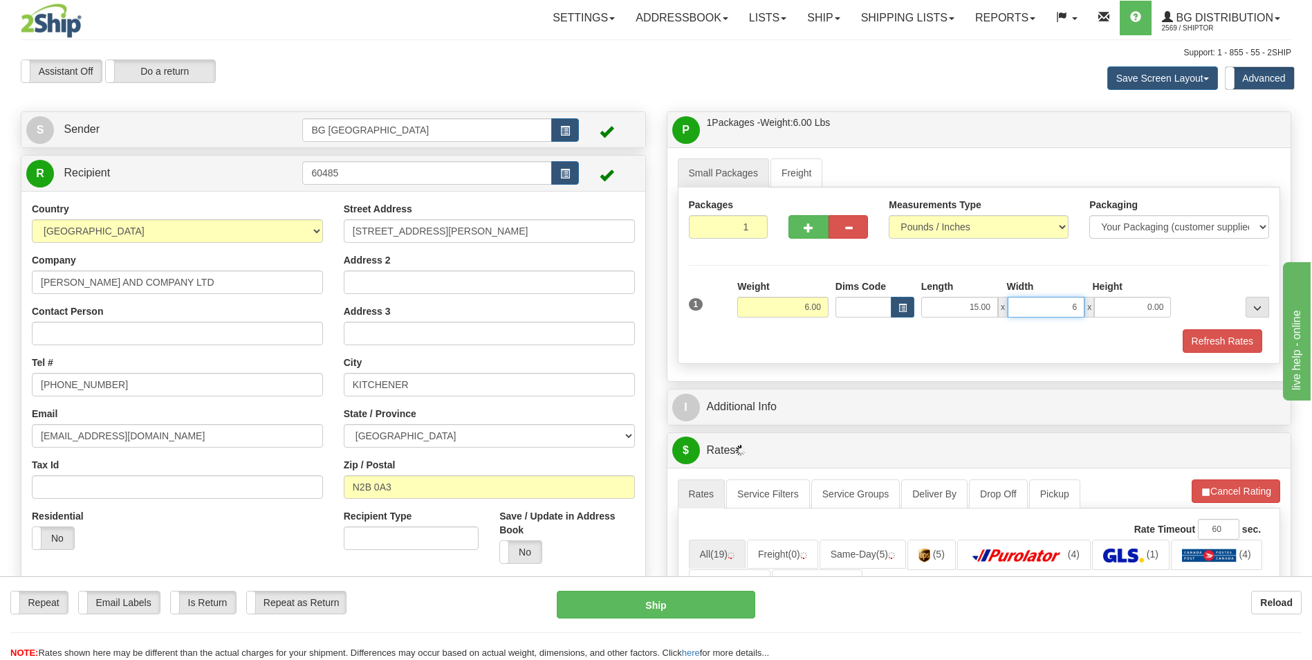
type input "6.00"
type input "4.00"
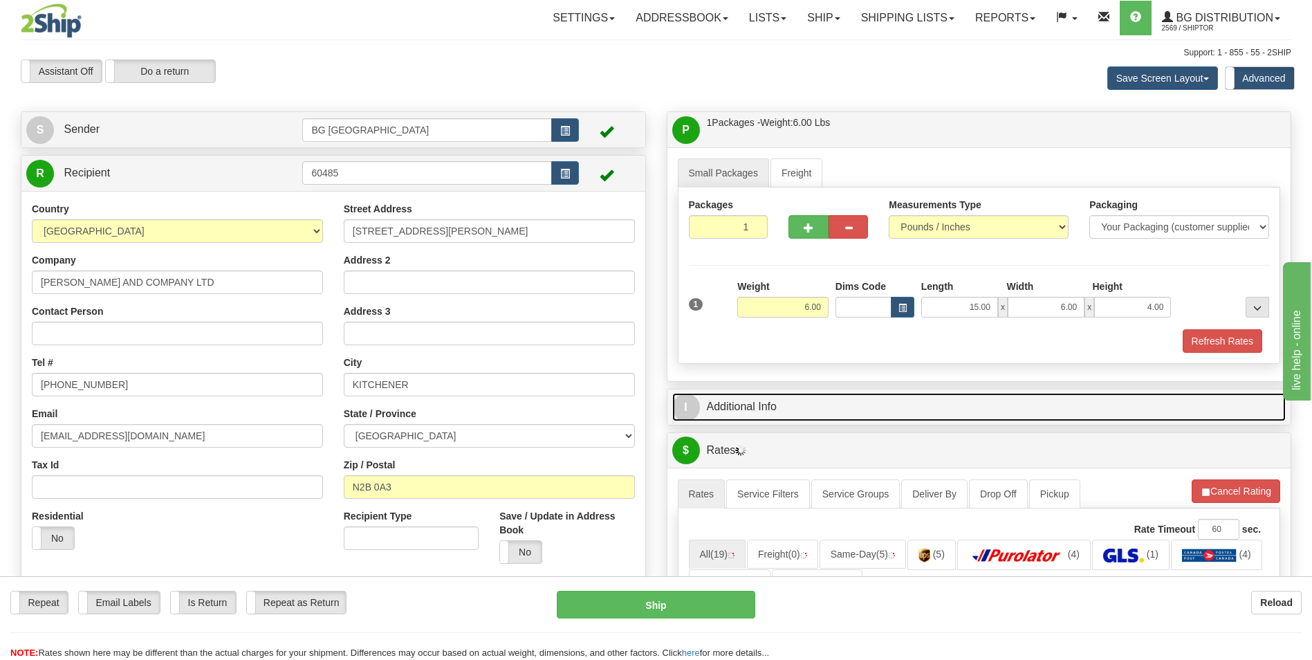
click at [786, 408] on link "I Additional Info" at bounding box center [979, 407] width 614 height 28
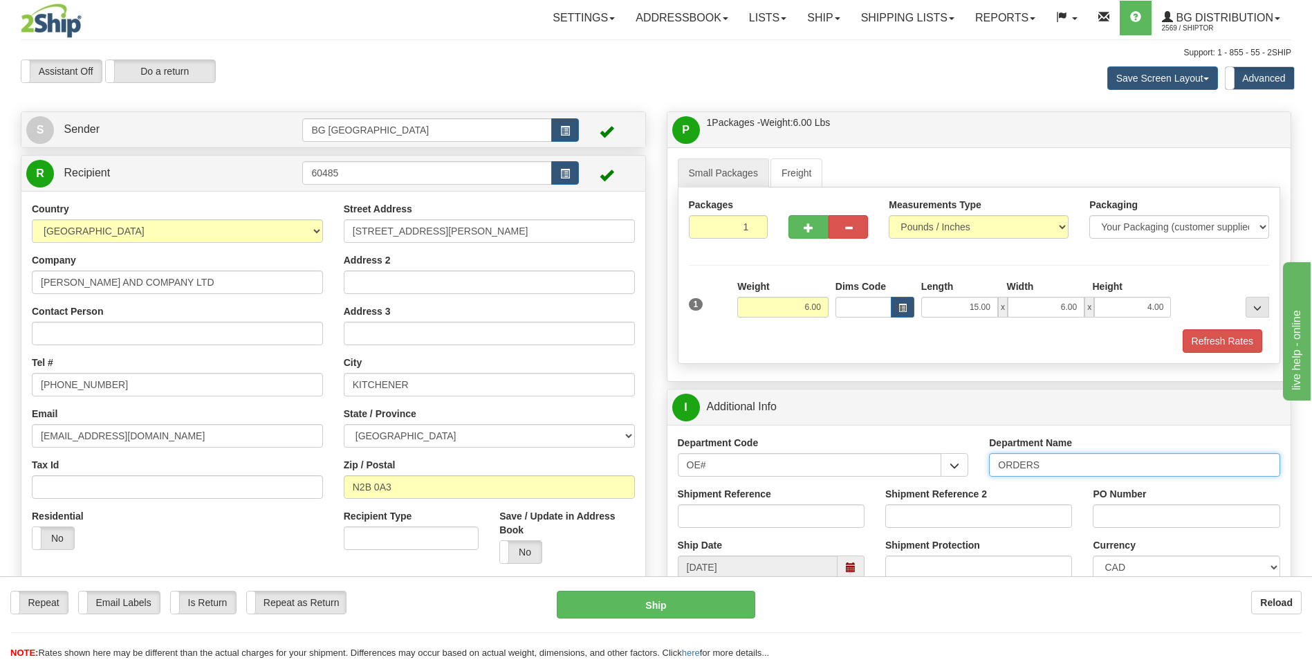
click at [1078, 460] on input "ORDERS" at bounding box center [1134, 465] width 291 height 24
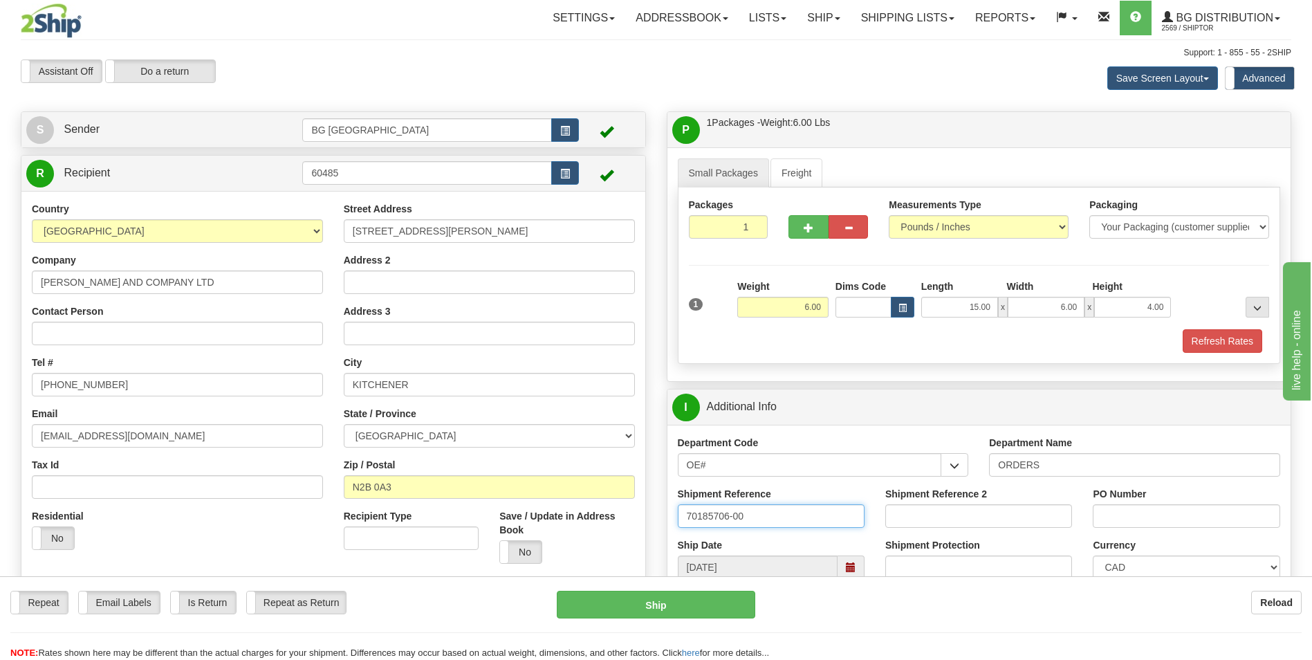
type input "70185706-00"
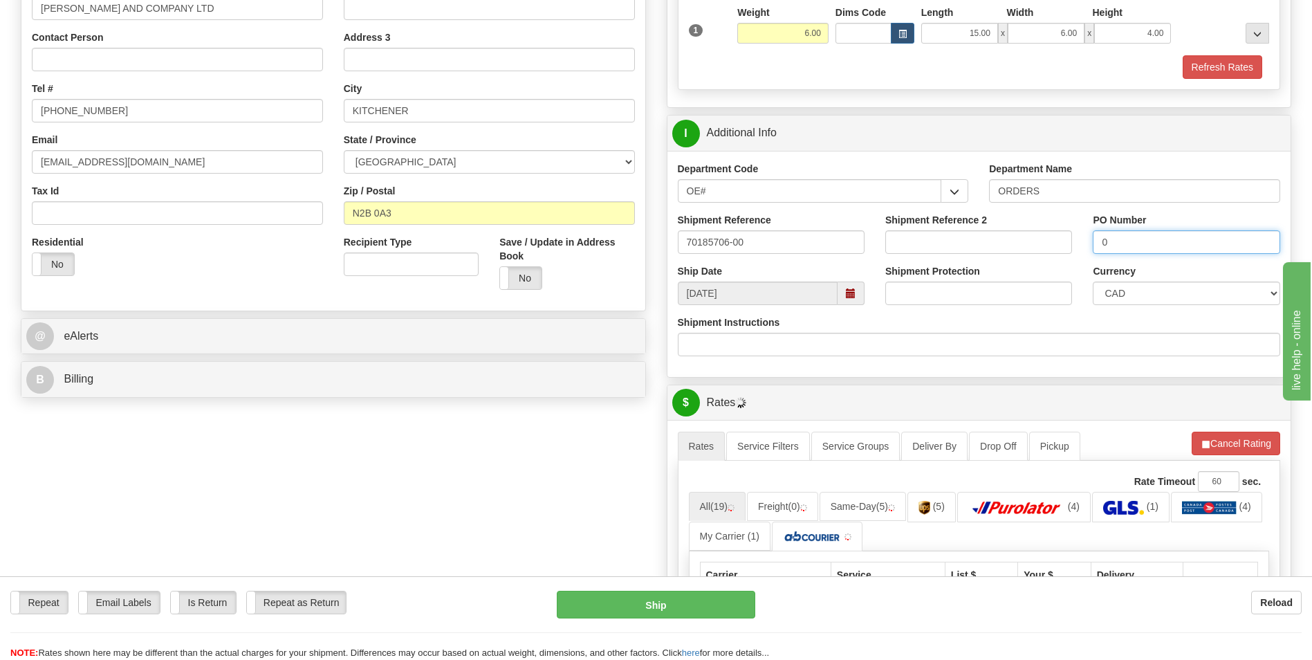
scroll to position [277, 0]
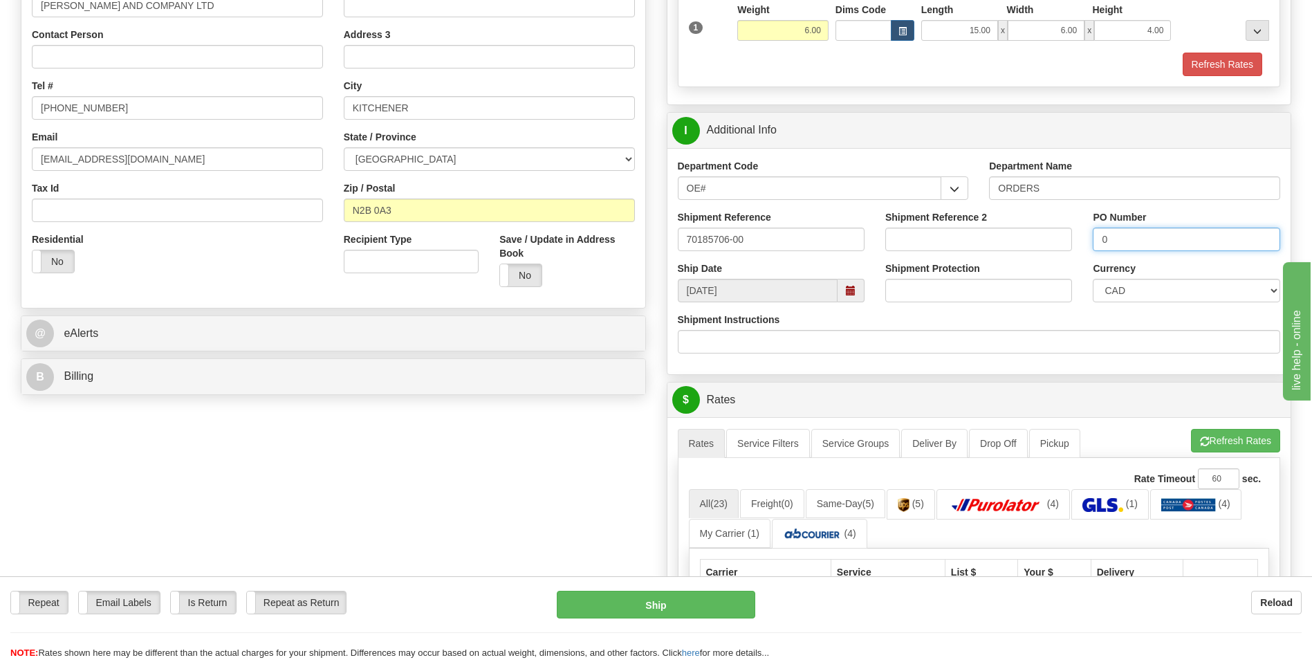
type input "0"
click at [1223, 444] on button "Refresh Rates" at bounding box center [1235, 441] width 89 height 24
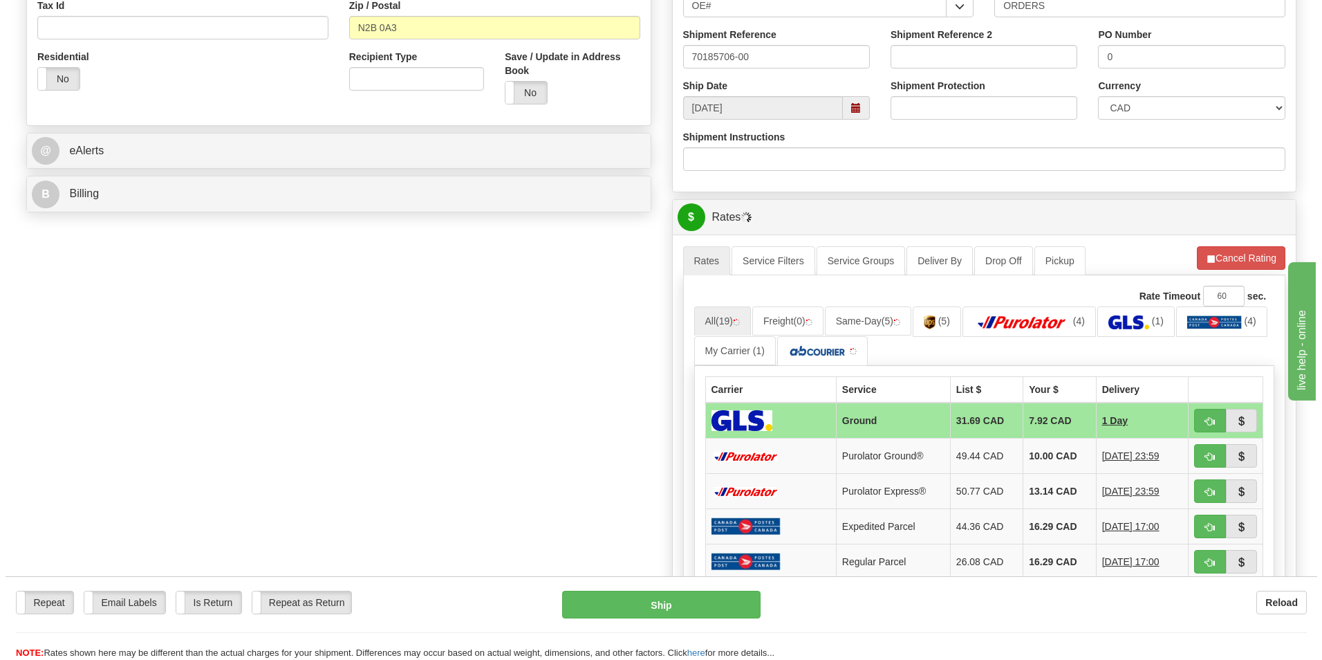
scroll to position [484, 0]
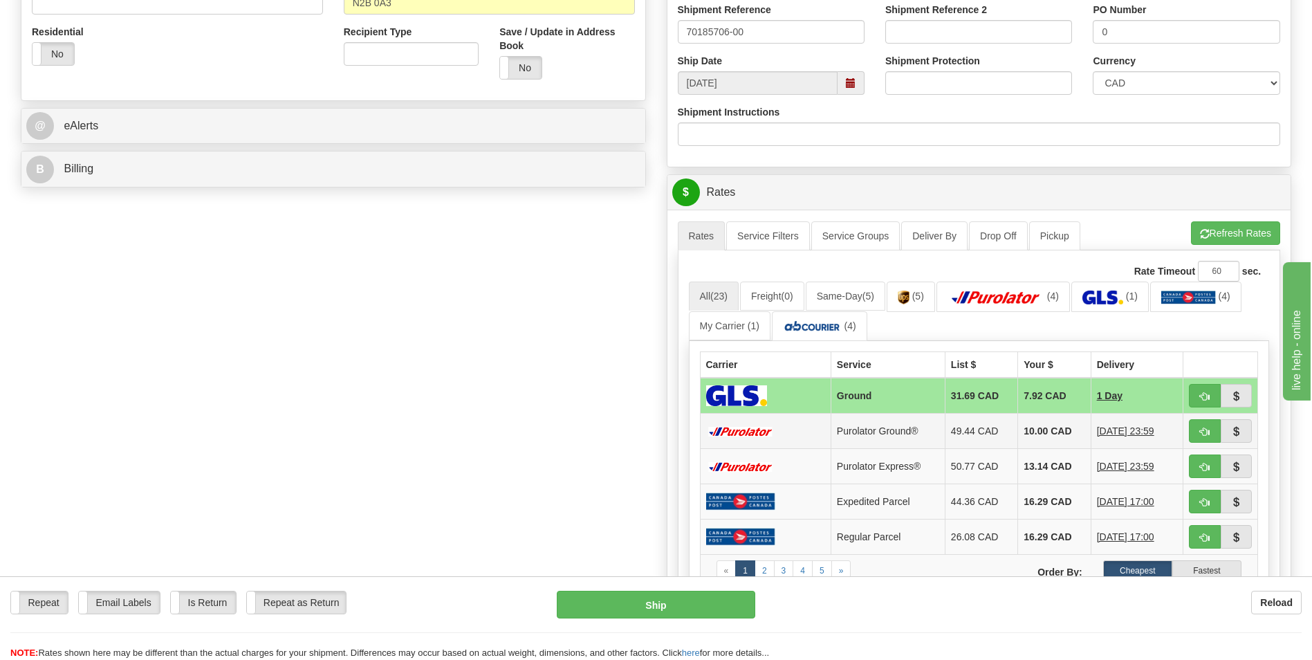
click at [1041, 435] on td "10.00 CAD" at bounding box center [1054, 430] width 73 height 35
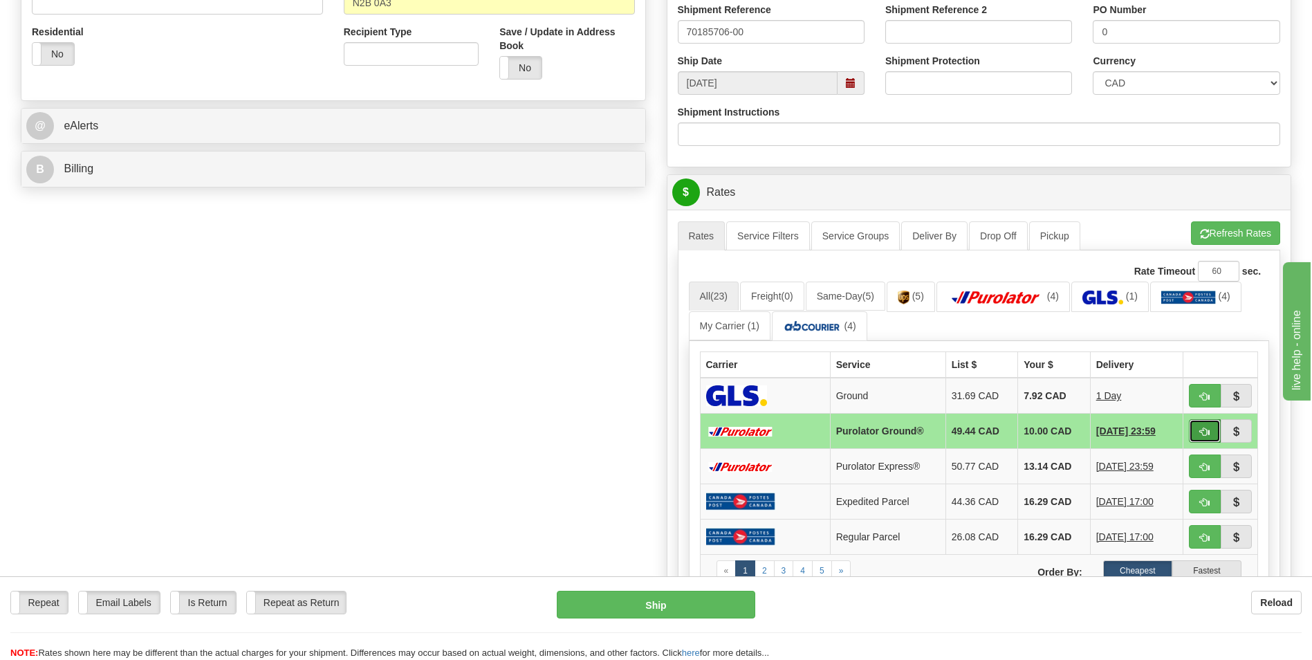
click at [1202, 437] on button "button" at bounding box center [1205, 431] width 32 height 24
type input "260"
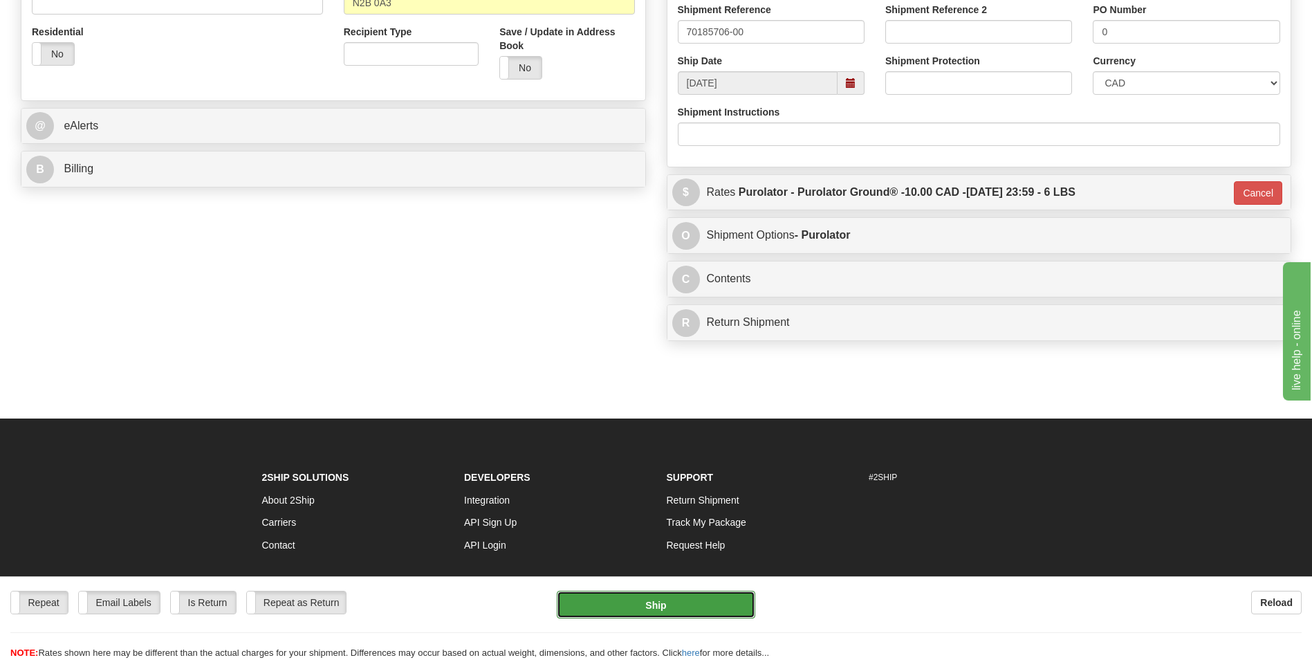
click at [699, 592] on button "Ship" at bounding box center [656, 604] width 198 height 28
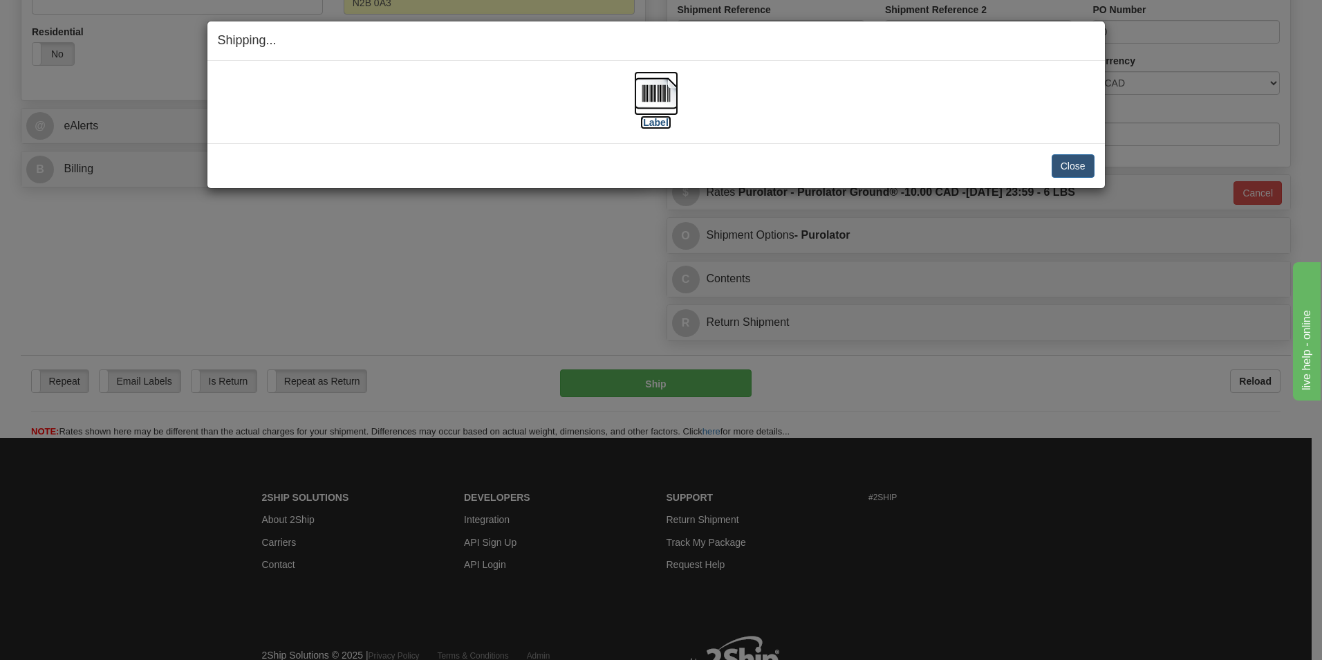
click at [653, 90] on img at bounding box center [656, 93] width 44 height 44
click at [1063, 162] on button "Close" at bounding box center [1073, 166] width 43 height 24
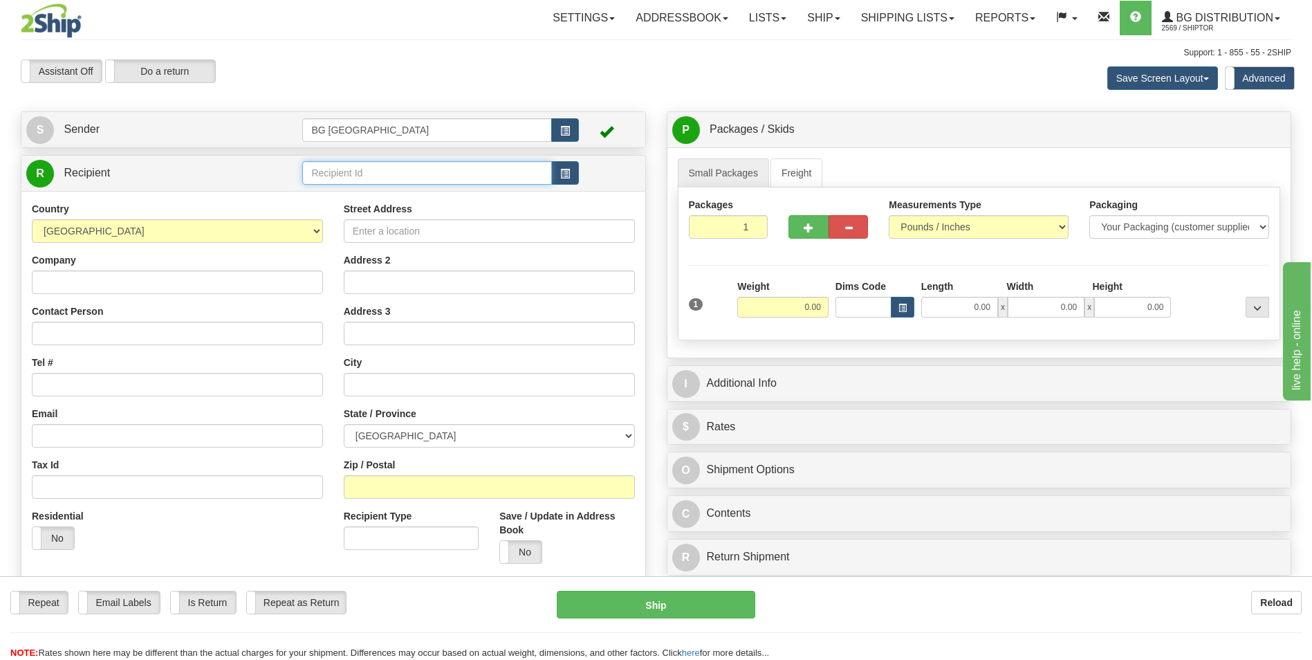
click at [376, 179] on input "text" at bounding box center [426, 173] width 249 height 24
click at [364, 189] on div "60176" at bounding box center [424, 194] width 236 height 15
type input "60176"
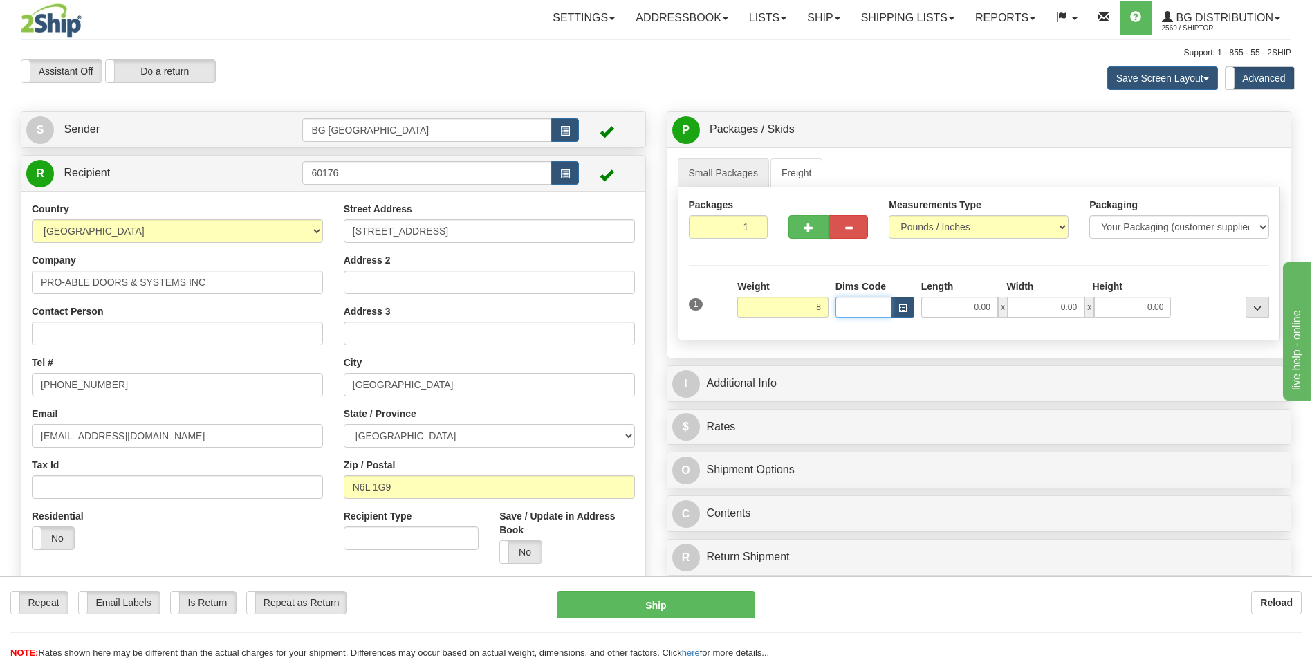
type input "8.00"
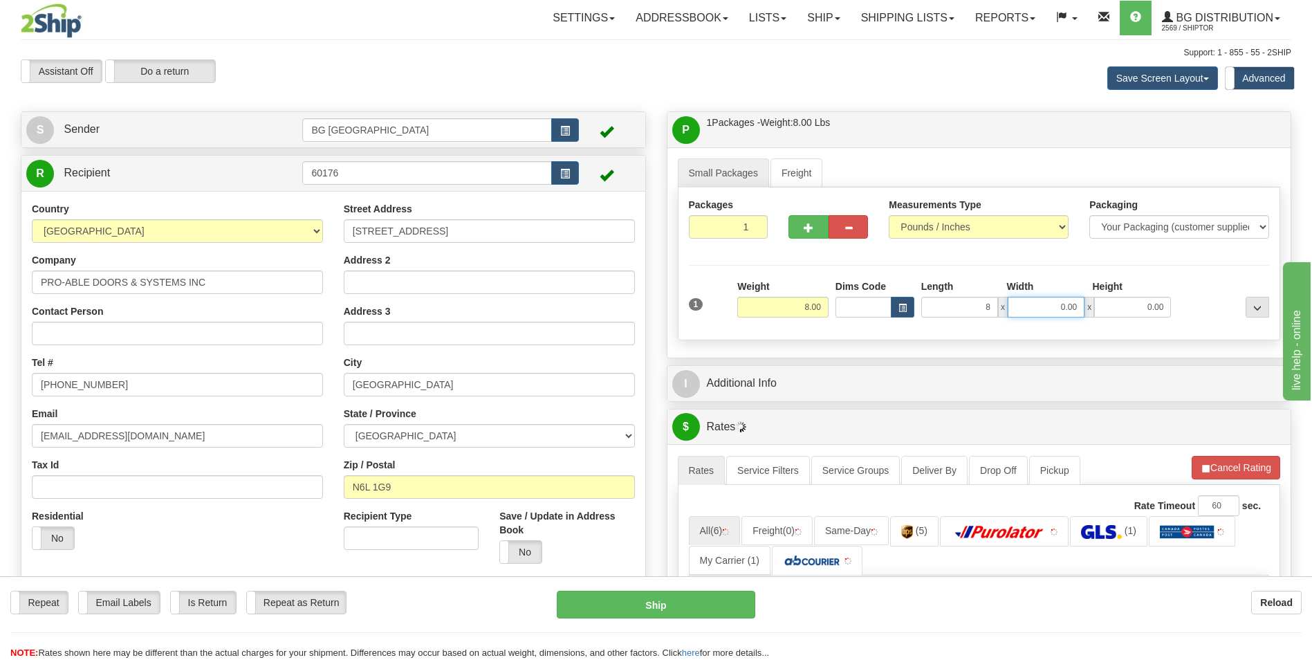
type input "8.00"
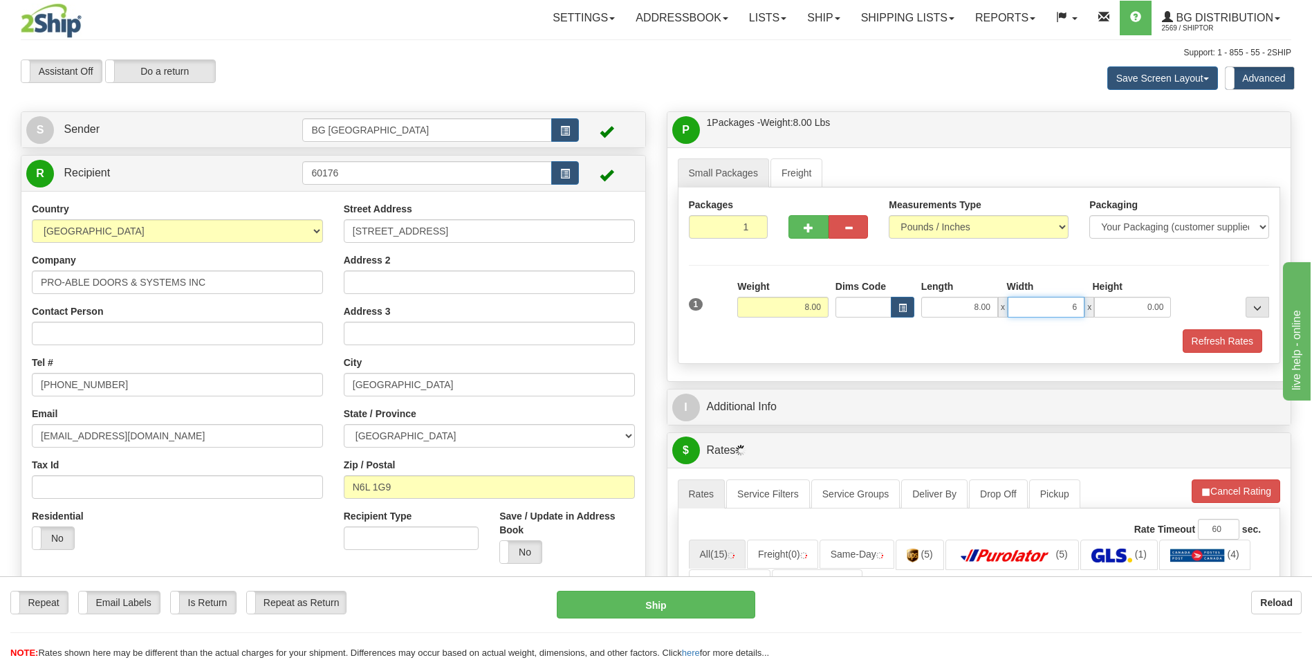
type input "6.00"
type input "3.00"
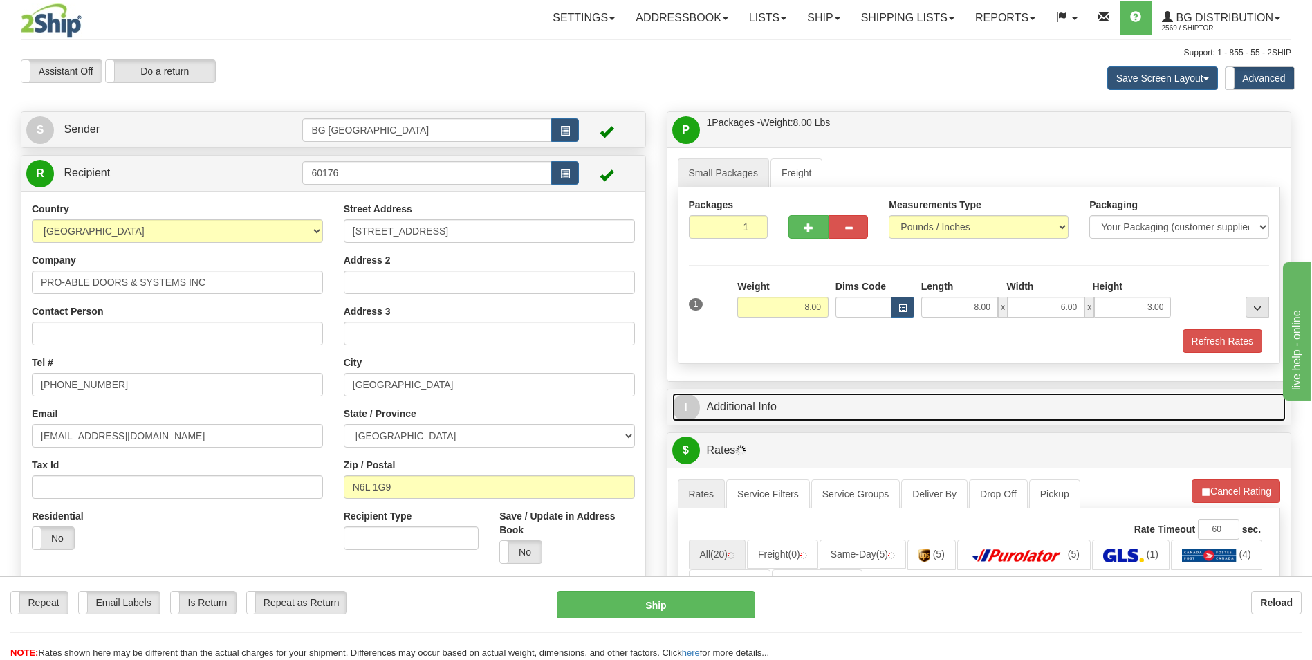
click at [751, 408] on link "I Additional Info" at bounding box center [979, 407] width 614 height 28
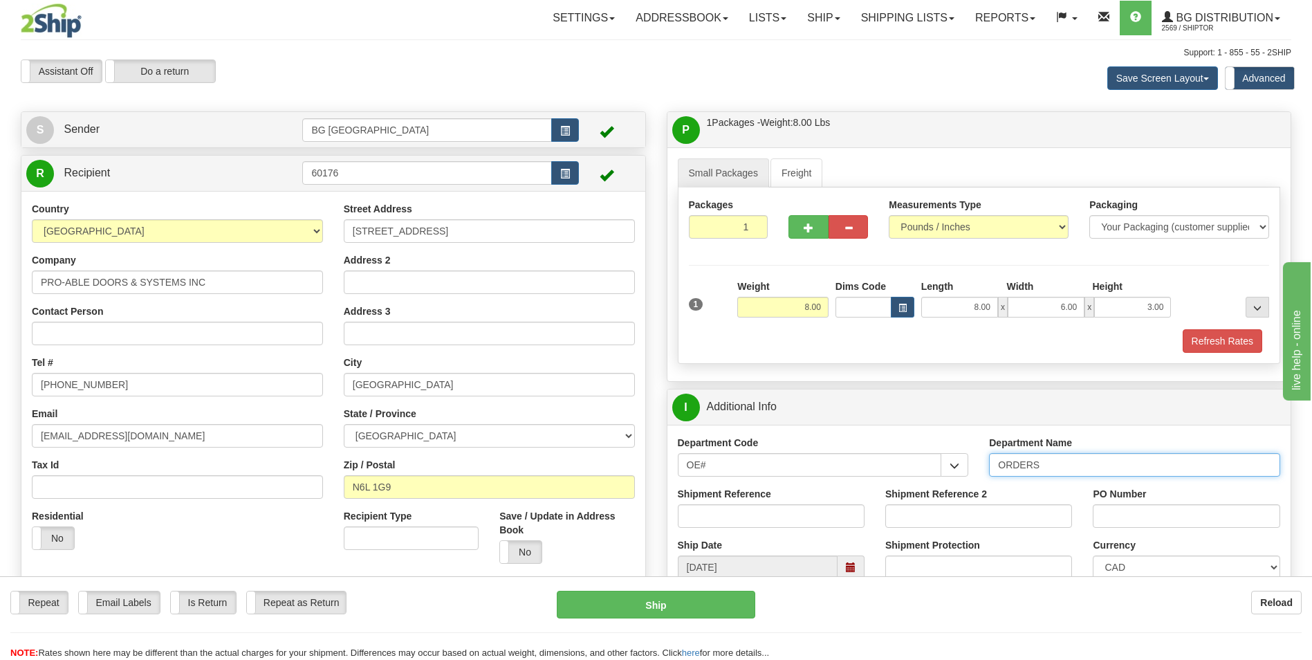
click at [1057, 464] on input "ORDERS" at bounding box center [1134, 465] width 291 height 24
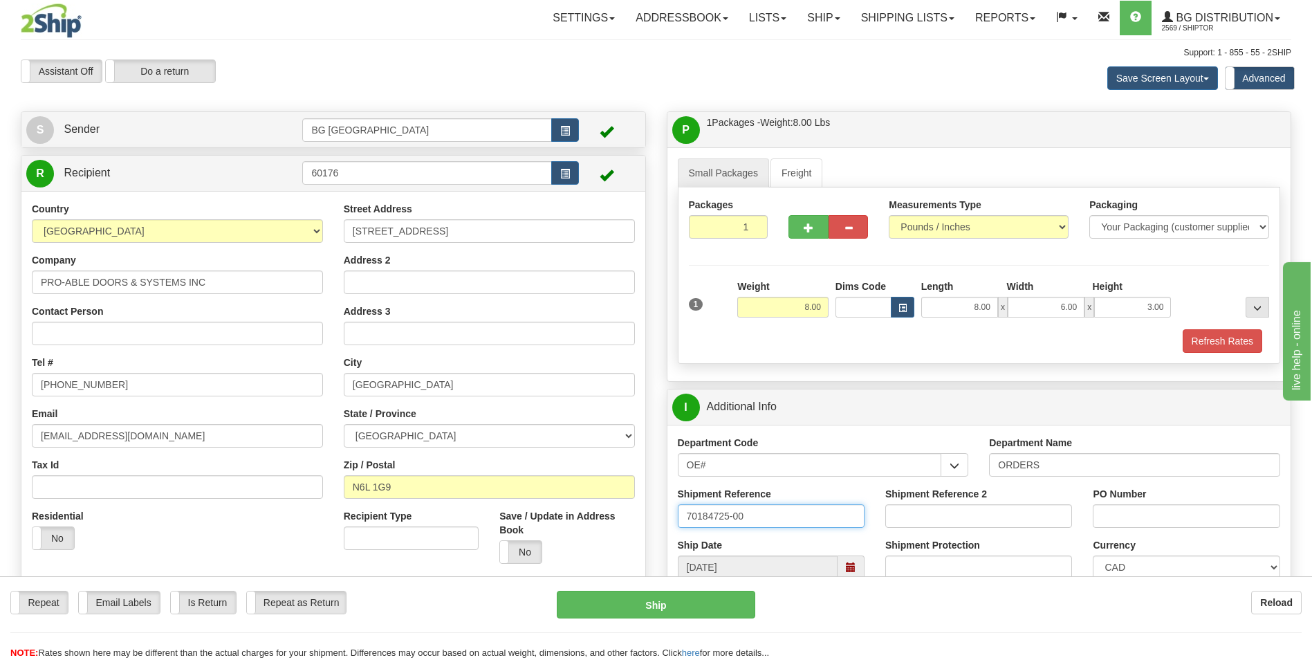
type input "70184725-00"
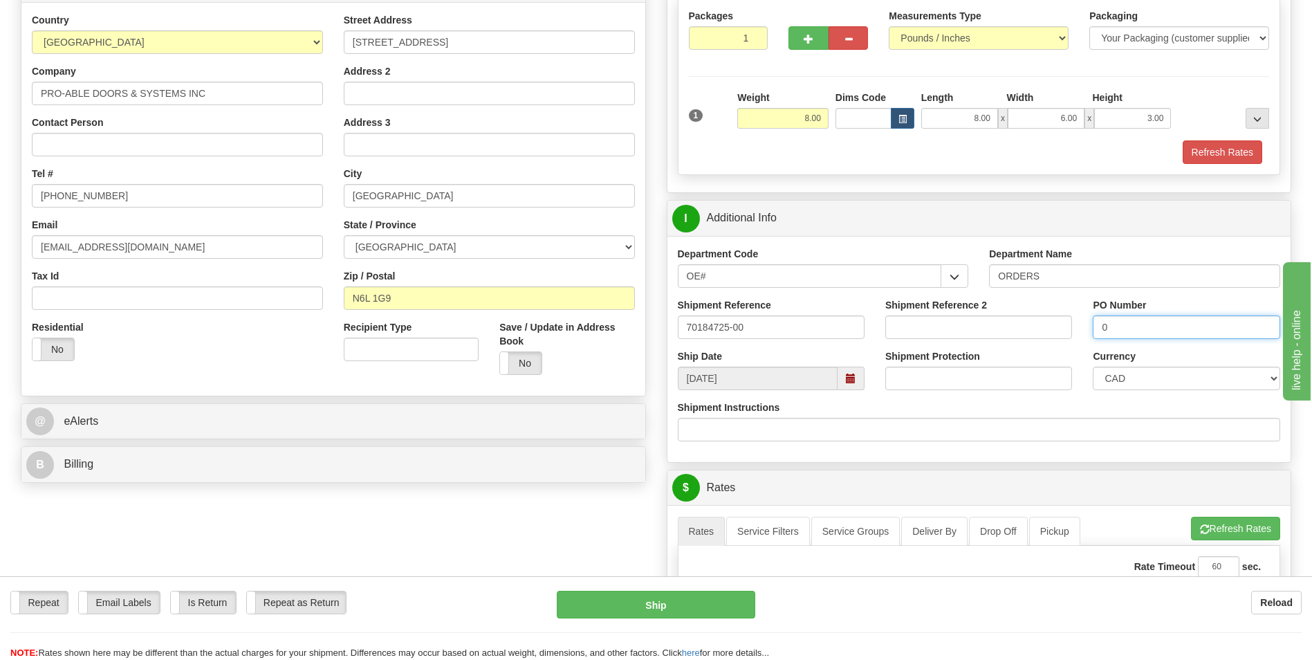
scroll to position [207, 0]
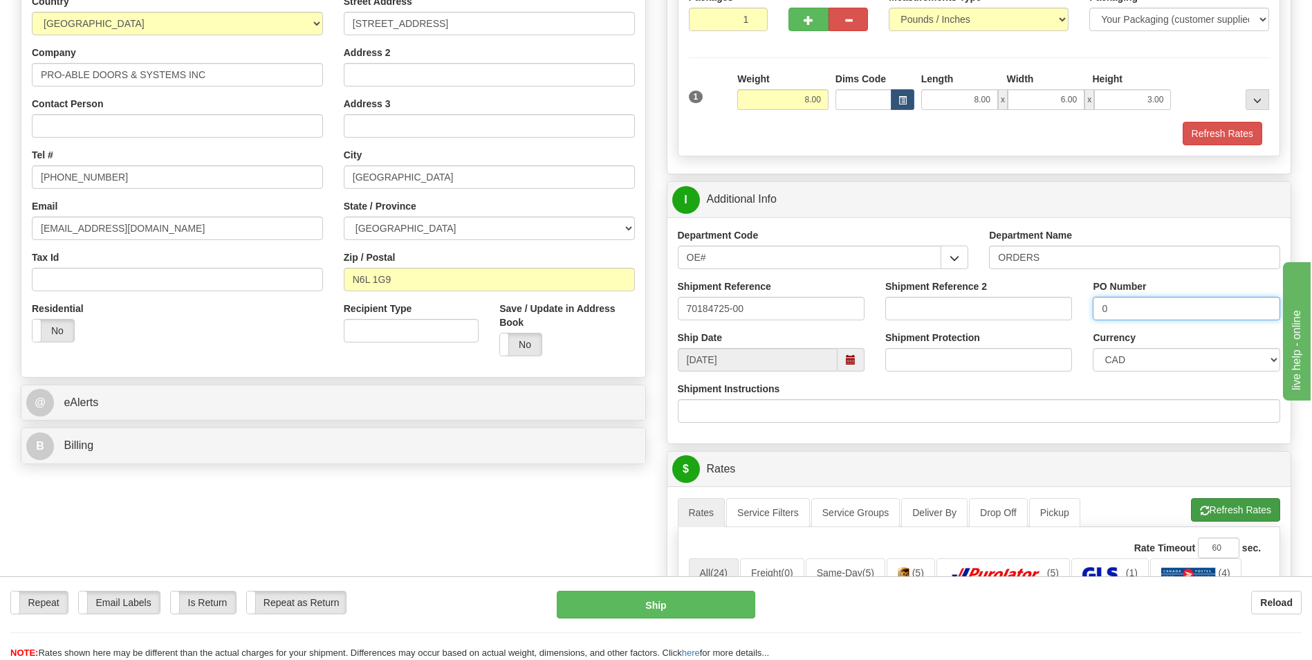
type input "0"
click at [1203, 512] on span "button" at bounding box center [1205, 510] width 10 height 9
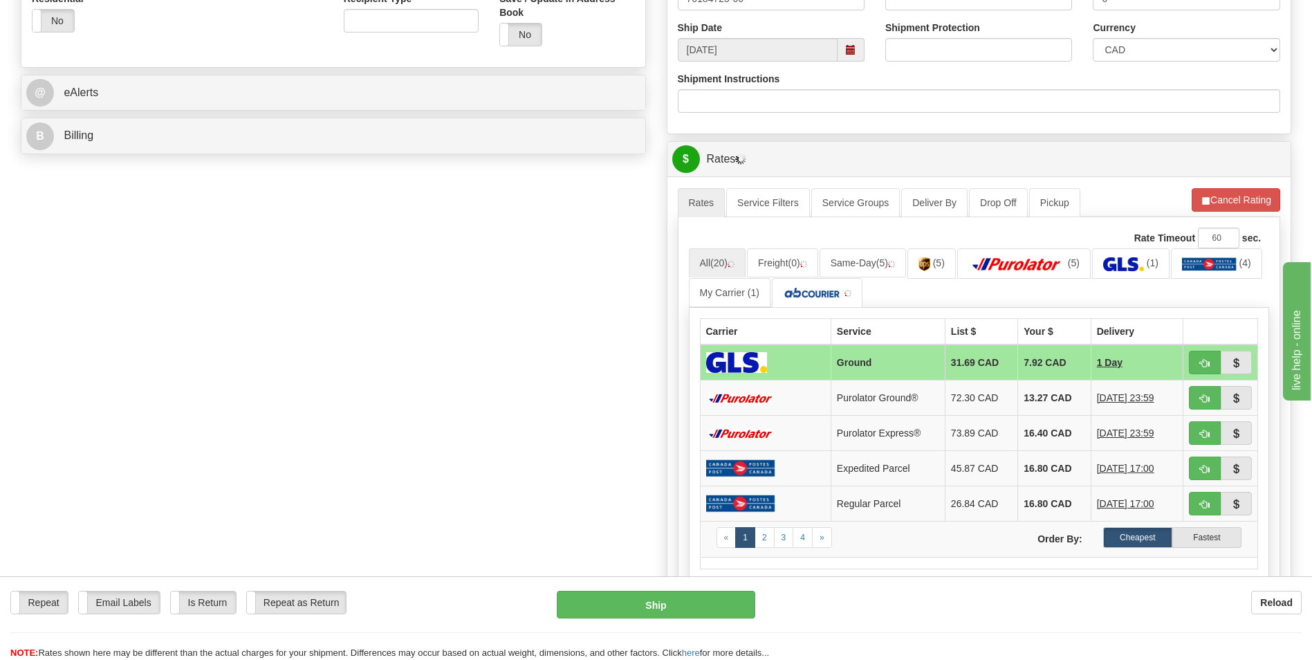
scroll to position [553, 0]
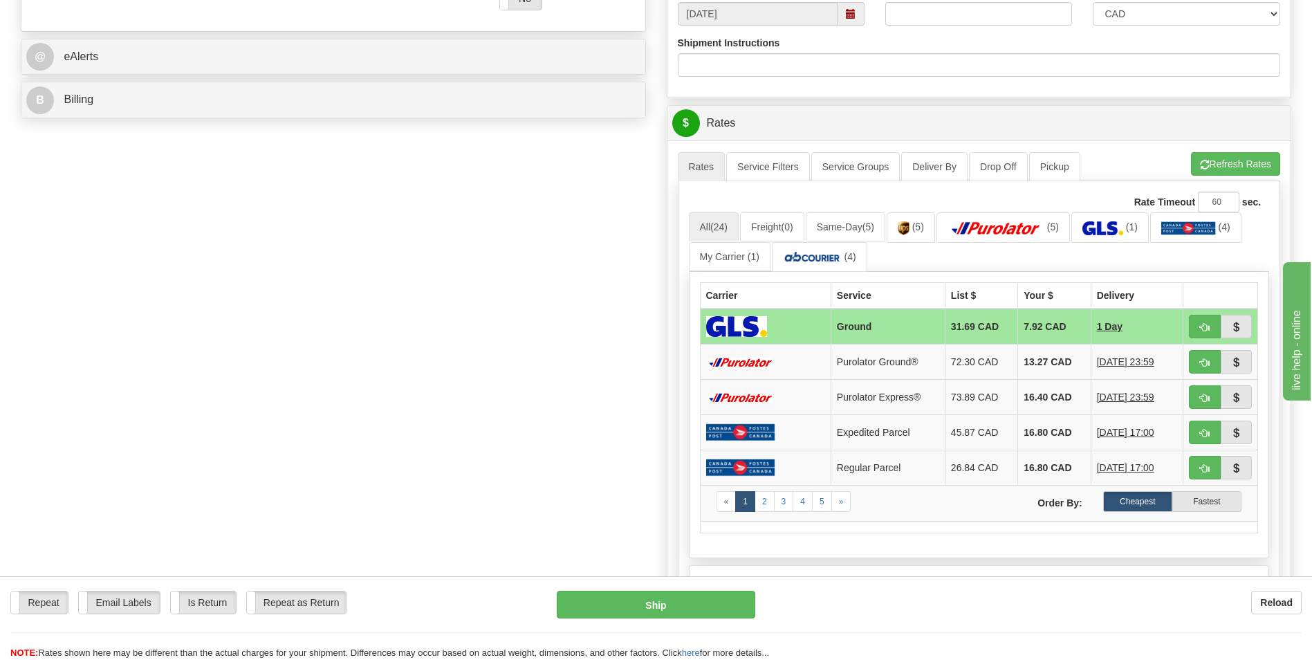
click at [1039, 362] on td "13.27 CAD" at bounding box center [1054, 361] width 73 height 35
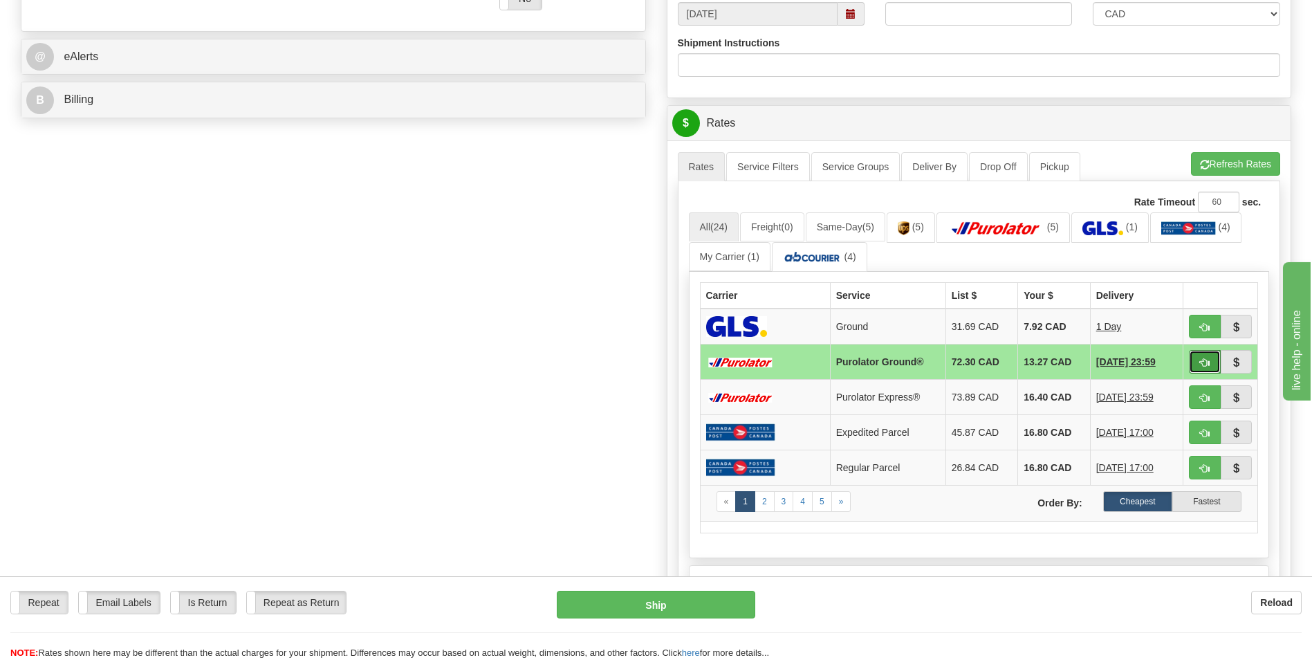
click at [1201, 360] on span "button" at bounding box center [1205, 362] width 10 height 9
type input "260"
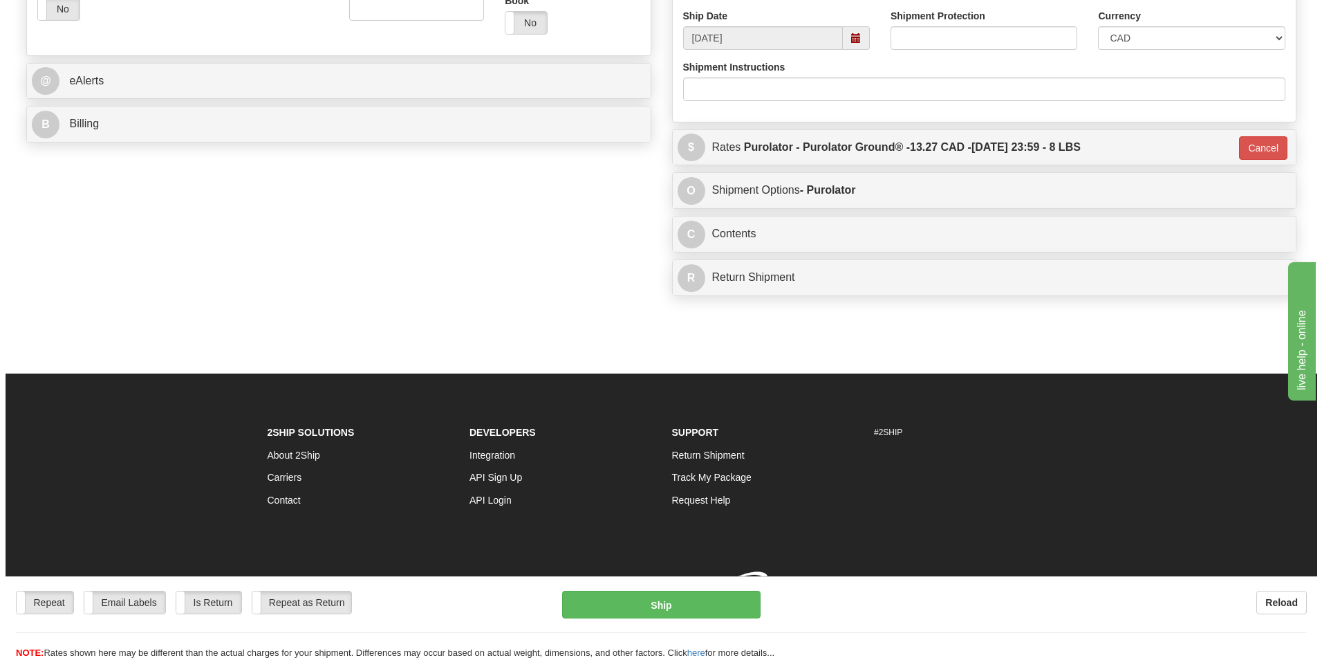
scroll to position [548, 0]
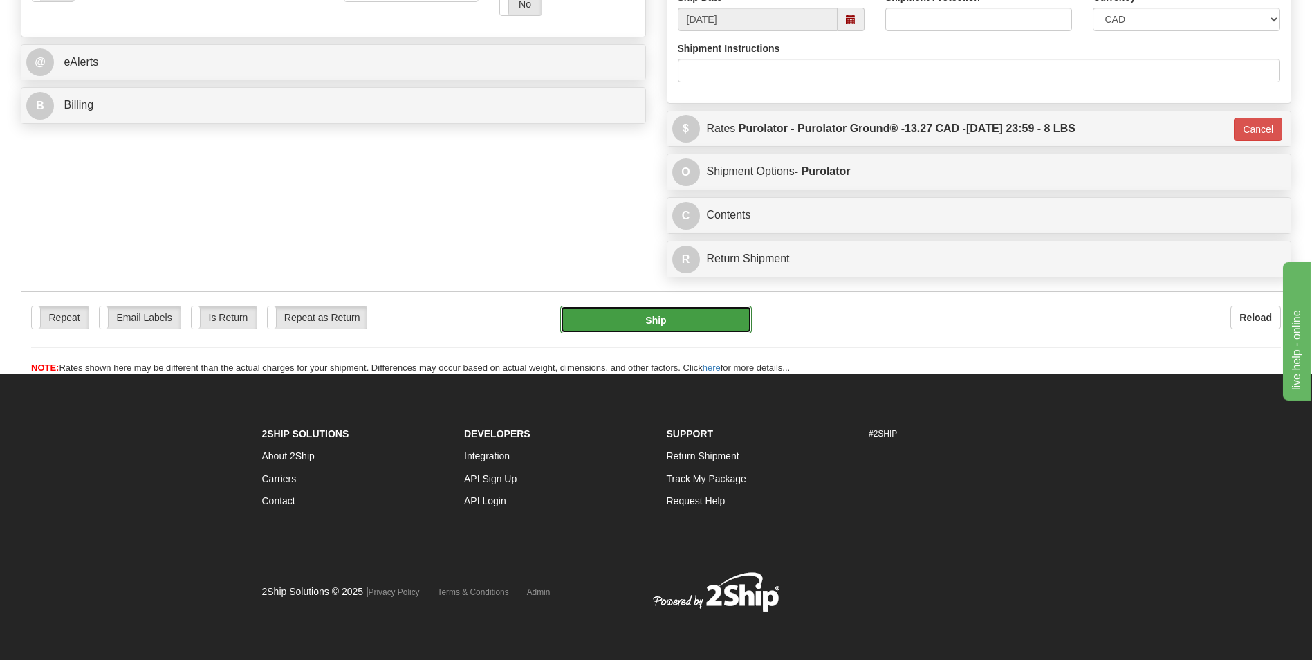
click at [674, 333] on button "Ship" at bounding box center [655, 320] width 191 height 28
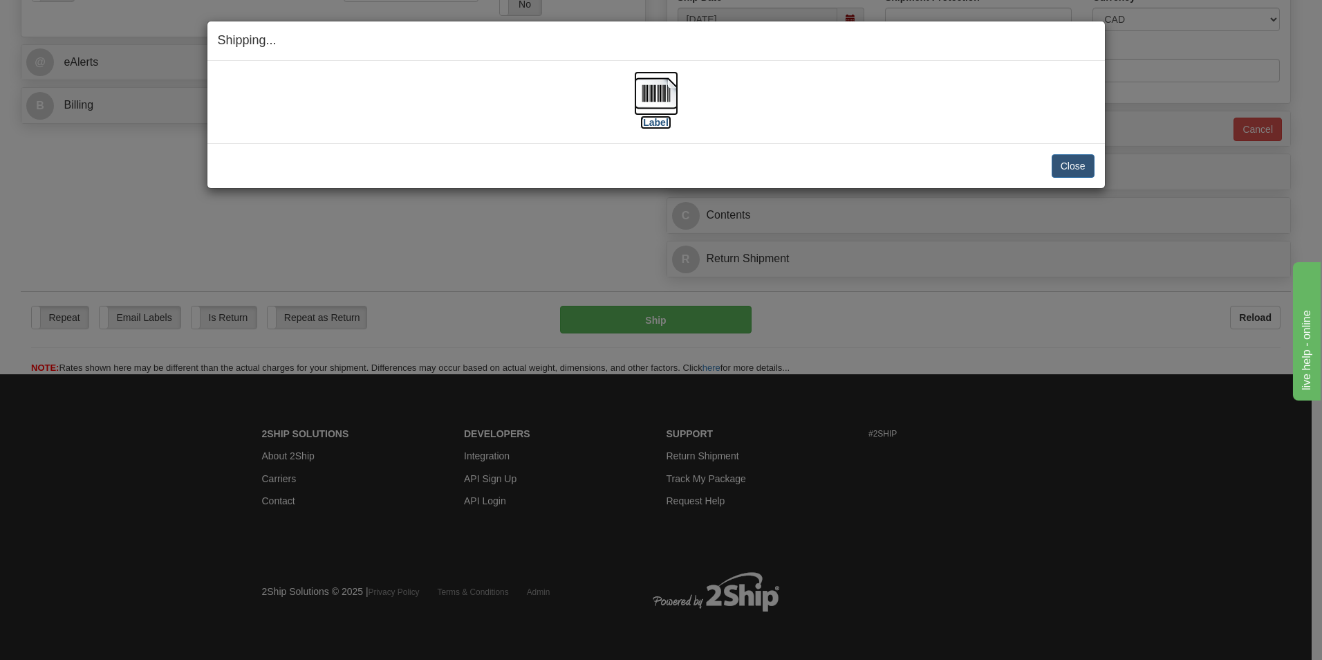
click at [652, 95] on img at bounding box center [656, 93] width 44 height 44
click at [1084, 166] on button "Close" at bounding box center [1073, 166] width 43 height 24
